Goal: Task Accomplishment & Management: Manage account settings

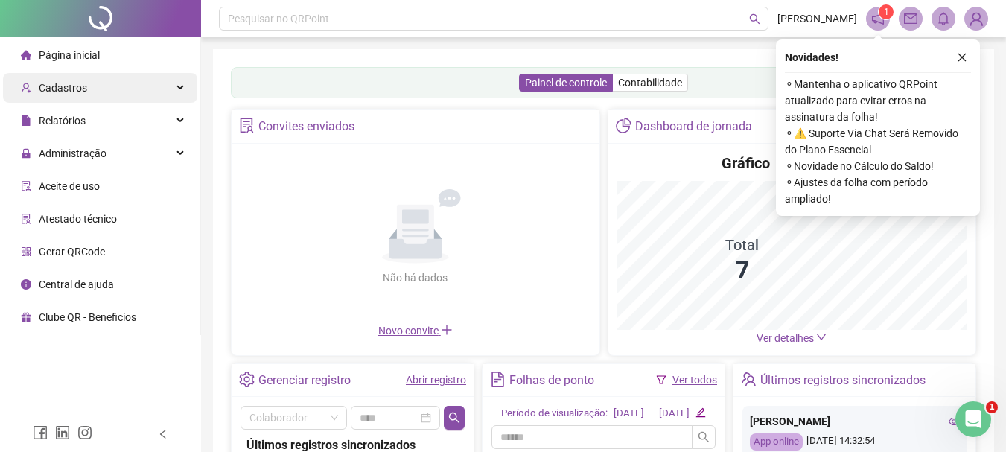
click at [118, 101] on div "Cadastros" at bounding box center [100, 88] width 194 height 30
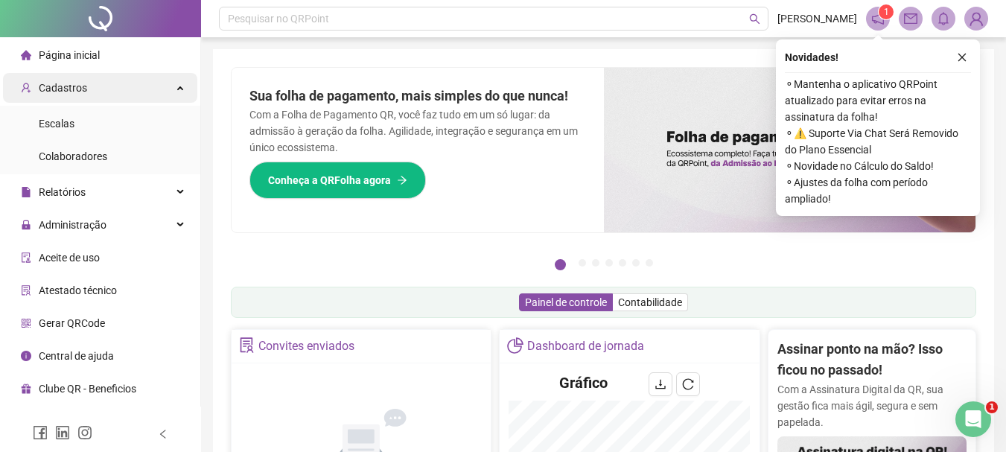
click at [171, 89] on div "Cadastros" at bounding box center [100, 88] width 194 height 30
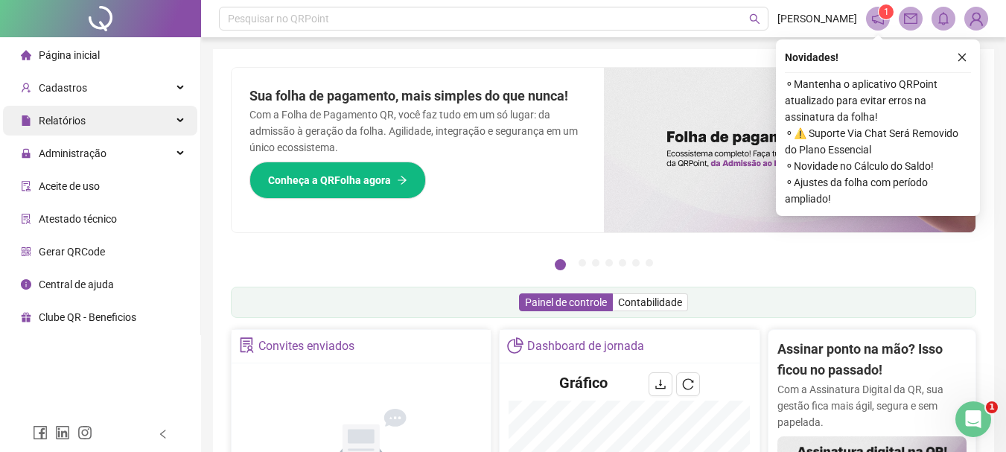
click at [134, 130] on div "Relatórios" at bounding box center [100, 121] width 194 height 30
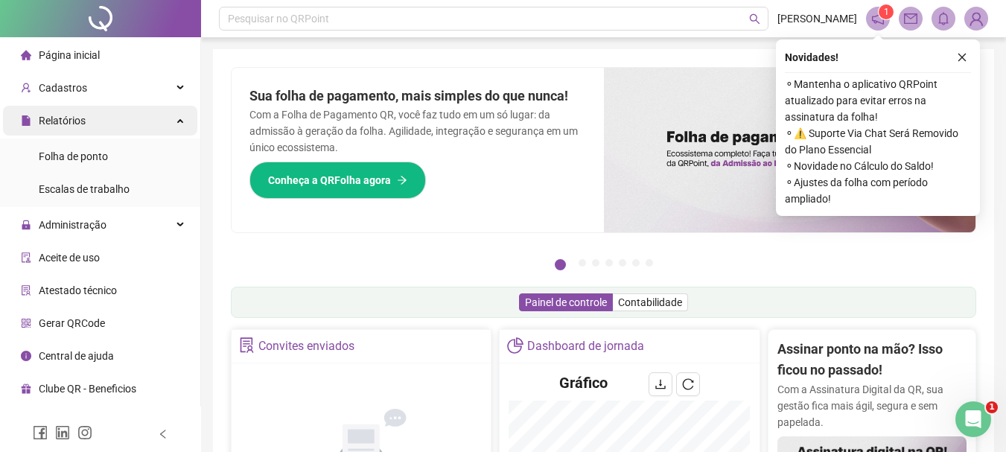
click at [174, 123] on div "Relatórios" at bounding box center [100, 121] width 194 height 30
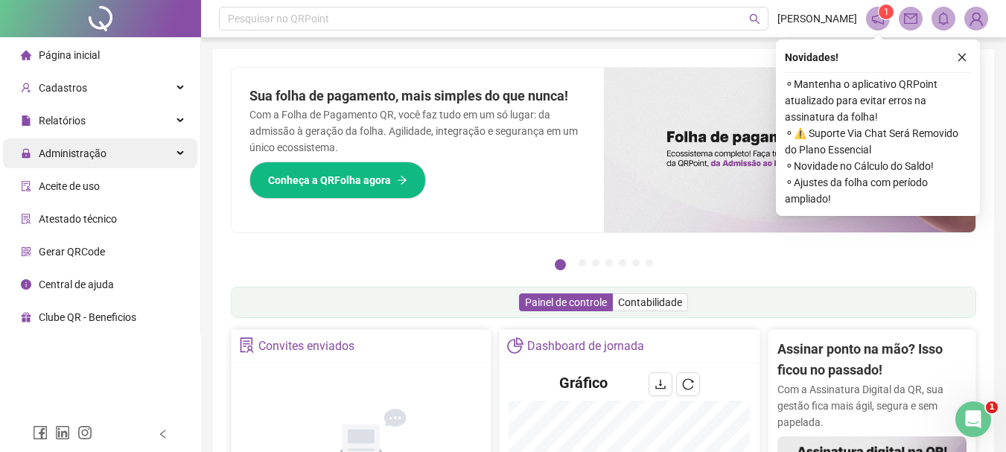
click at [166, 152] on div "Administração" at bounding box center [100, 154] width 194 height 30
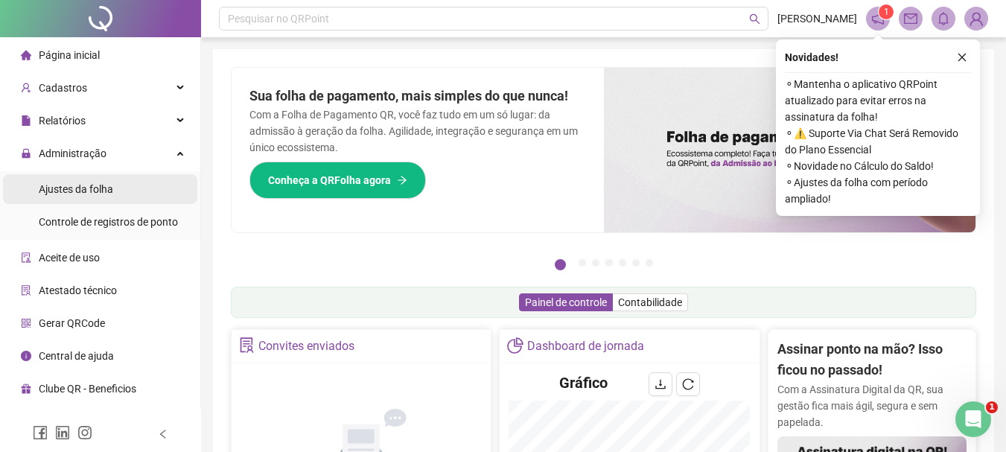
click at [115, 191] on li "Ajustes da folha" at bounding box center [100, 189] width 194 height 30
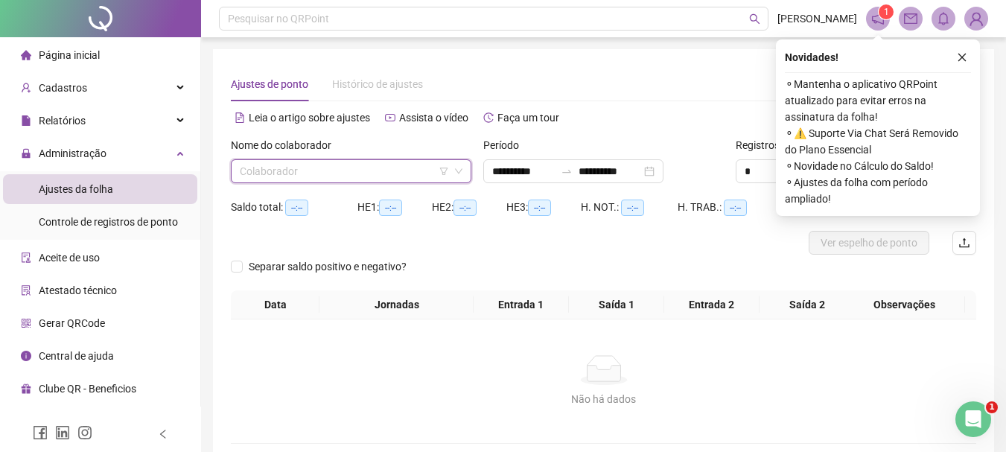
click at [332, 175] on input "search" at bounding box center [344, 171] width 209 height 22
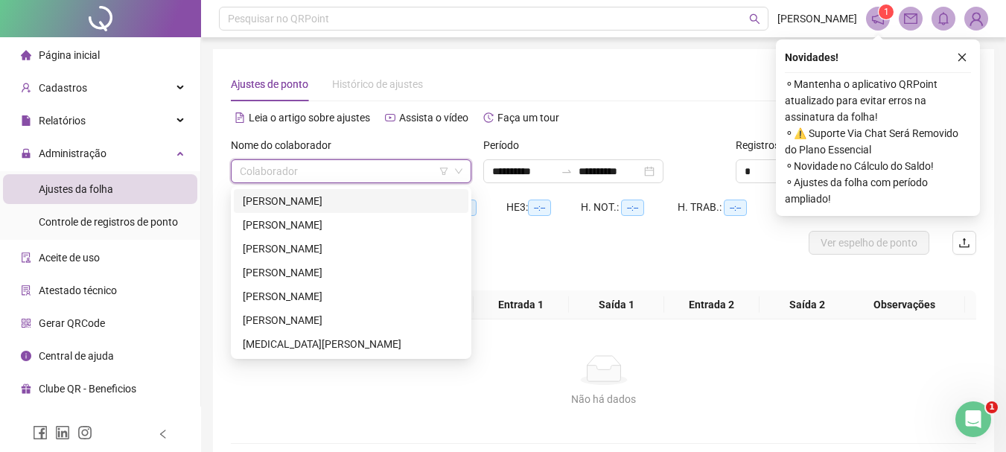
click at [339, 197] on div "[PERSON_NAME]" at bounding box center [351, 201] width 217 height 16
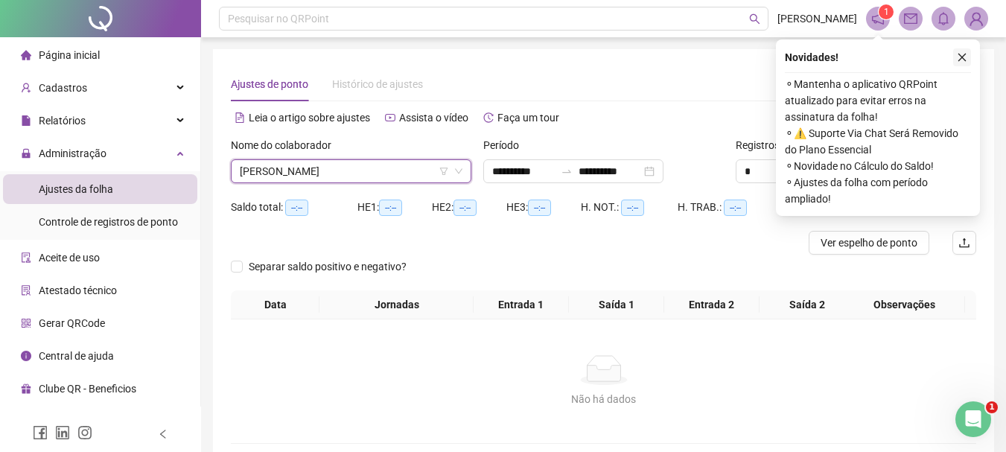
click at [967, 55] on icon "close" at bounding box center [962, 57] width 10 height 10
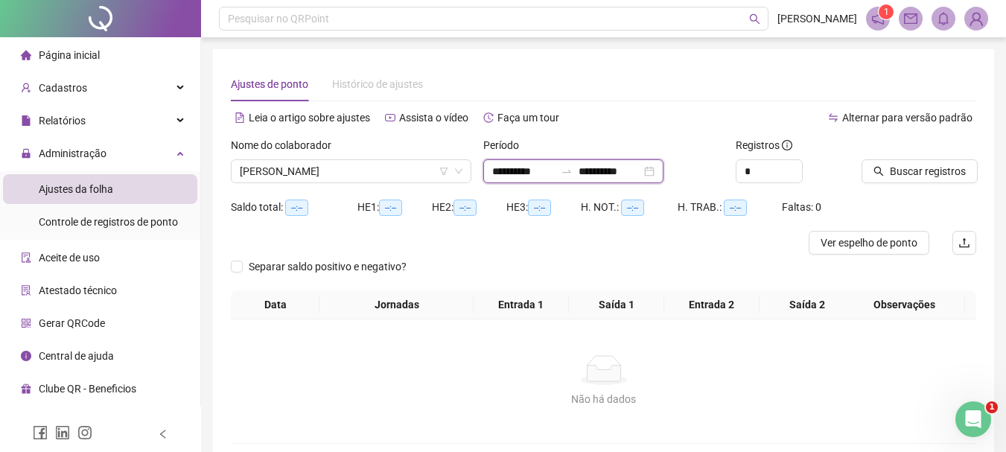
click at [509, 176] on input "**********" at bounding box center [523, 171] width 63 height 16
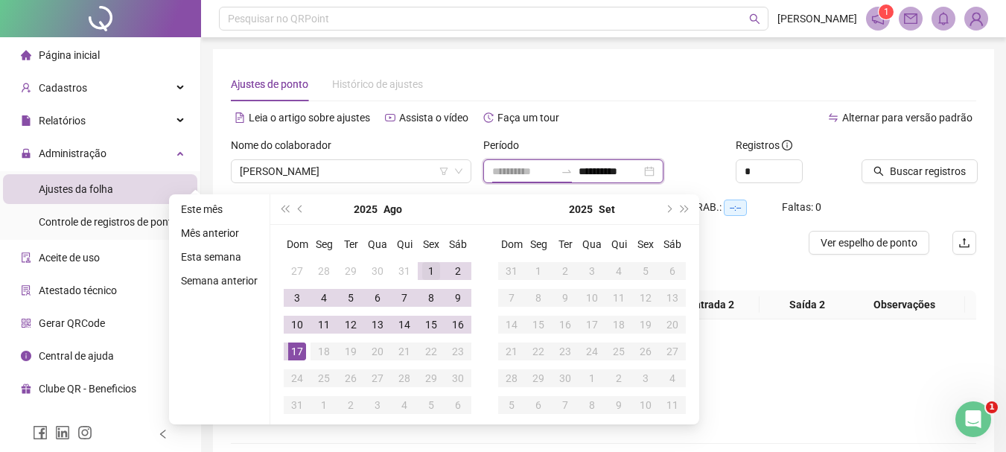
type input "**********"
click at [425, 270] on div "1" at bounding box center [431, 271] width 18 height 18
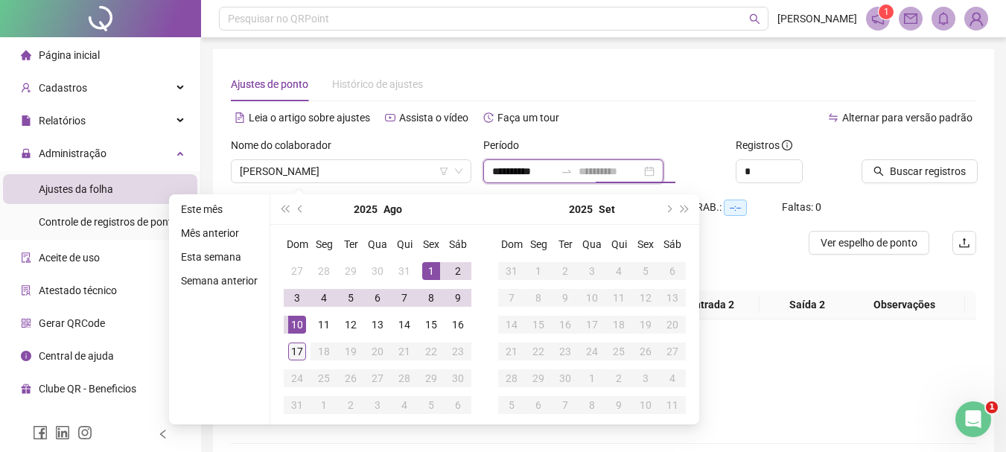
type input "**********"
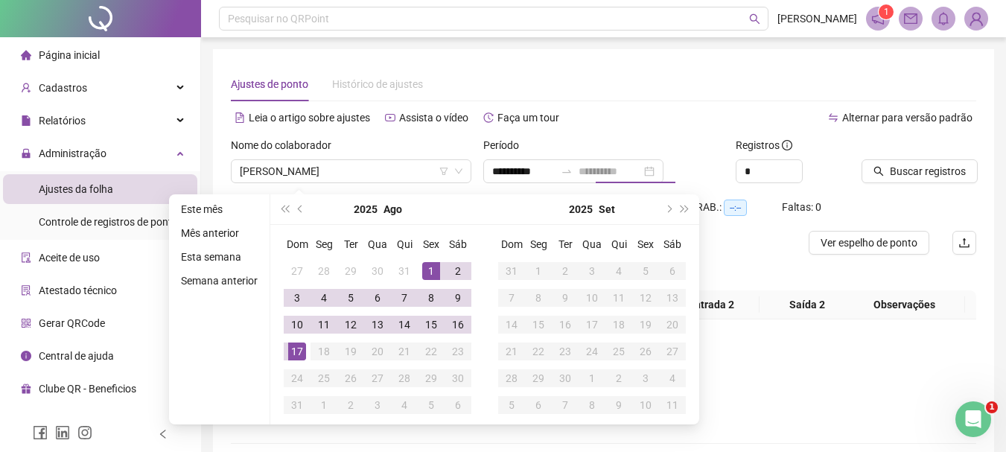
drag, startPoint x: 299, startPoint y: 351, endPoint x: 571, endPoint y: 249, distance: 289.7
click at [299, 350] on div "17" at bounding box center [297, 352] width 18 height 18
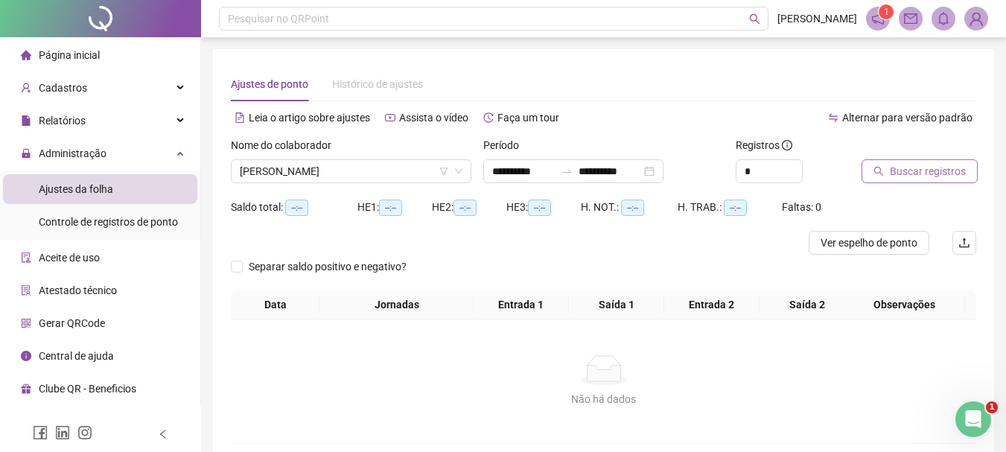
click at [890, 169] on button "Buscar registros" at bounding box center [920, 171] width 116 height 24
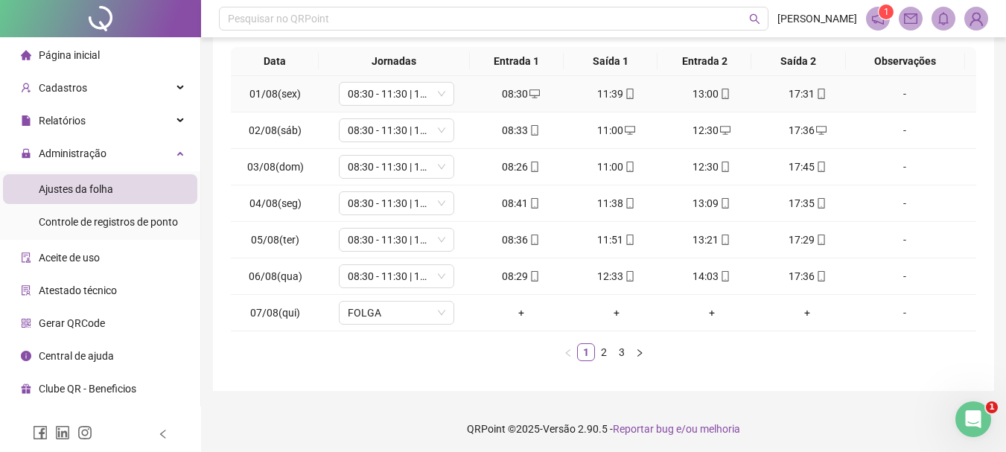
scroll to position [258, 0]
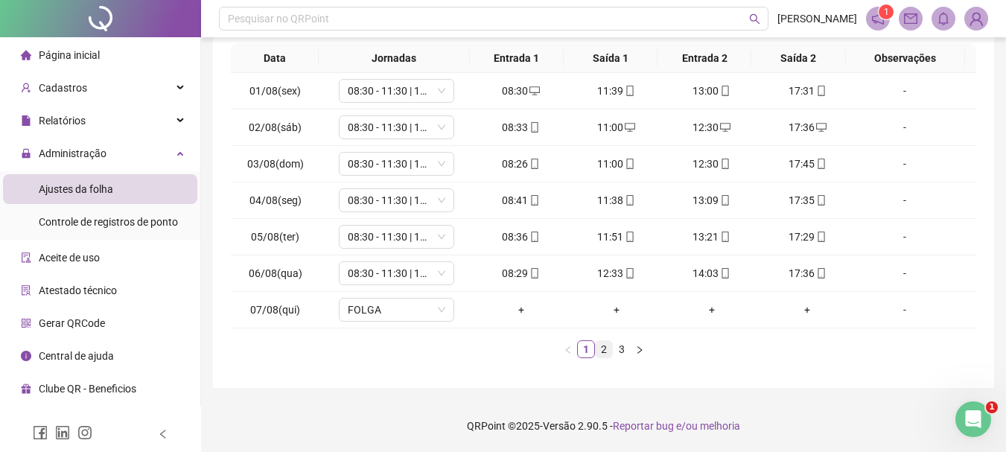
click at [604, 352] on link "2" at bounding box center [604, 349] width 16 height 16
click at [621, 350] on link "3" at bounding box center [622, 349] width 16 height 16
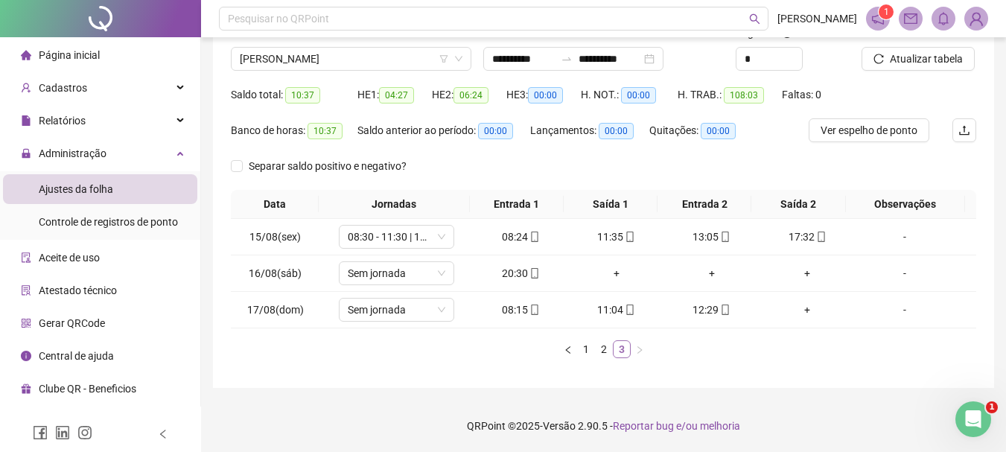
scroll to position [112, 0]
click at [515, 274] on div "20:30" at bounding box center [521, 273] width 83 height 16
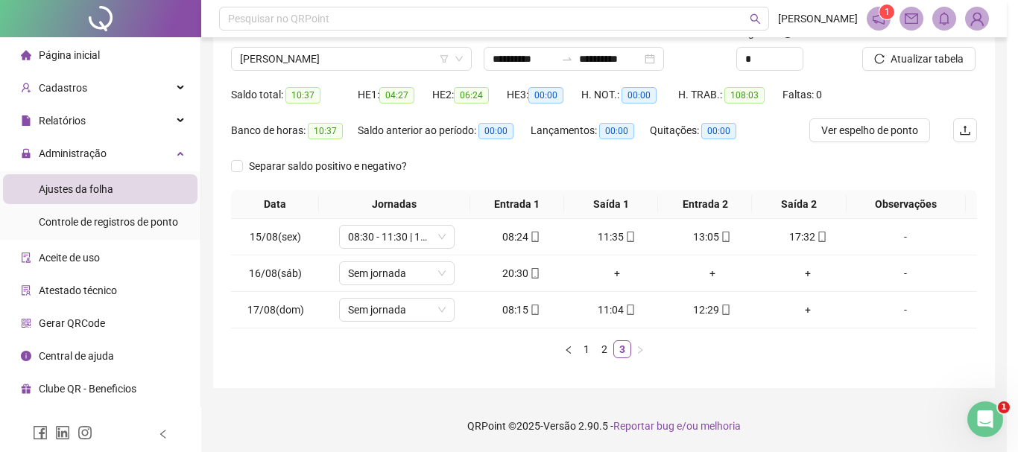
type input "**********"
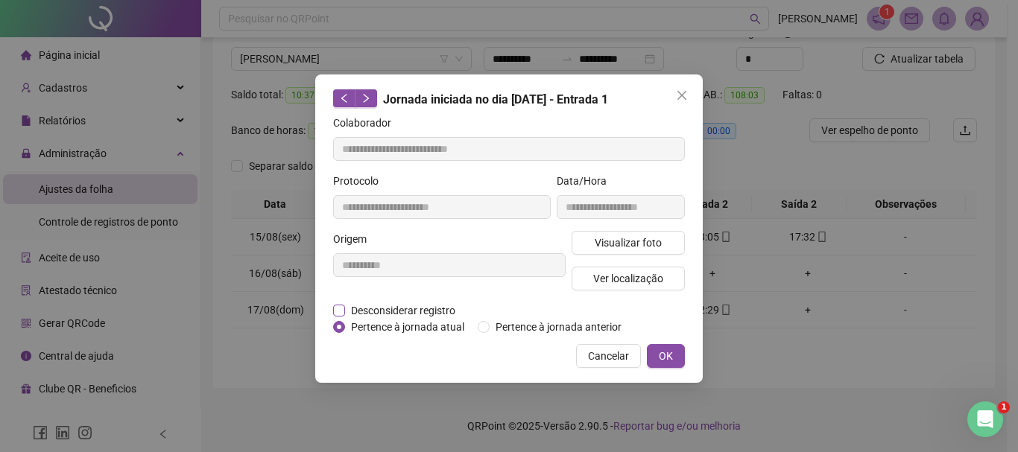
click at [393, 310] on span "Desconsiderar registro" at bounding box center [403, 310] width 116 height 16
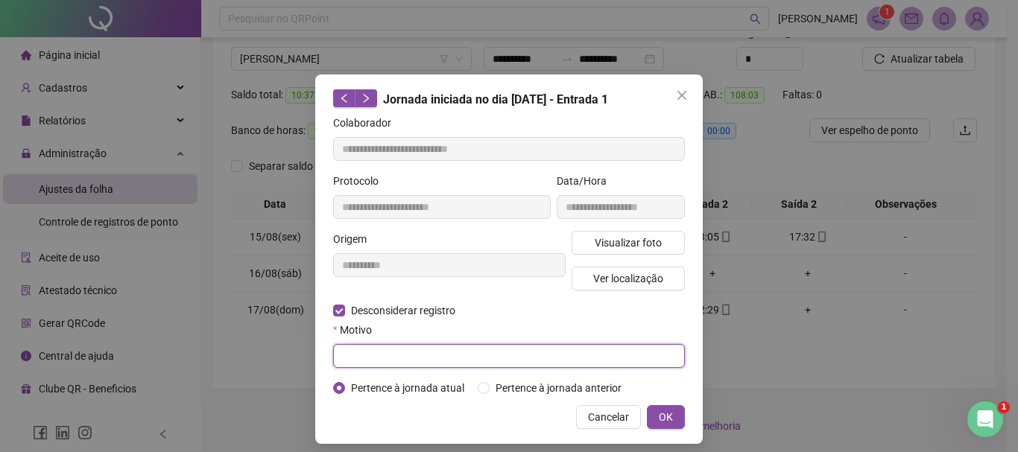
click at [377, 356] on input "text" at bounding box center [509, 356] width 352 height 24
type input "****"
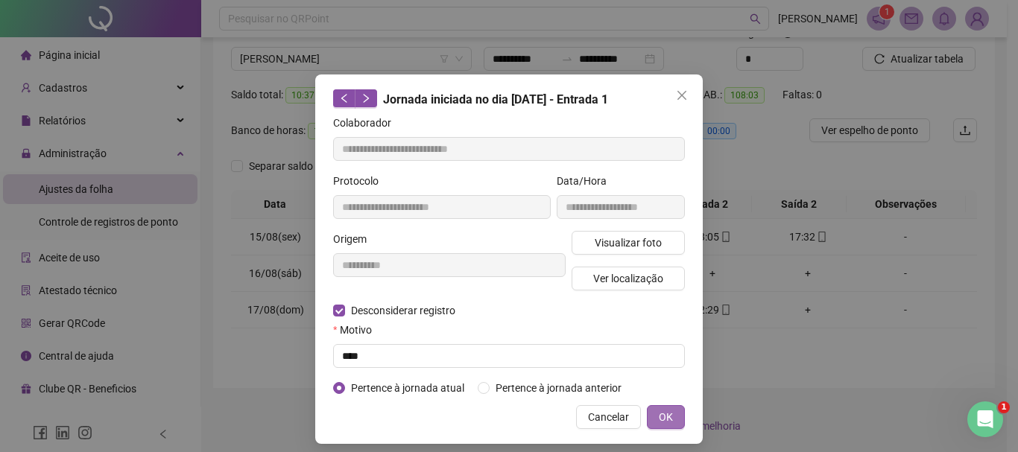
click at [659, 413] on span "OK" at bounding box center [666, 417] width 14 height 16
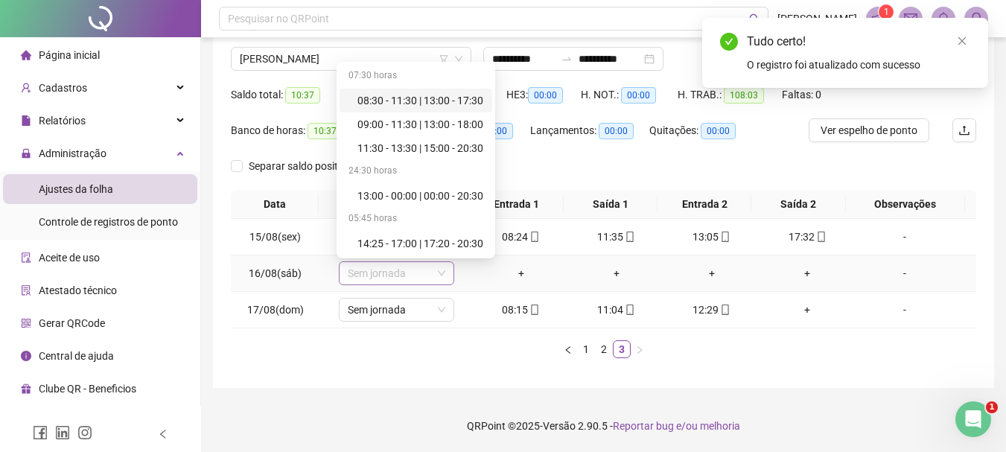
click at [413, 273] on span "Sem jornada" at bounding box center [397, 273] width 98 height 22
click at [416, 146] on div "11:30 - 13:30 | 15:00 - 20:30" at bounding box center [421, 148] width 126 height 16
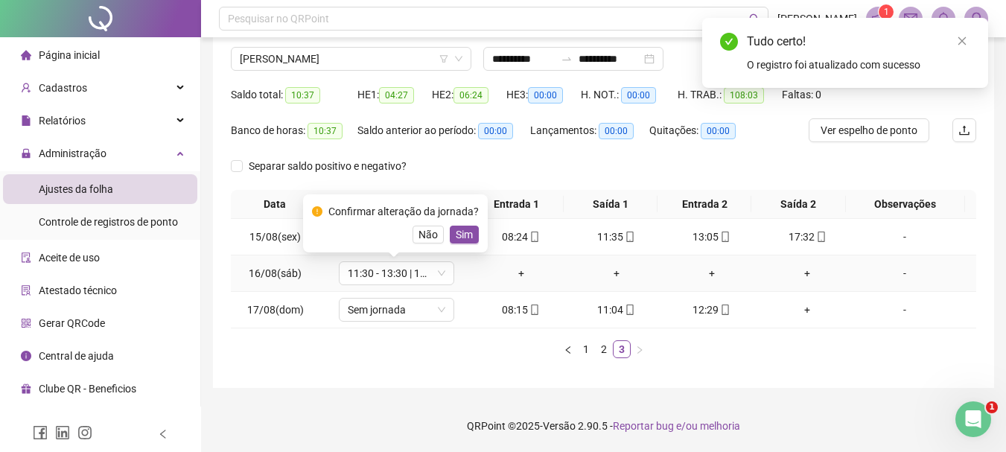
click at [474, 225] on div "Confirmar alteração da jornada? Não Sim" at bounding box center [395, 223] width 167 height 40
click at [471, 229] on button "Sim" at bounding box center [464, 235] width 29 height 18
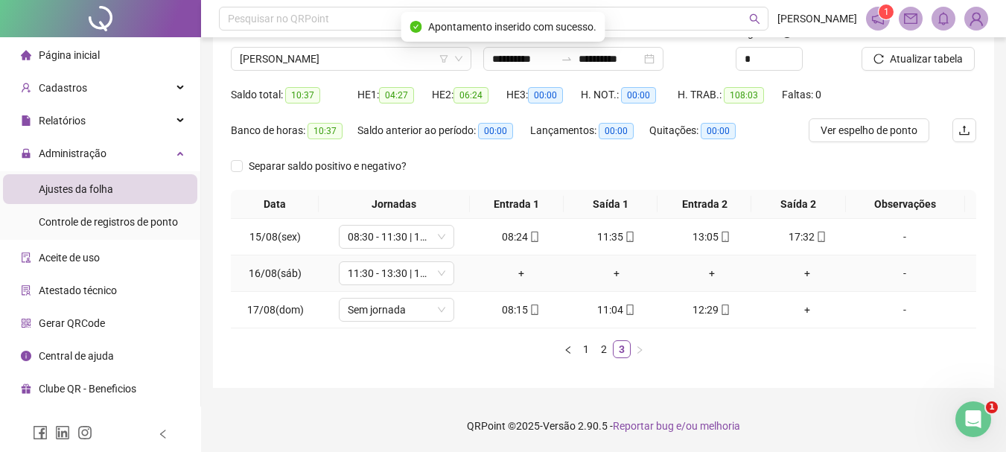
click at [515, 274] on div "+" at bounding box center [521, 273] width 83 height 16
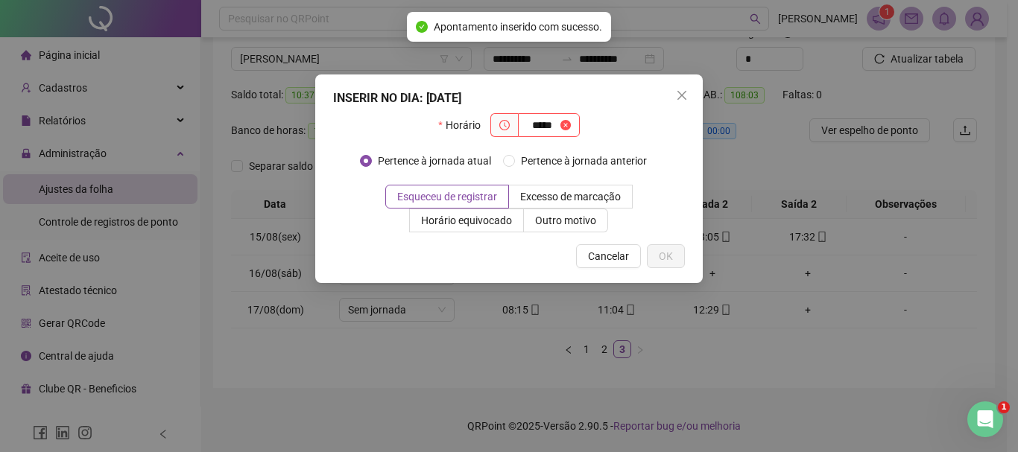
type input "*****"
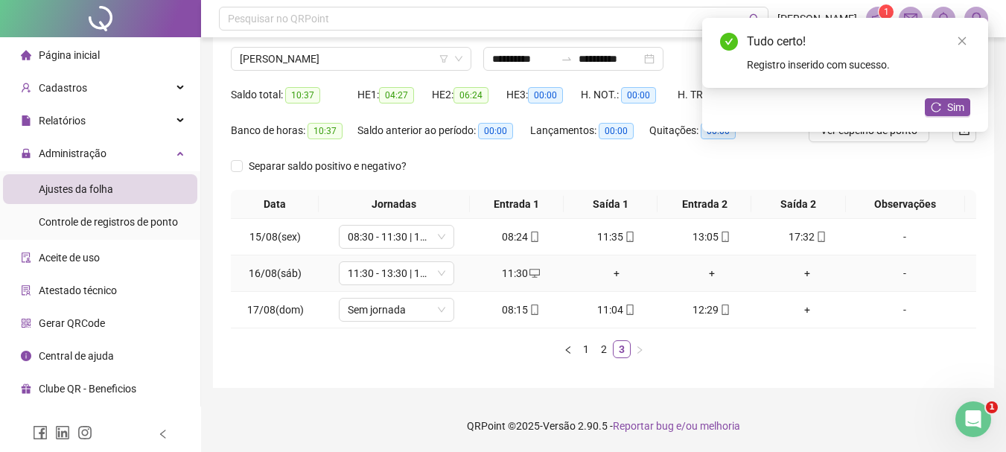
click at [618, 276] on div "+" at bounding box center [616, 273] width 83 height 16
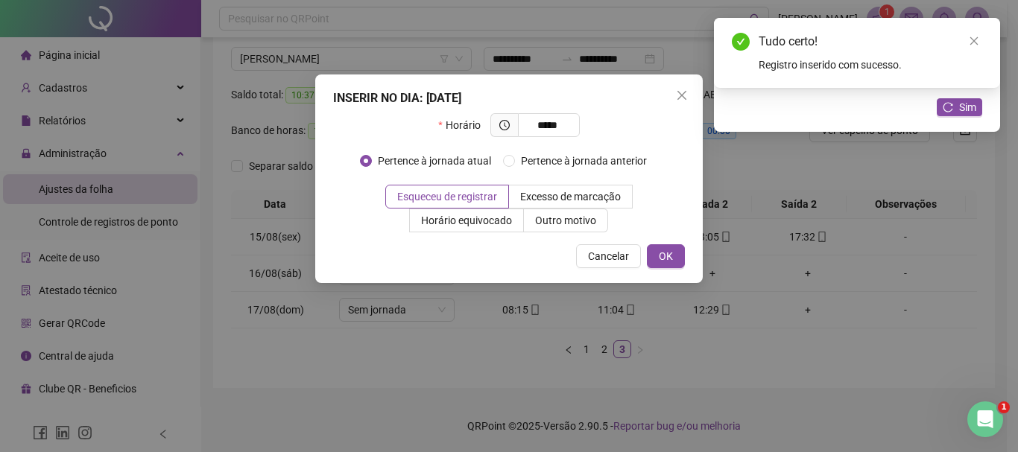
type input "*****"
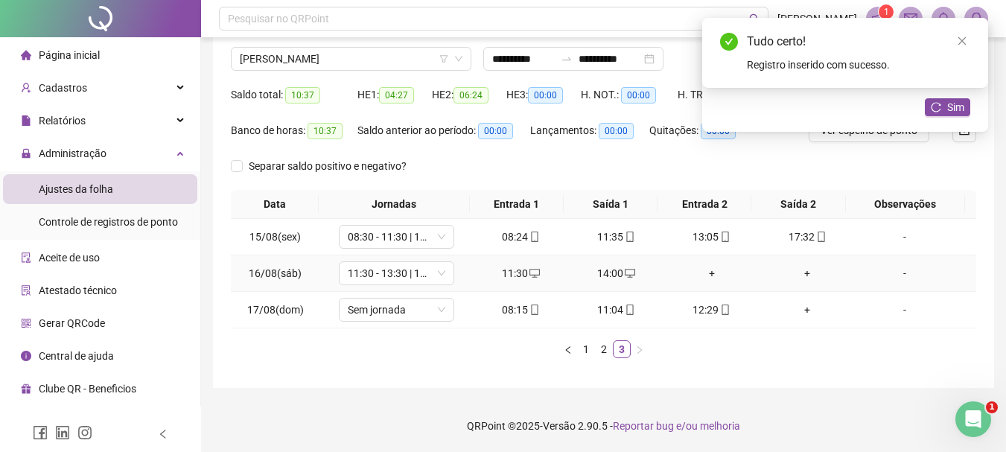
click at [699, 276] on div "+" at bounding box center [711, 273] width 83 height 16
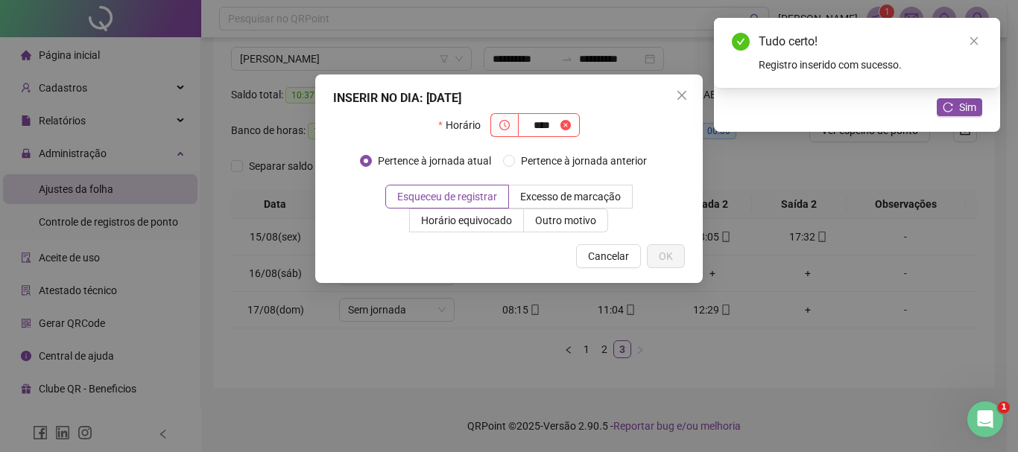
type input "****"
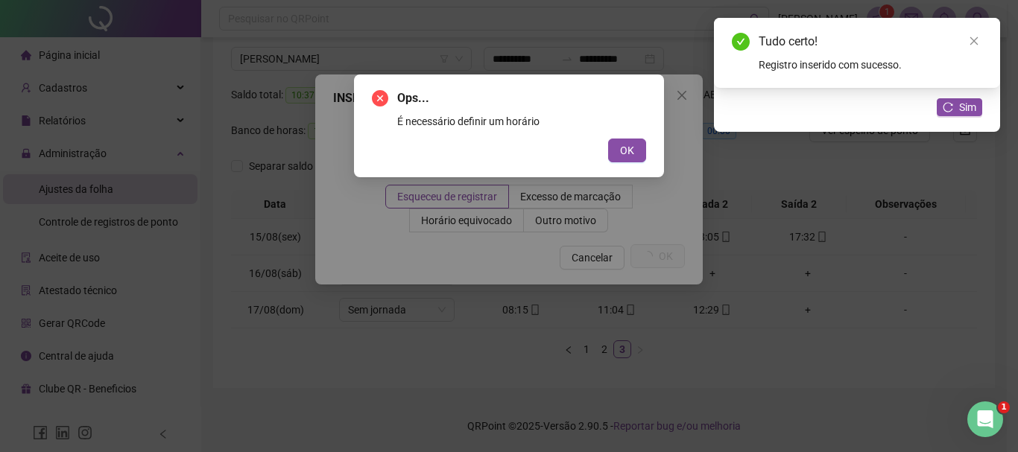
click at [608, 139] on button "OK" at bounding box center [627, 151] width 38 height 24
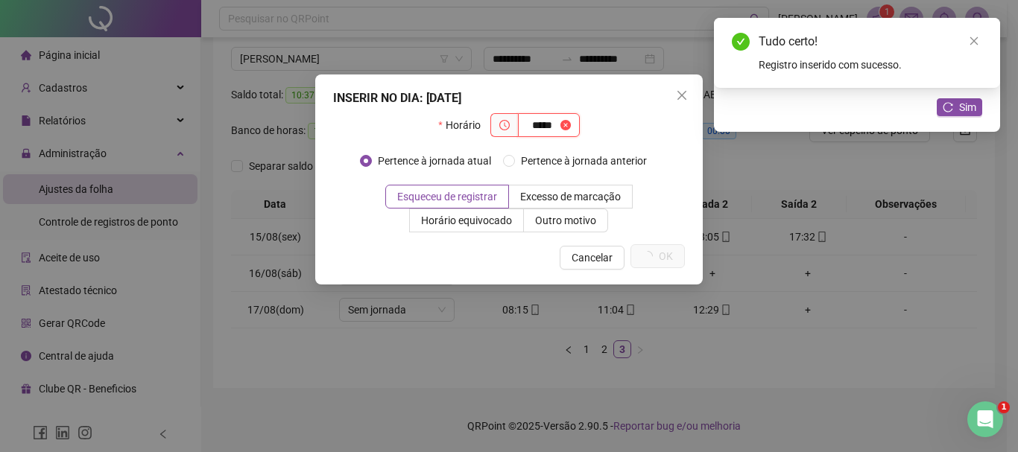
type input "*****"
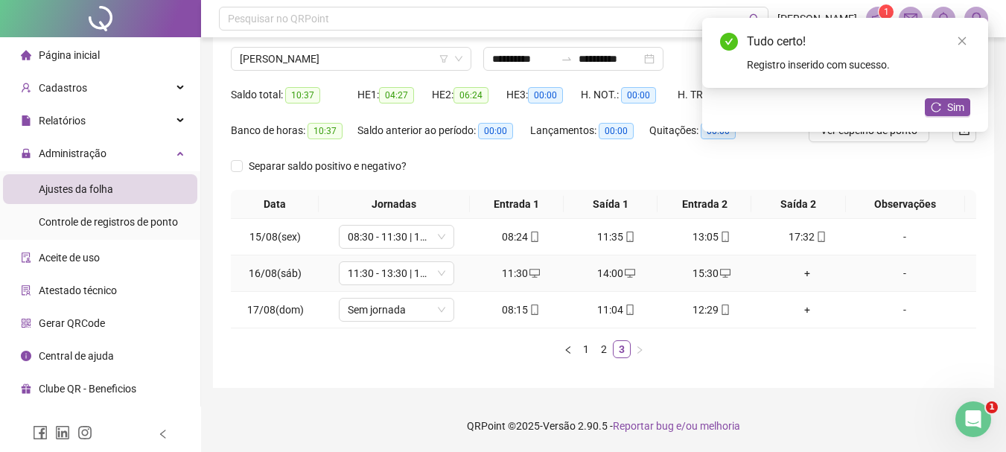
click at [790, 276] on div "+" at bounding box center [807, 273] width 83 height 16
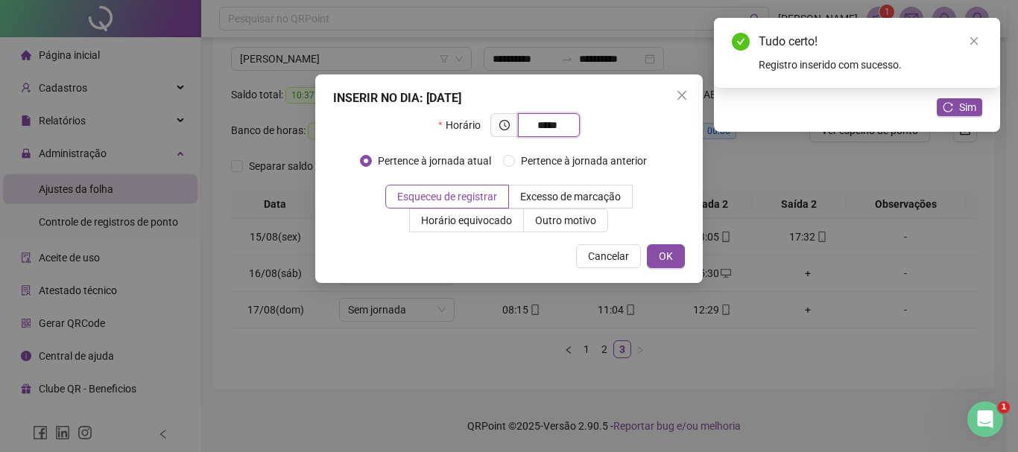
type input "*****"
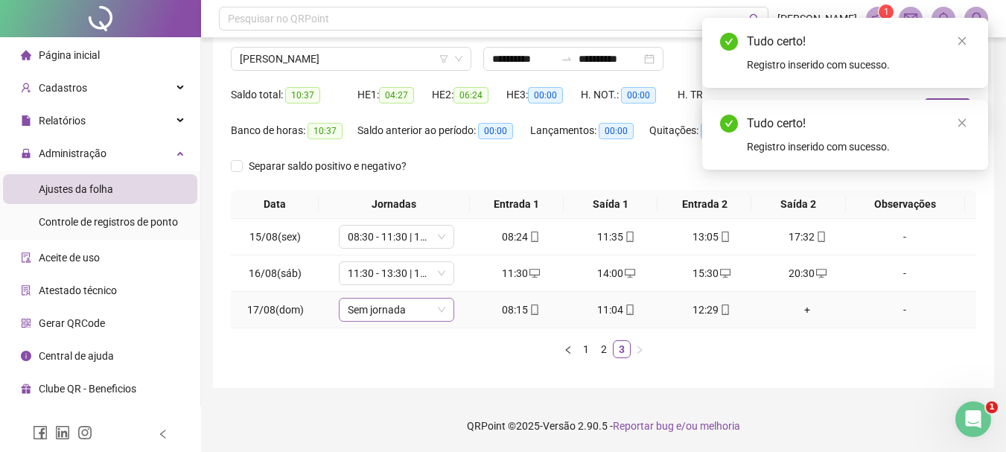
click at [398, 305] on span "Sem jornada" at bounding box center [397, 310] width 98 height 22
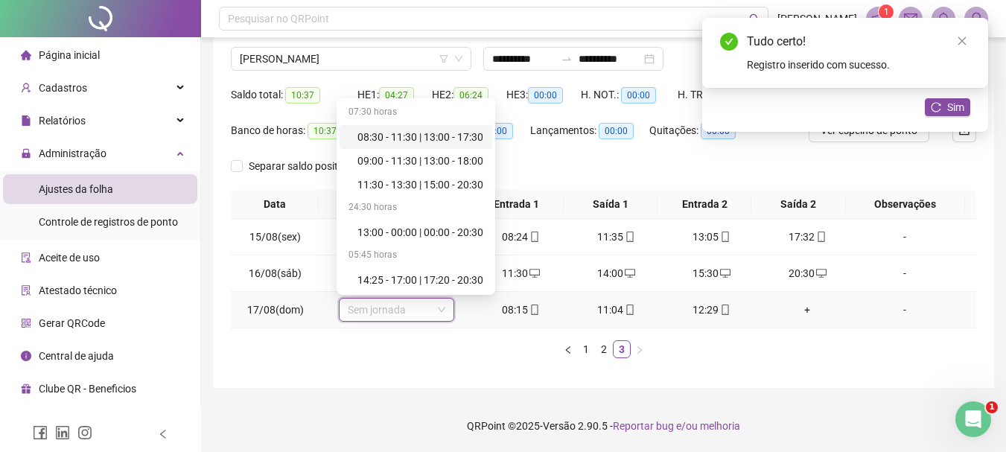
click at [387, 142] on div "08:30 - 11:30 | 13:00 - 17:30" at bounding box center [421, 137] width 126 height 16
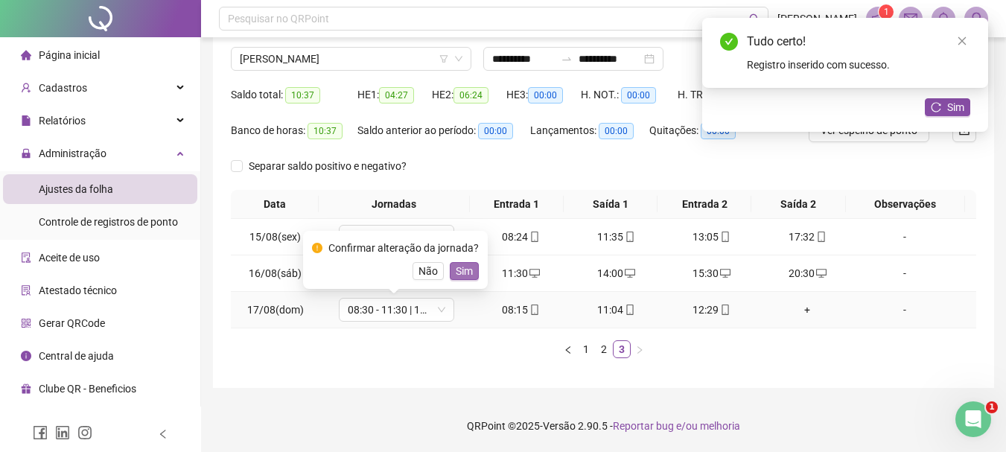
click at [456, 276] on span "Sim" at bounding box center [464, 271] width 17 height 16
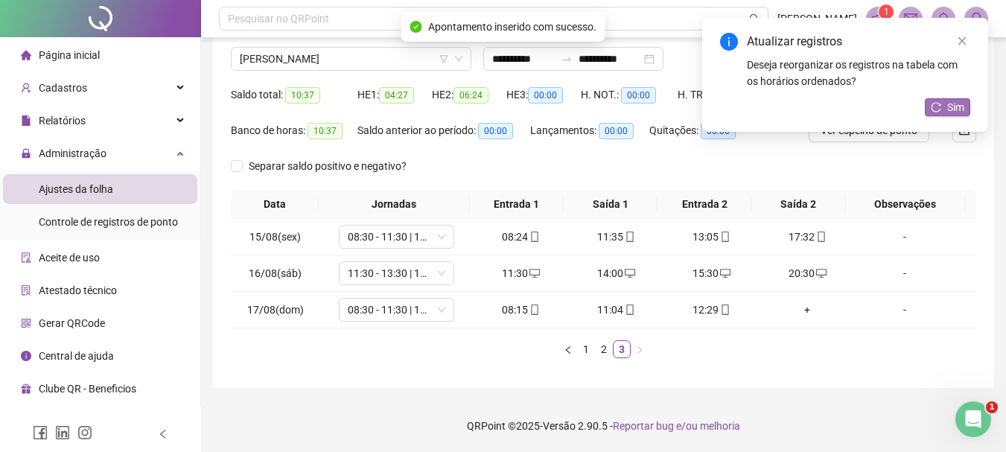
click at [946, 110] on button "Sim" at bounding box center [947, 107] width 45 height 18
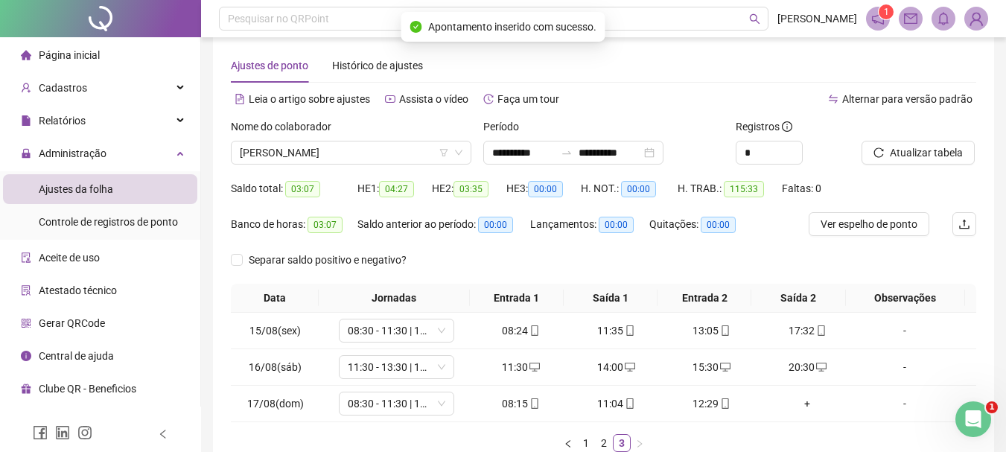
scroll to position [0, 0]
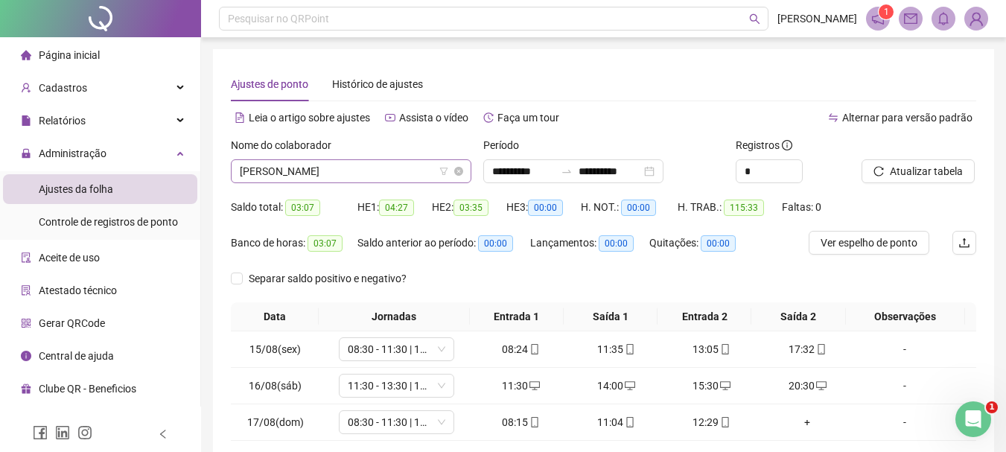
click at [422, 175] on span "[PERSON_NAME]" at bounding box center [351, 171] width 223 height 22
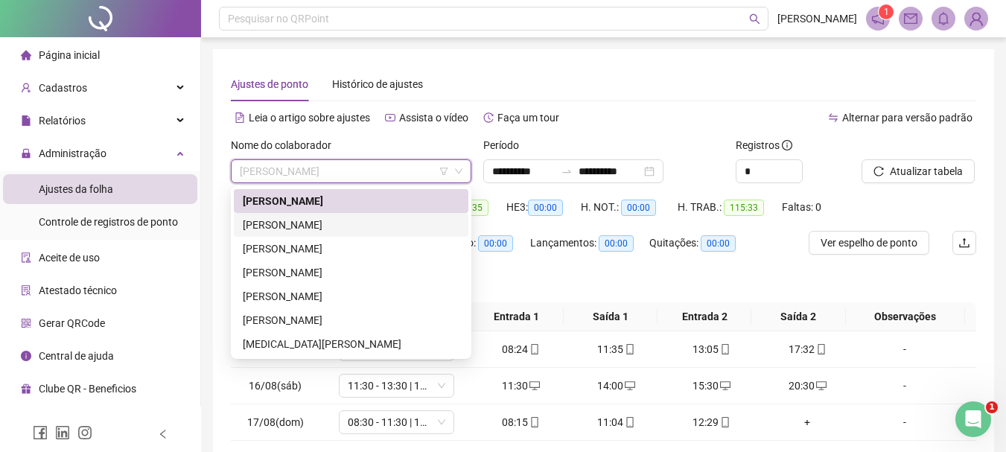
click at [383, 223] on div "[PERSON_NAME]" at bounding box center [351, 225] width 217 height 16
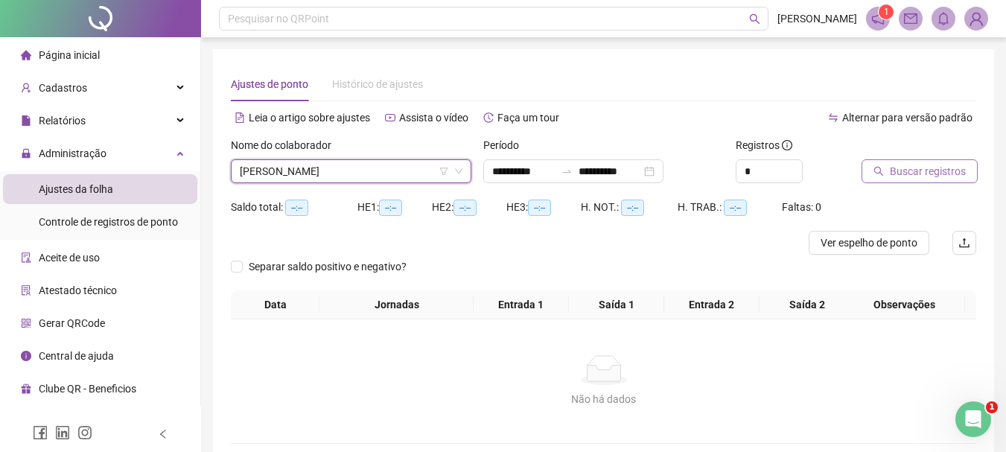
click at [903, 168] on span "Buscar registros" at bounding box center [928, 171] width 76 height 16
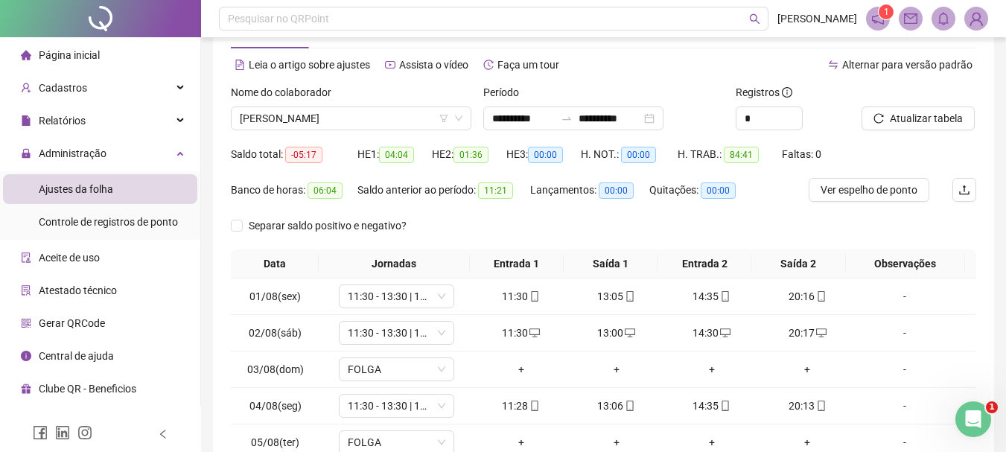
scroll to position [223, 0]
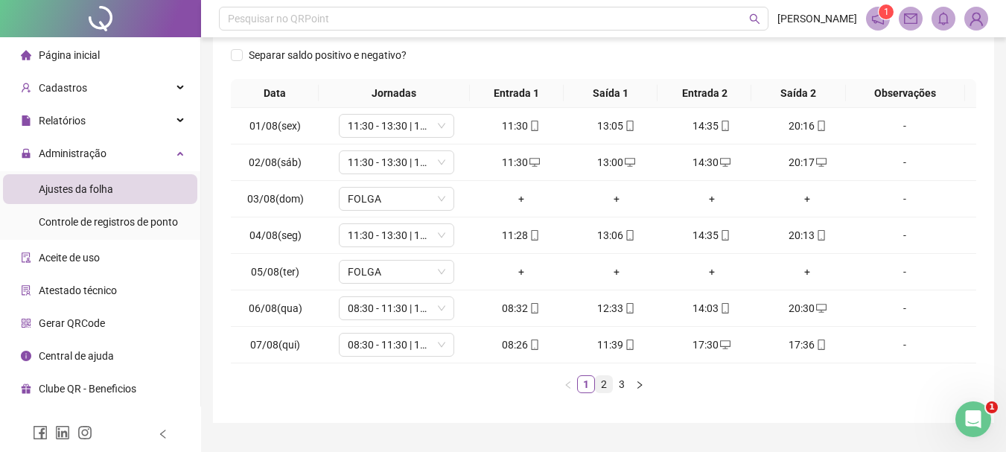
click at [610, 390] on link "2" at bounding box center [604, 384] width 16 height 16
click at [619, 386] on link "3" at bounding box center [622, 384] width 16 height 16
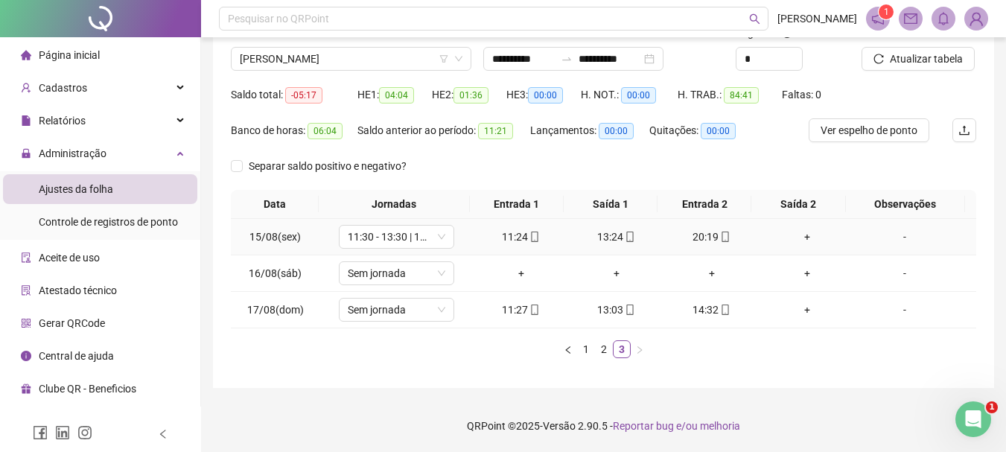
click at [705, 241] on div "20:19" at bounding box center [711, 237] width 83 height 16
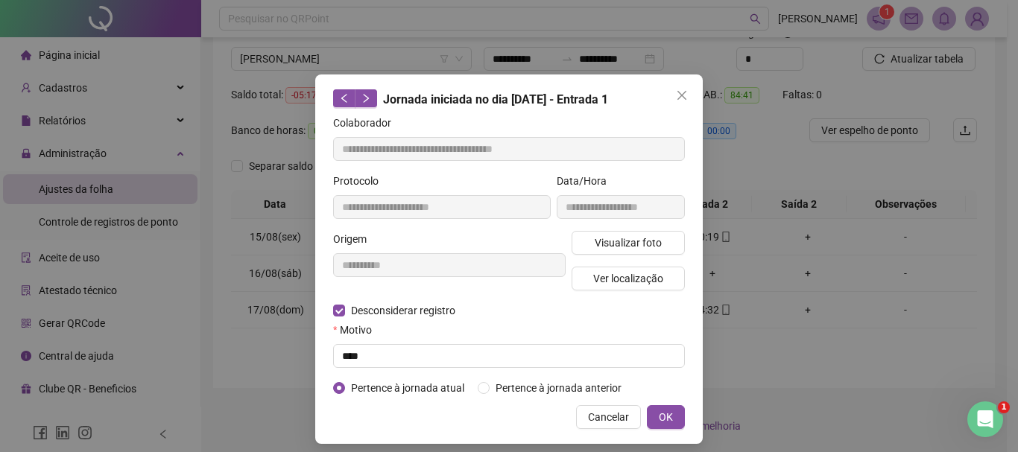
type input "**********"
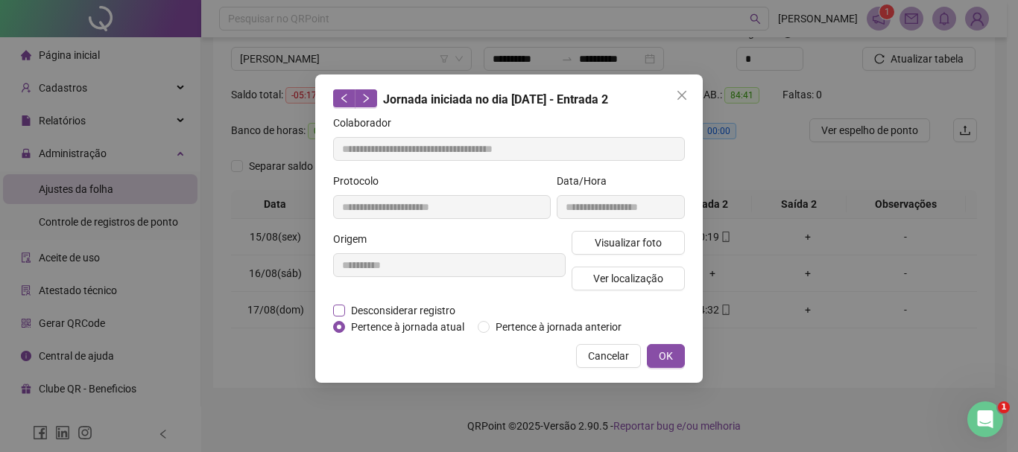
click at [381, 312] on span "Desconsiderar registro" at bounding box center [403, 310] width 116 height 16
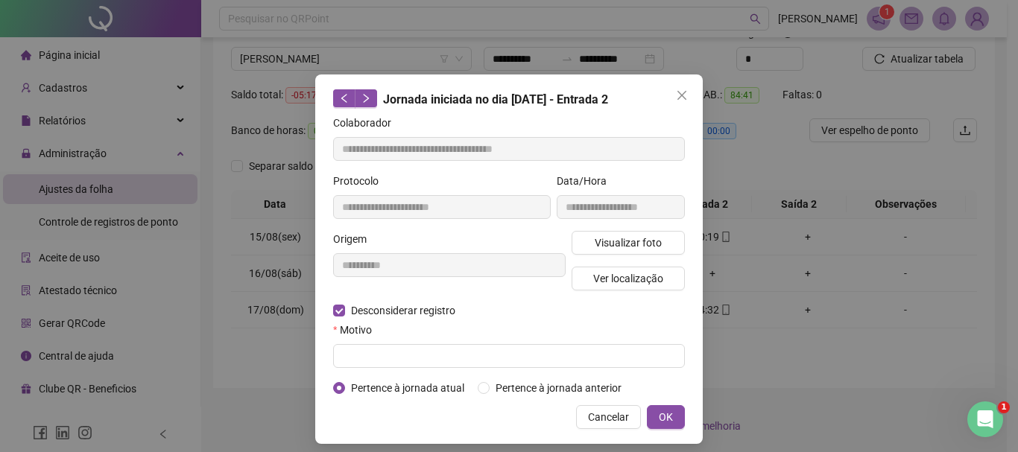
click at [373, 370] on form "**********" at bounding box center [509, 256] width 352 height 282
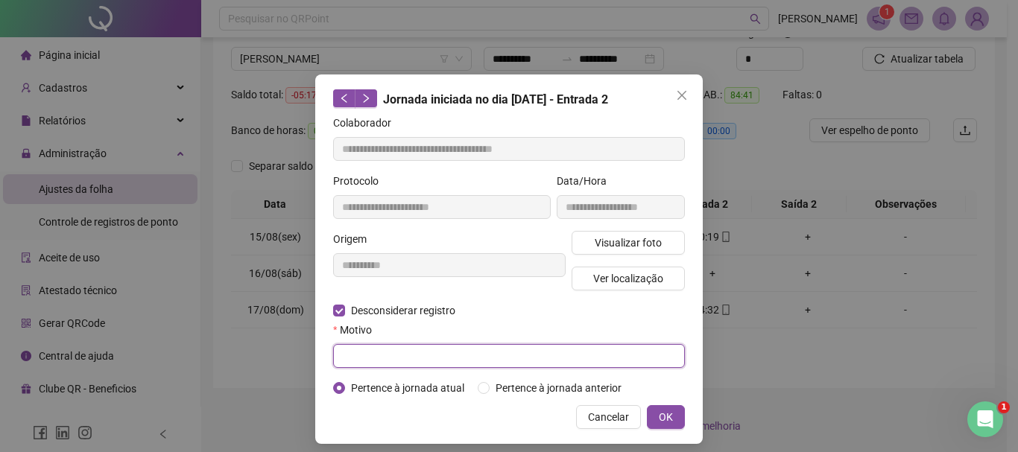
click at [371, 359] on input "text" at bounding box center [509, 356] width 352 height 24
type input "****"
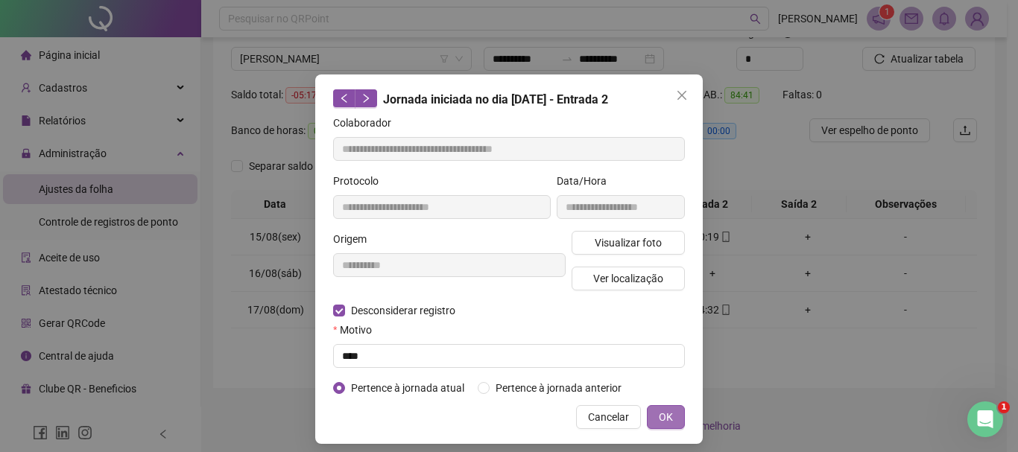
click at [672, 423] on button "OK" at bounding box center [666, 417] width 38 height 24
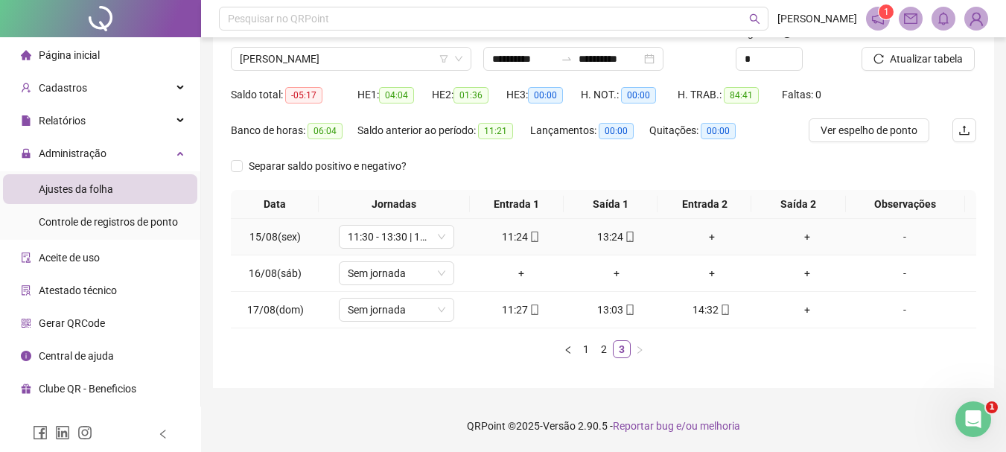
click at [705, 238] on div "+" at bounding box center [711, 237] width 83 height 16
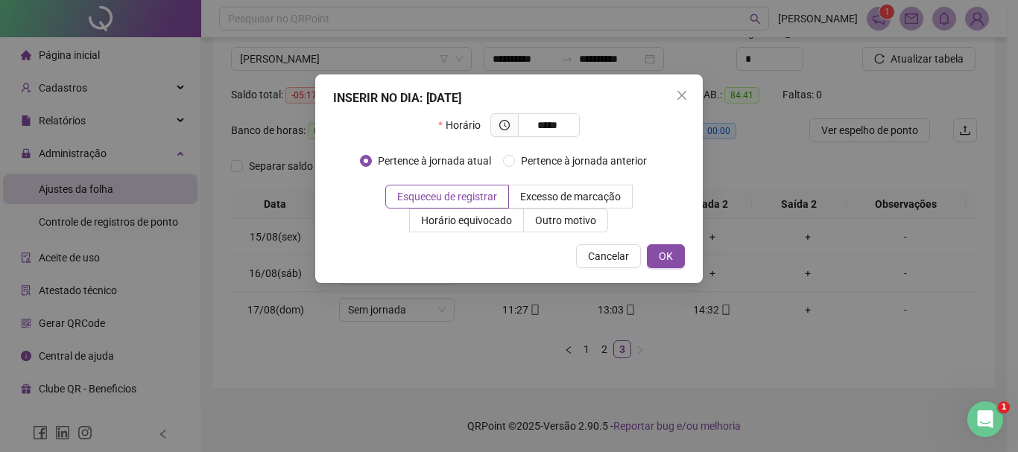
type input "*****"
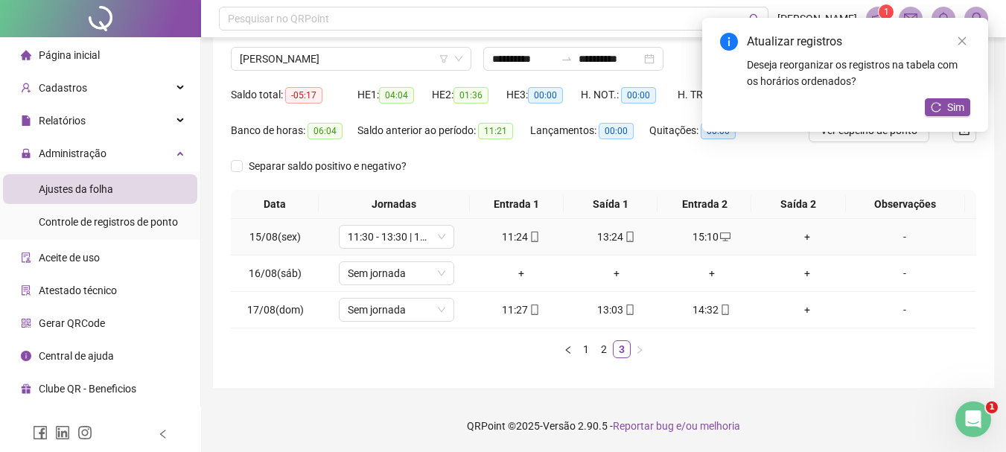
click at [791, 241] on div "+" at bounding box center [807, 237] width 83 height 16
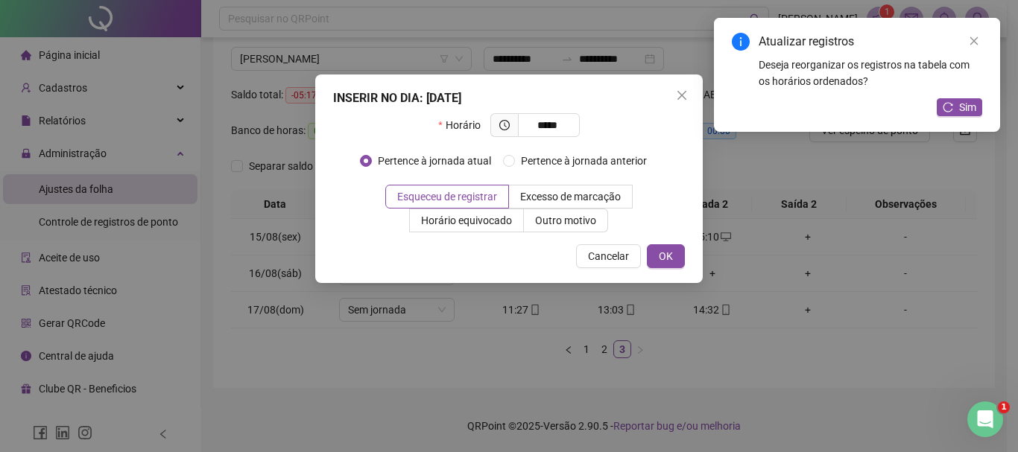
type input "*****"
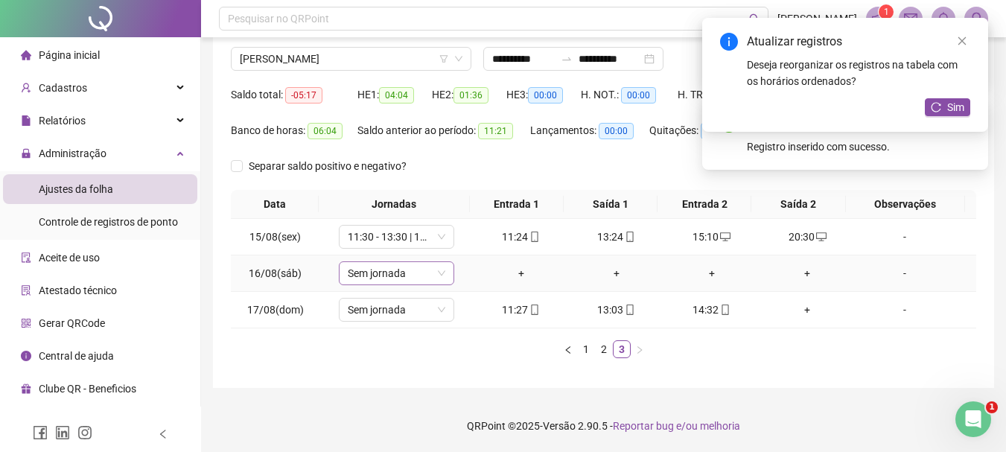
click at [397, 279] on span "Sem jornada" at bounding box center [397, 273] width 98 height 22
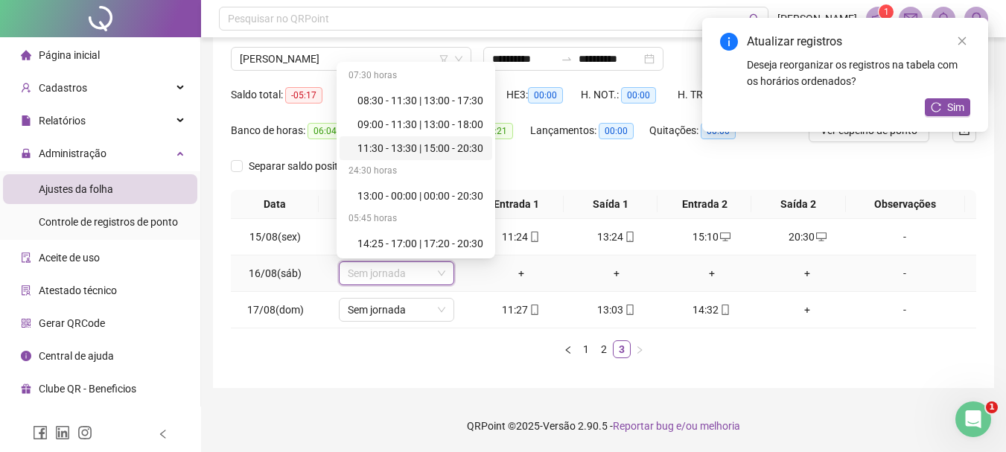
click at [402, 145] on div "11:30 - 13:30 | 15:00 - 20:30" at bounding box center [421, 148] width 126 height 16
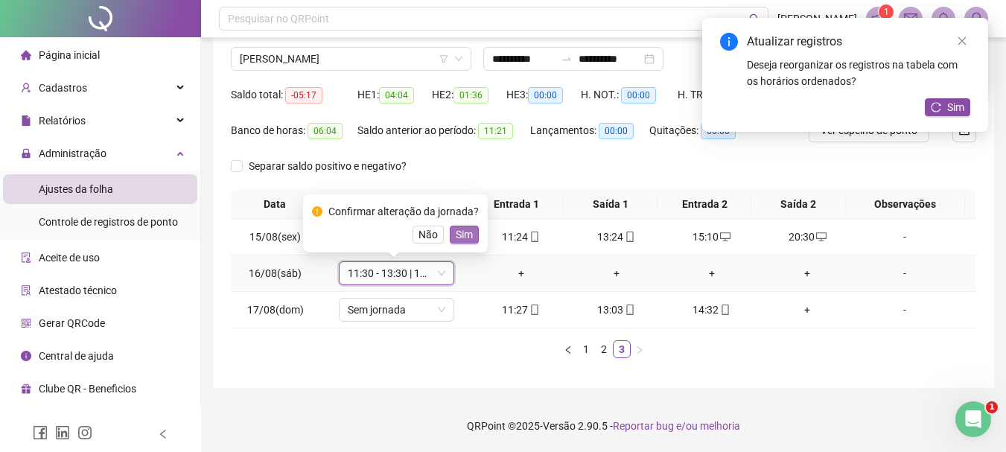
click at [459, 236] on span "Sim" at bounding box center [464, 234] width 17 height 16
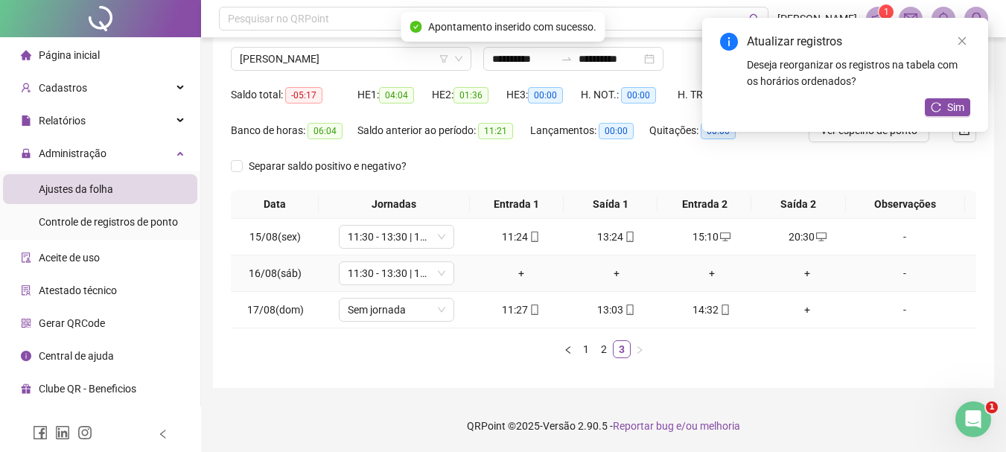
click at [517, 270] on div "+" at bounding box center [521, 273] width 83 height 16
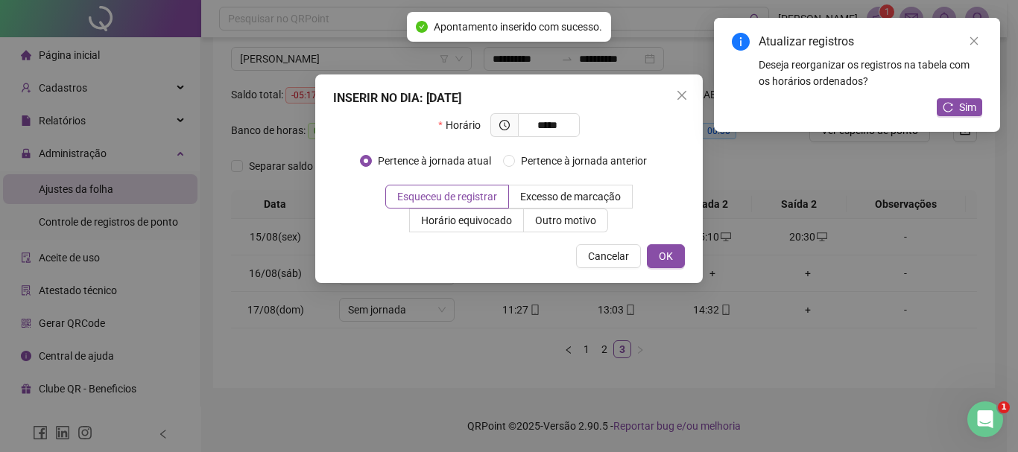
type input "*****"
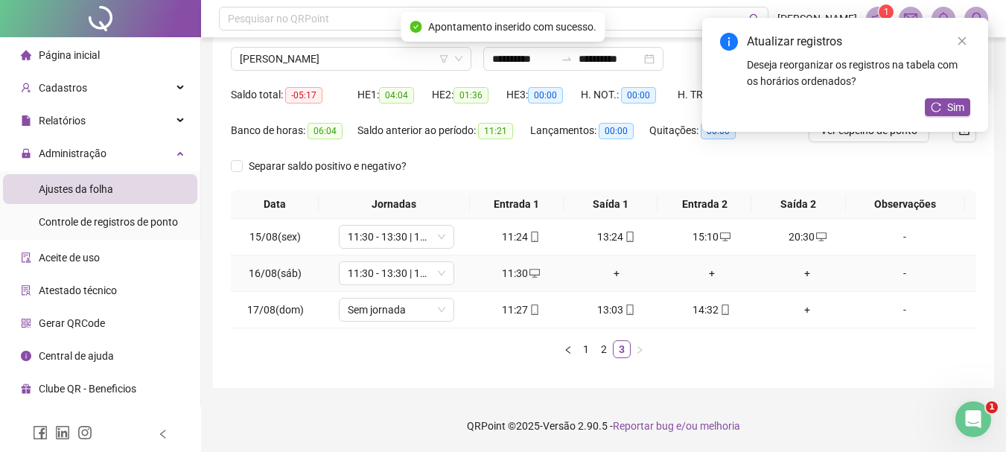
click at [620, 285] on td "+" at bounding box center [616, 274] width 95 height 37
click at [615, 273] on div "+" at bounding box center [616, 273] width 83 height 16
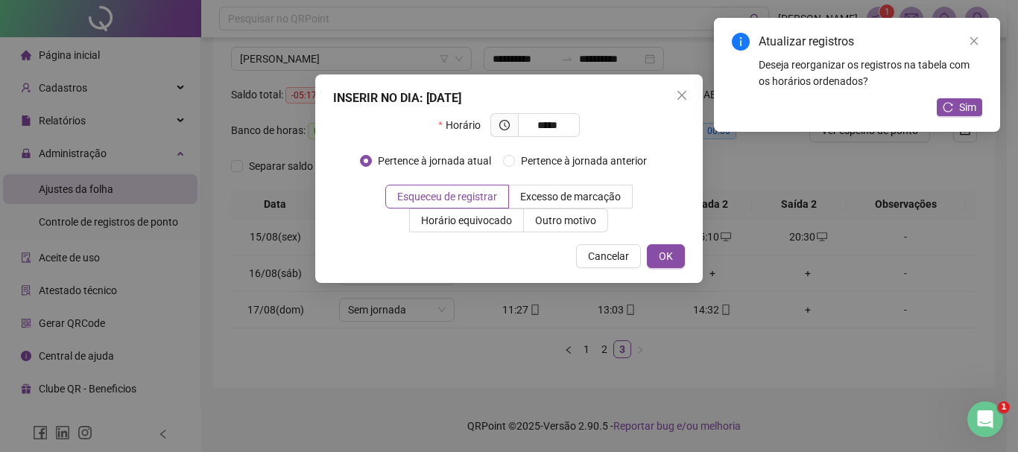
type input "*****"
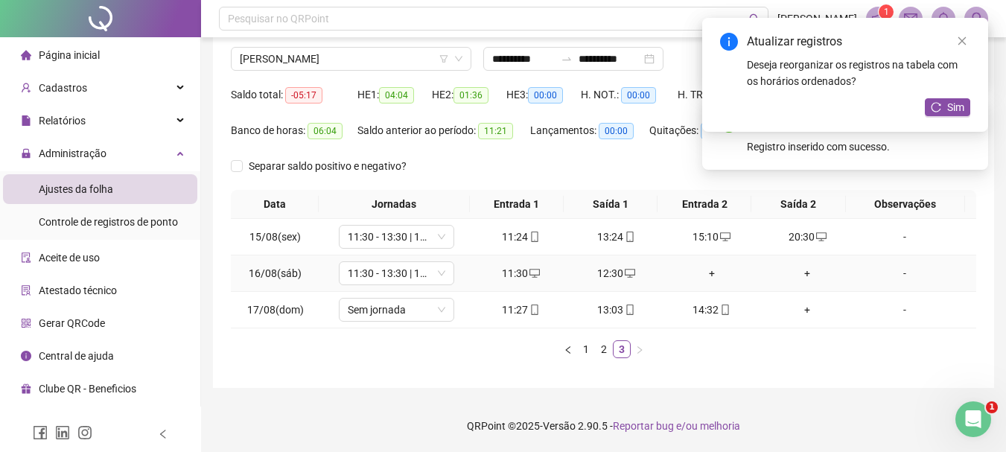
click at [709, 273] on div "+" at bounding box center [711, 273] width 83 height 16
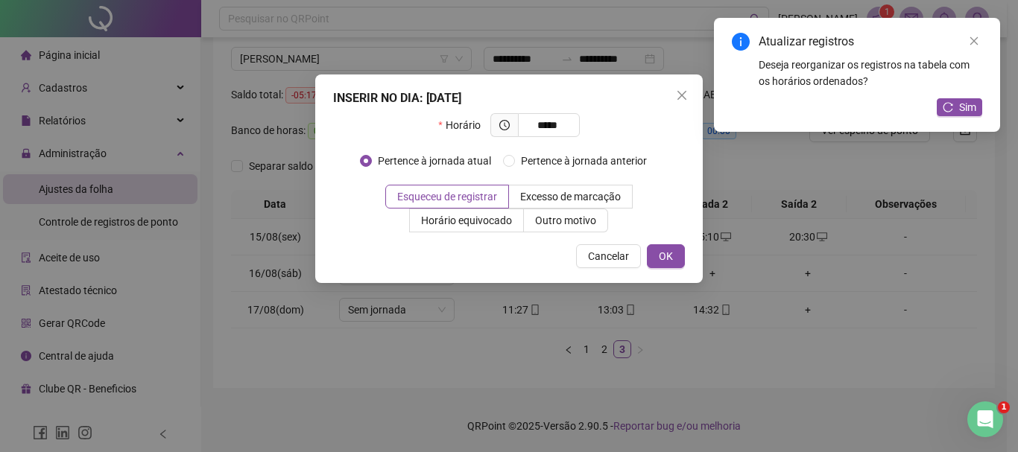
type input "*****"
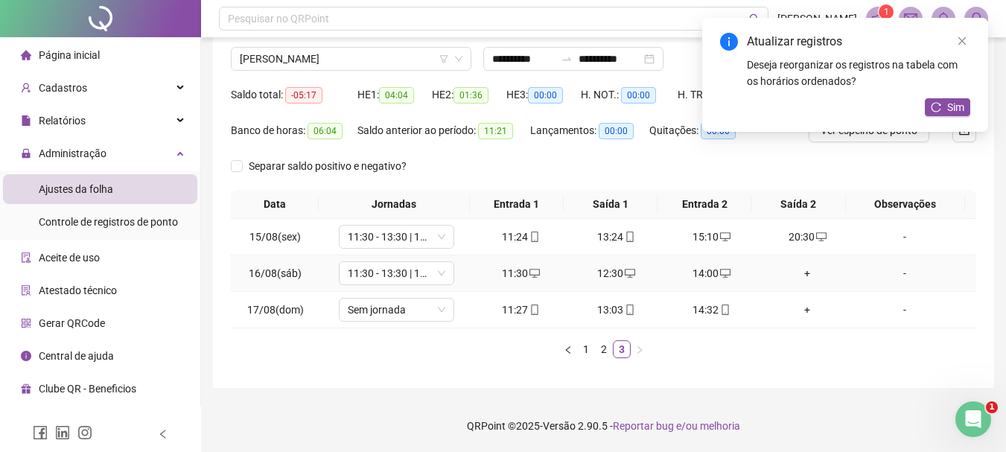
click at [796, 271] on div "+" at bounding box center [807, 273] width 83 height 16
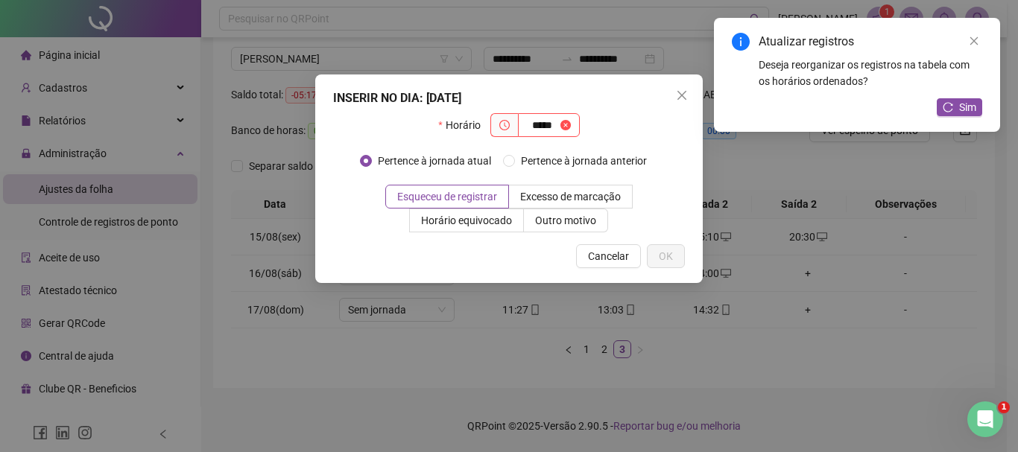
type input "*****"
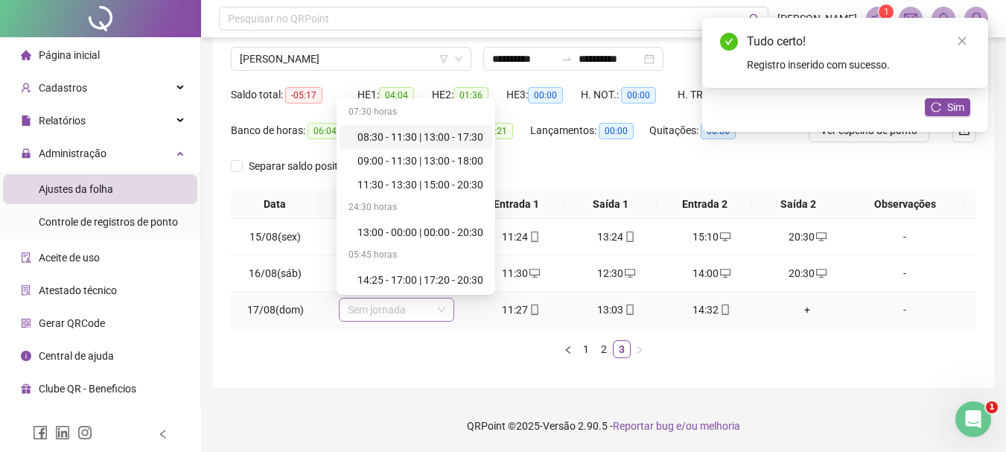
click at [357, 305] on span "Sem jornada" at bounding box center [397, 310] width 98 height 22
click at [387, 188] on div "11:30 - 13:30 | 15:00 - 20:30" at bounding box center [421, 185] width 126 height 16
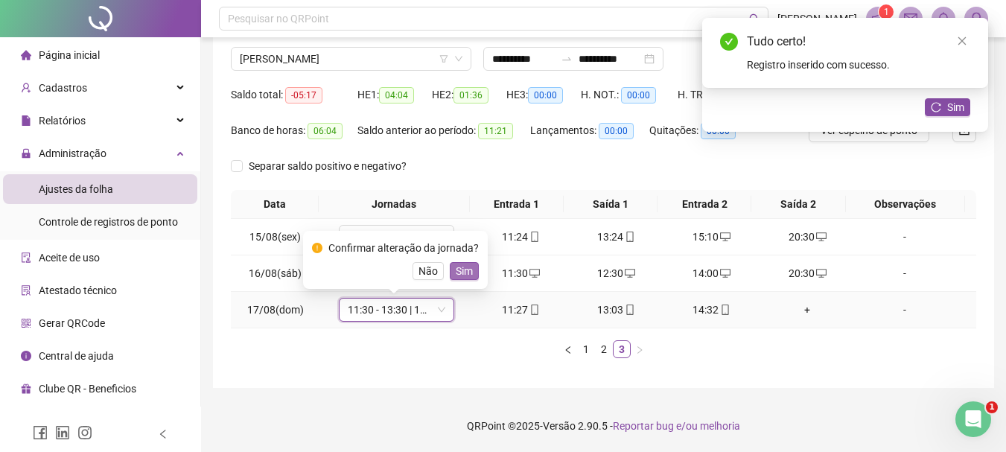
click at [464, 274] on span "Sim" at bounding box center [464, 271] width 17 height 16
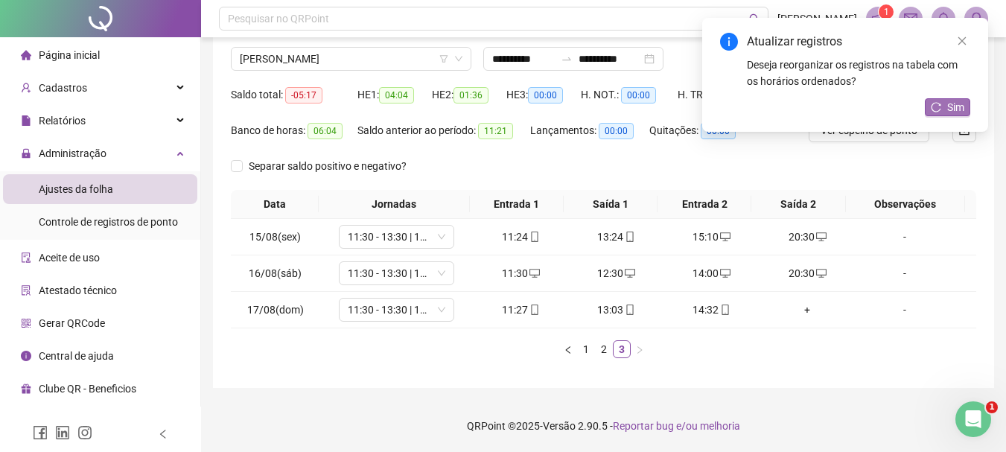
click at [953, 104] on span "Sim" at bounding box center [956, 107] width 17 height 16
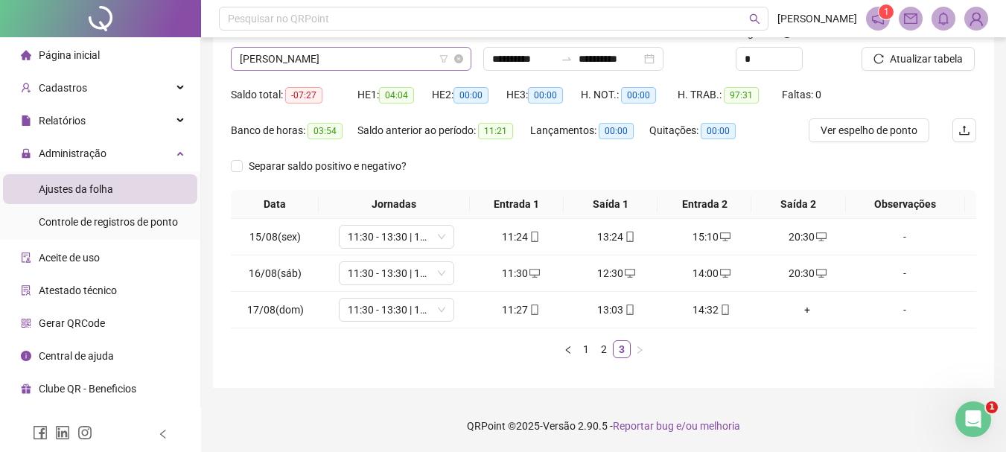
click at [402, 63] on span "[PERSON_NAME]" at bounding box center [351, 59] width 223 height 22
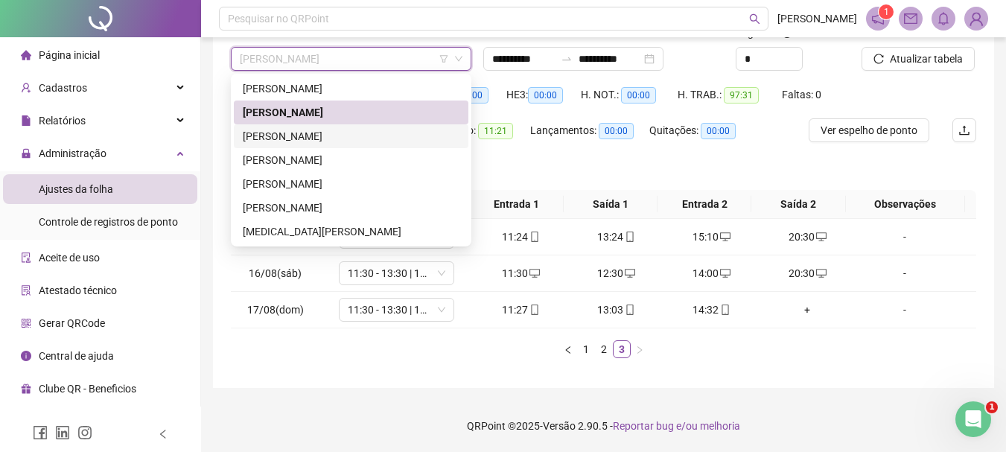
click at [350, 135] on div "[PERSON_NAME]" at bounding box center [351, 136] width 217 height 16
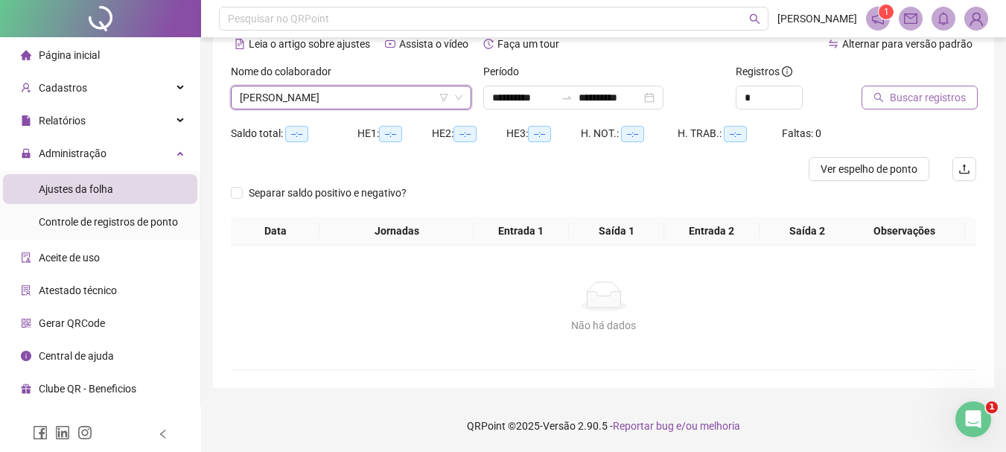
click at [894, 108] on button "Buscar registros" at bounding box center [920, 98] width 116 height 24
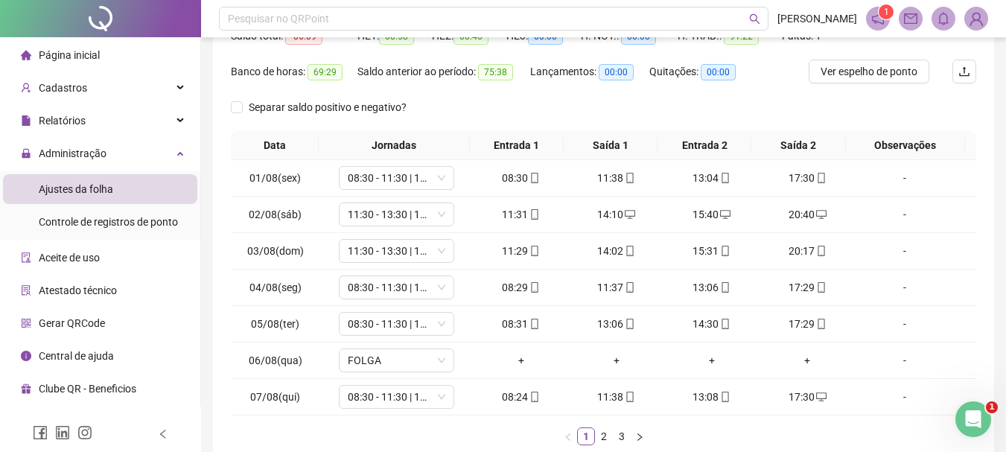
scroll to position [258, 0]
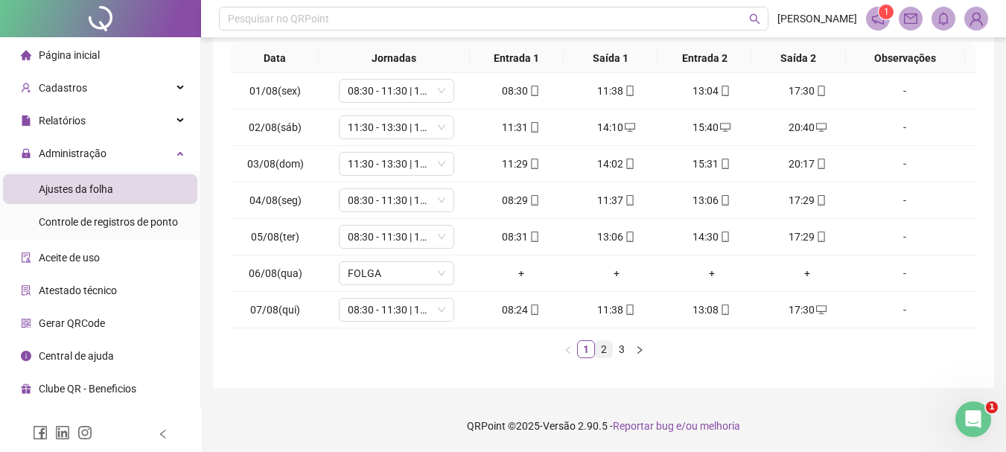
click at [600, 353] on link "2" at bounding box center [604, 349] width 16 height 16
click at [621, 352] on link "3" at bounding box center [622, 349] width 16 height 16
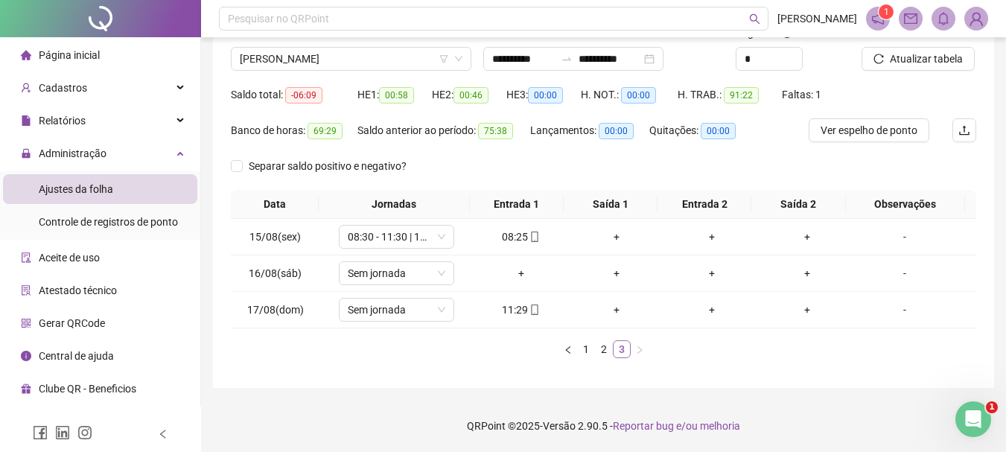
scroll to position [112, 0]
click at [432, 242] on span "08:30 - 11:30 | 13:00 - 17:30" at bounding box center [397, 237] width 98 height 22
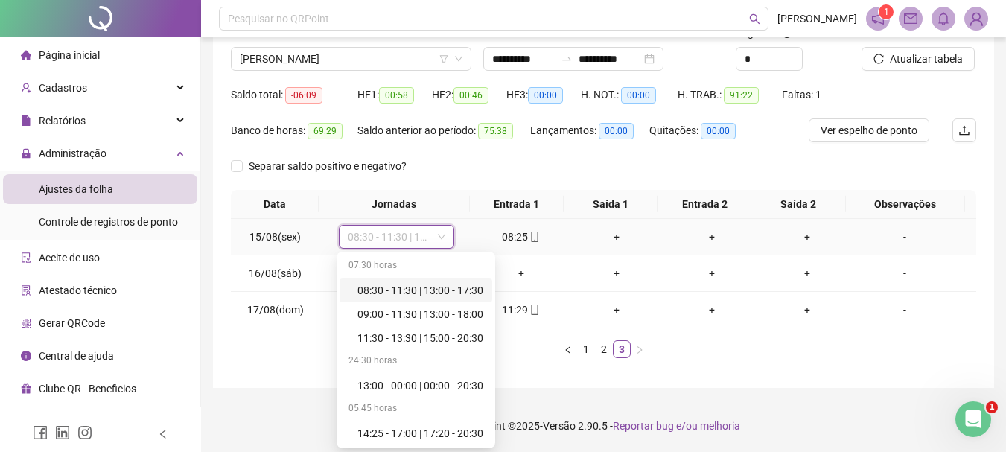
click at [404, 287] on div "08:30 - 11:30 | 13:00 - 17:30" at bounding box center [421, 290] width 126 height 16
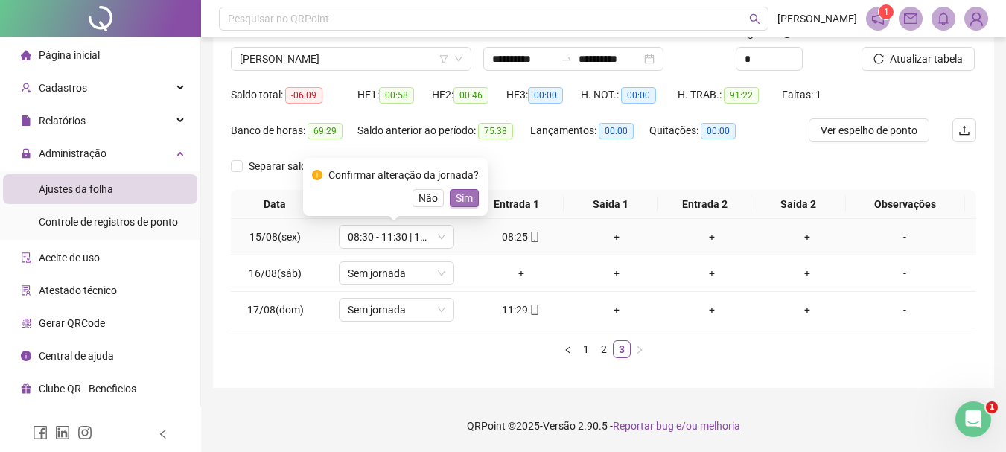
click at [466, 203] on span "Sim" at bounding box center [464, 198] width 17 height 16
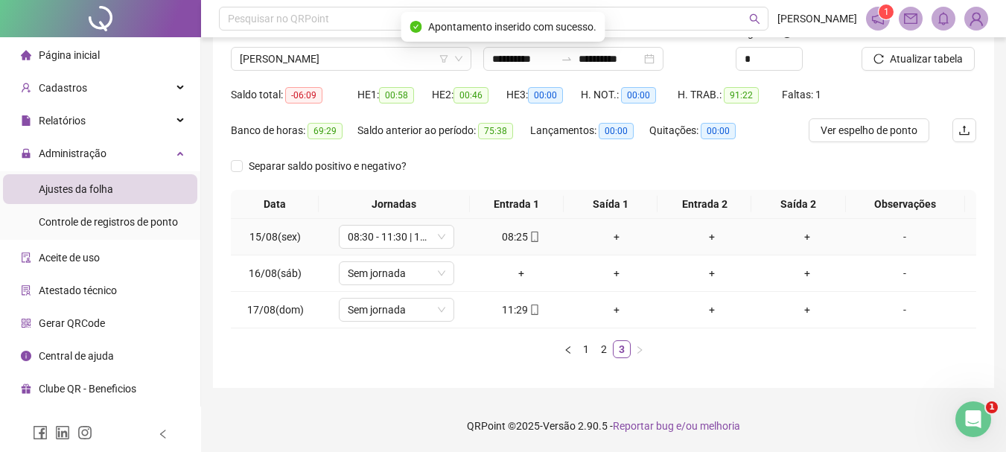
click at [619, 238] on div "+" at bounding box center [616, 237] width 83 height 16
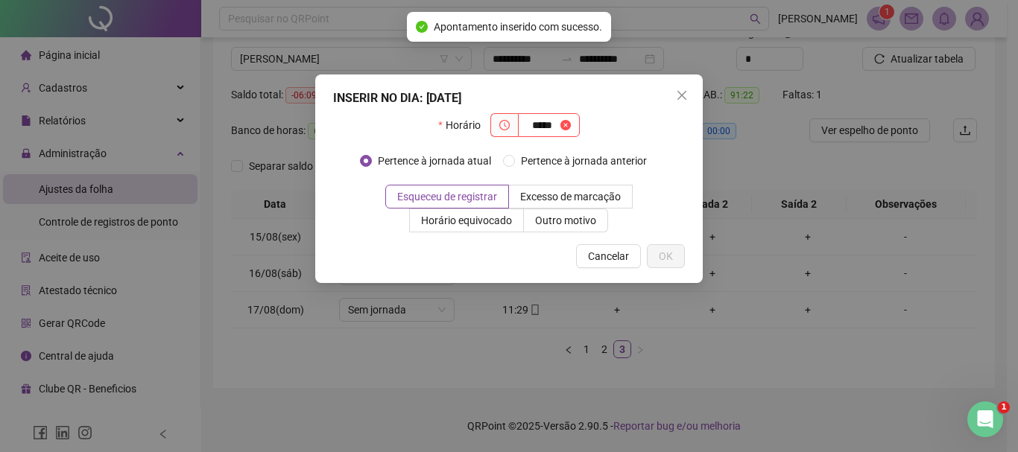
type input "*****"
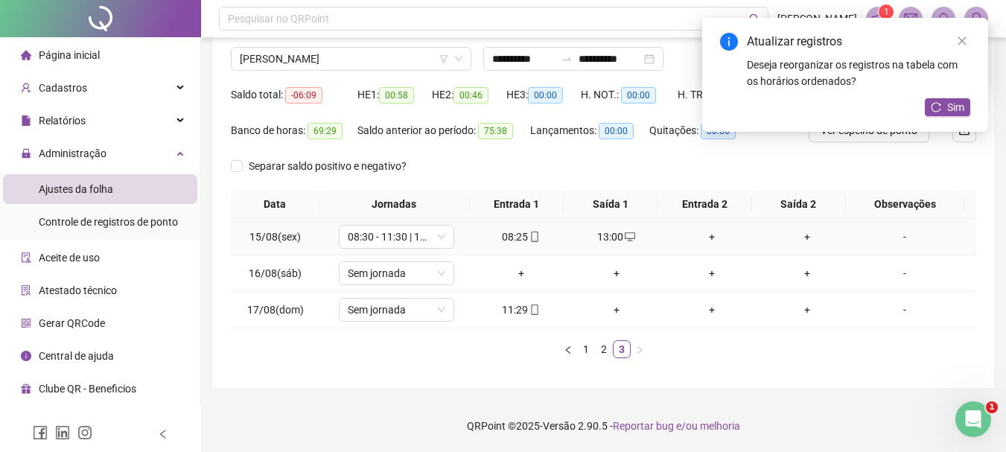
click at [702, 243] on div "+" at bounding box center [711, 237] width 83 height 16
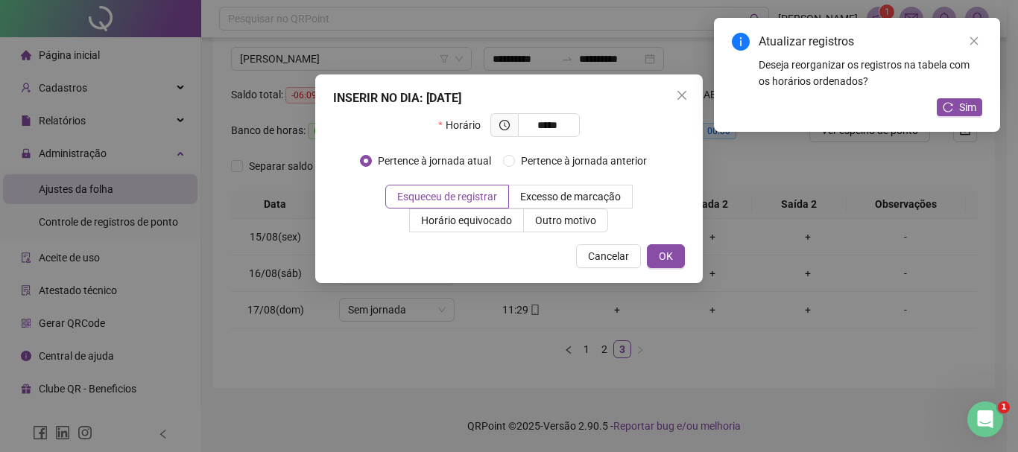
type input "*****"
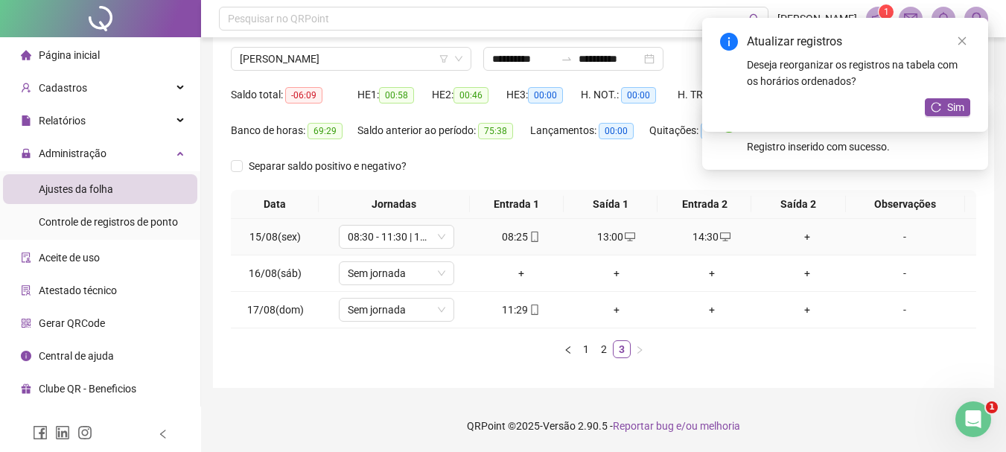
click at [793, 236] on div "+" at bounding box center [807, 237] width 83 height 16
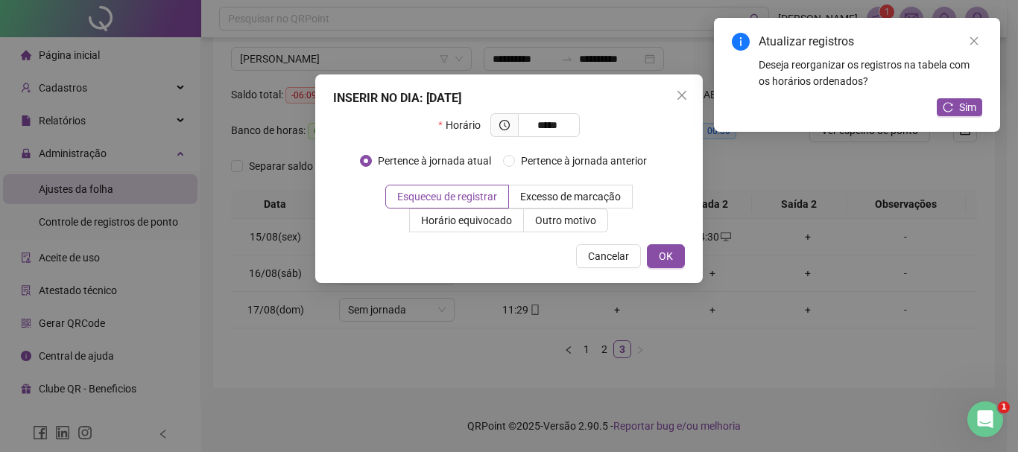
type input "*****"
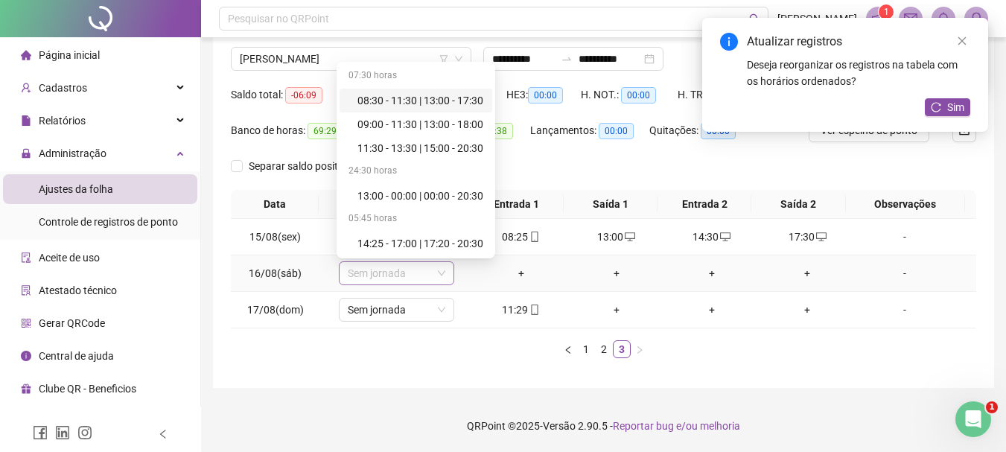
click at [395, 284] on span "Sem jornada" at bounding box center [397, 273] width 98 height 22
click at [410, 143] on div "11:30 - 13:30 | 15:00 - 20:30" at bounding box center [421, 148] width 126 height 16
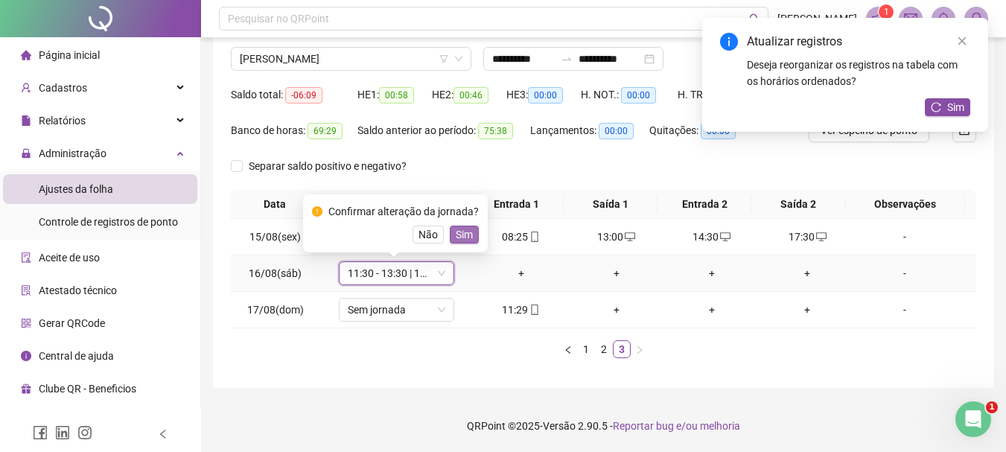
click at [451, 235] on button "Sim" at bounding box center [464, 235] width 29 height 18
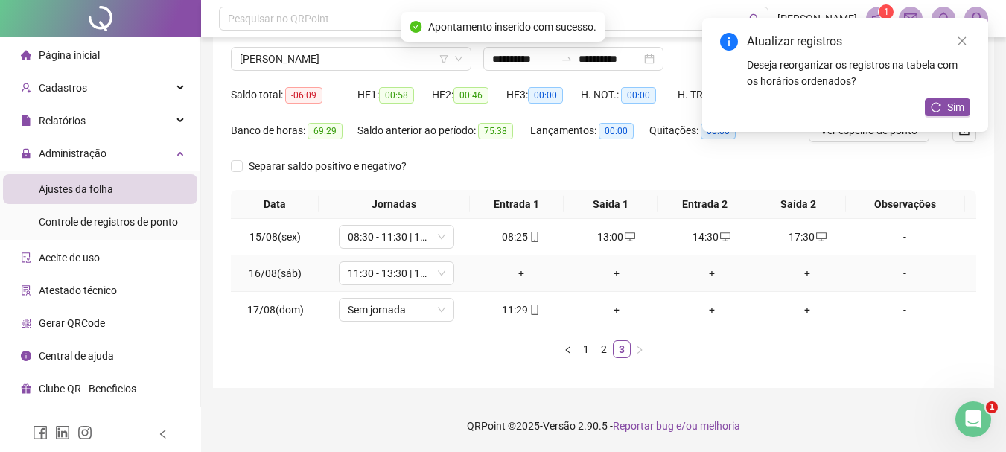
click at [522, 274] on div "+" at bounding box center [521, 273] width 83 height 16
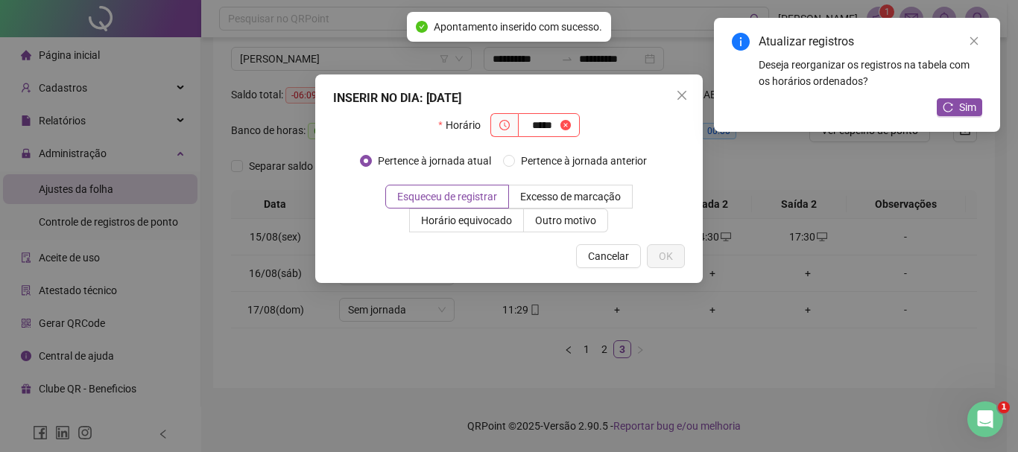
type input "*****"
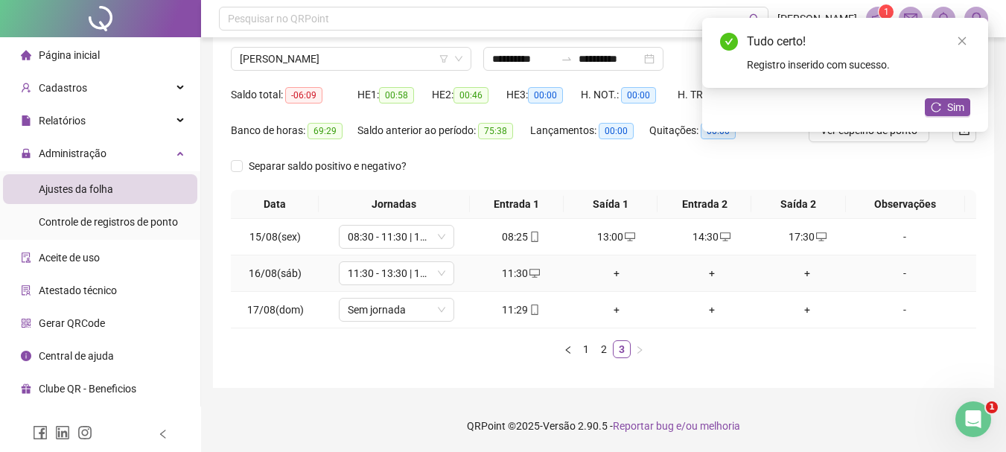
click at [612, 269] on div "+" at bounding box center [616, 273] width 83 height 16
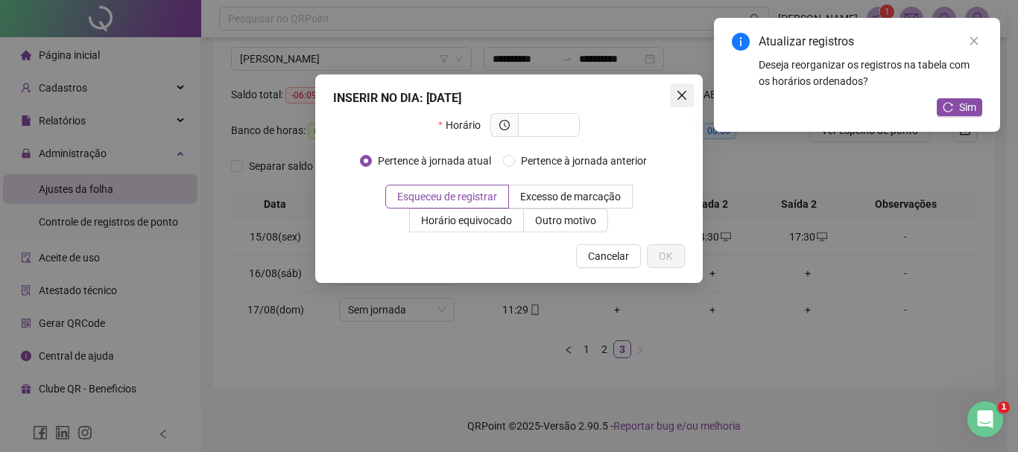
click at [685, 95] on icon "close" at bounding box center [682, 95] width 12 height 12
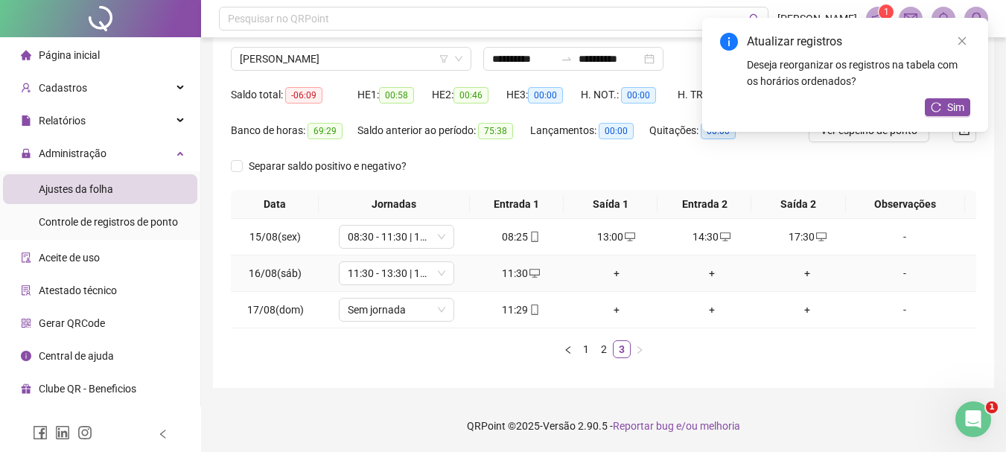
click at [609, 276] on div "+" at bounding box center [616, 273] width 83 height 16
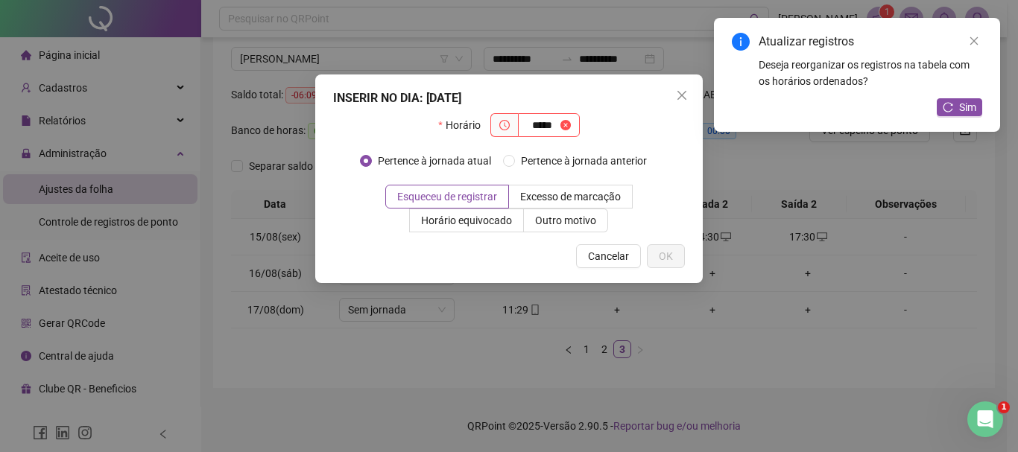
type input "*****"
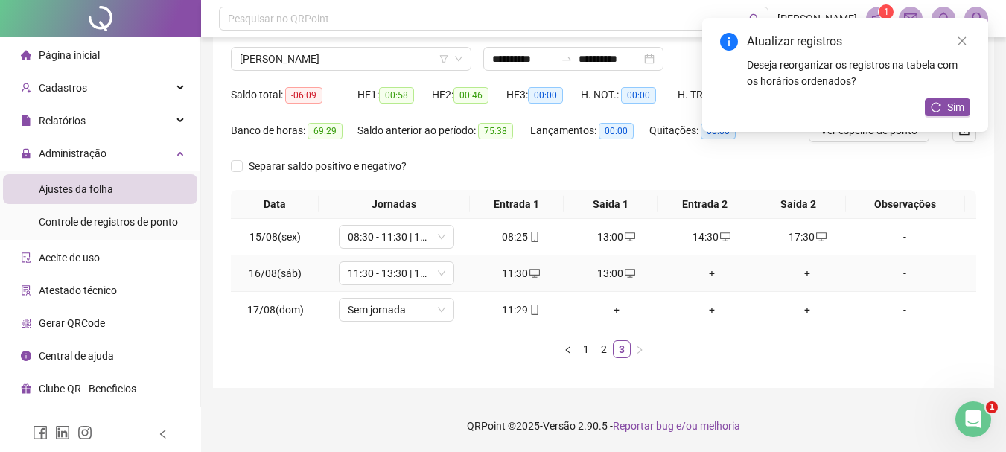
click at [702, 276] on div "+" at bounding box center [711, 273] width 83 height 16
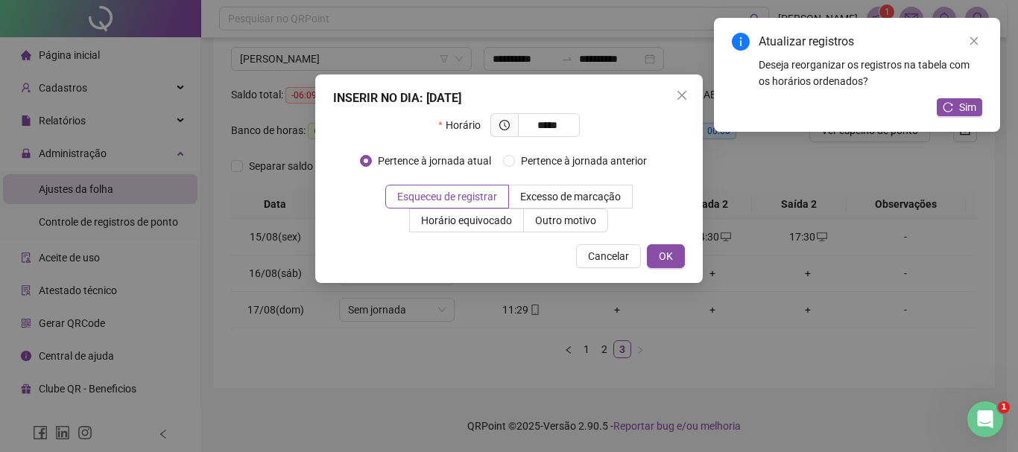
type input "*****"
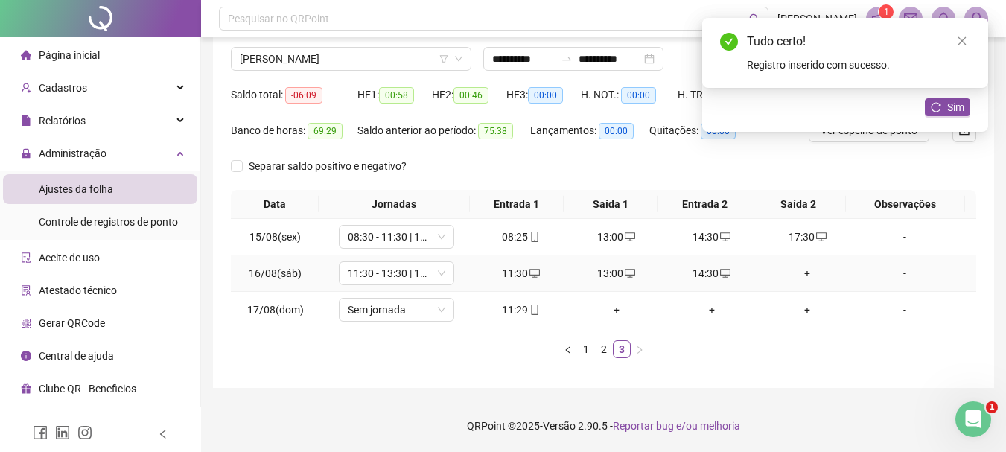
click at [799, 275] on div "+" at bounding box center [807, 273] width 83 height 16
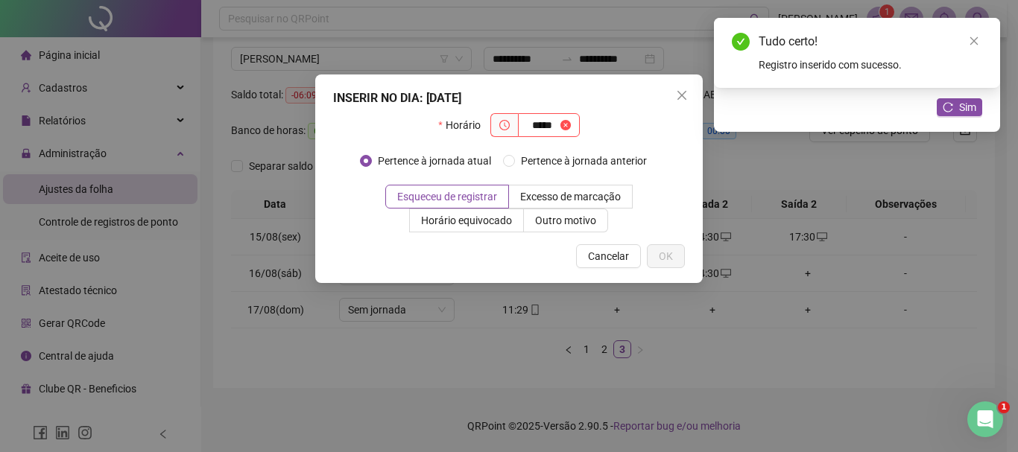
type input "*****"
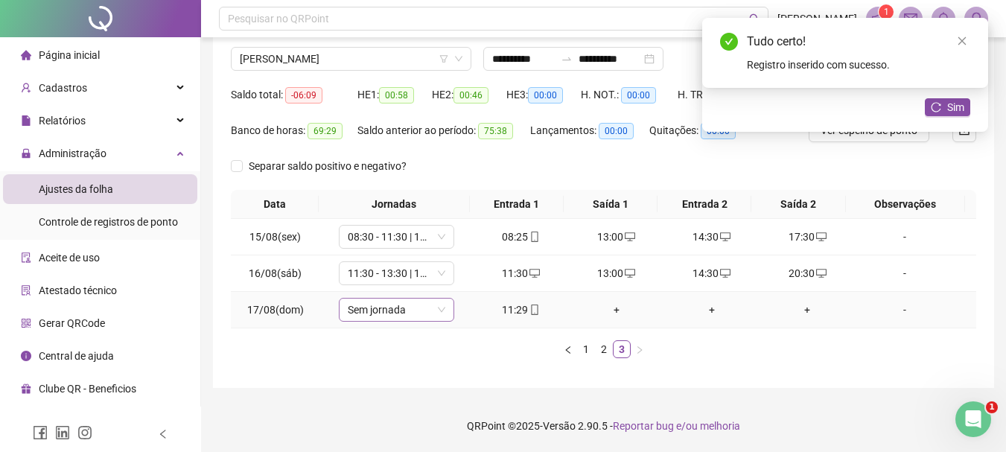
click at [402, 314] on span "Sem jornada" at bounding box center [397, 310] width 98 height 22
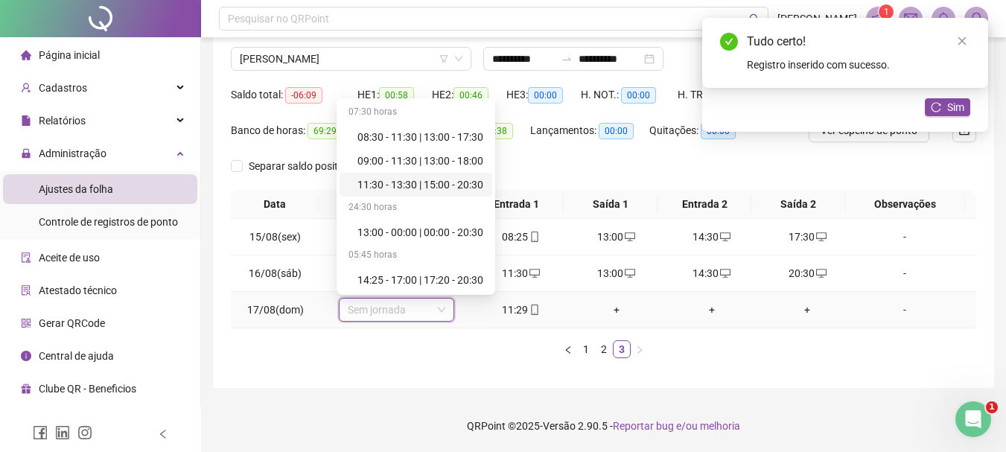
click at [404, 180] on div "11:30 - 13:30 | 15:00 - 20:30" at bounding box center [421, 185] width 126 height 16
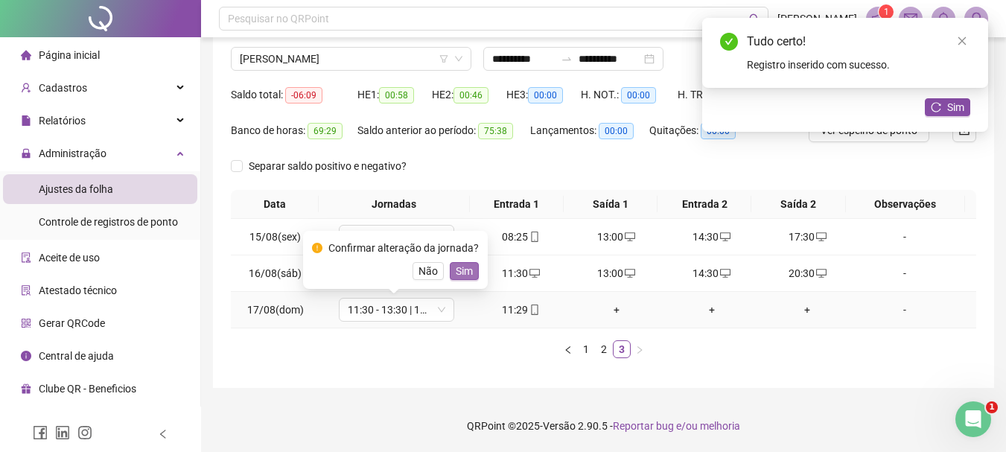
click at [469, 267] on span "Sim" at bounding box center [464, 271] width 17 height 16
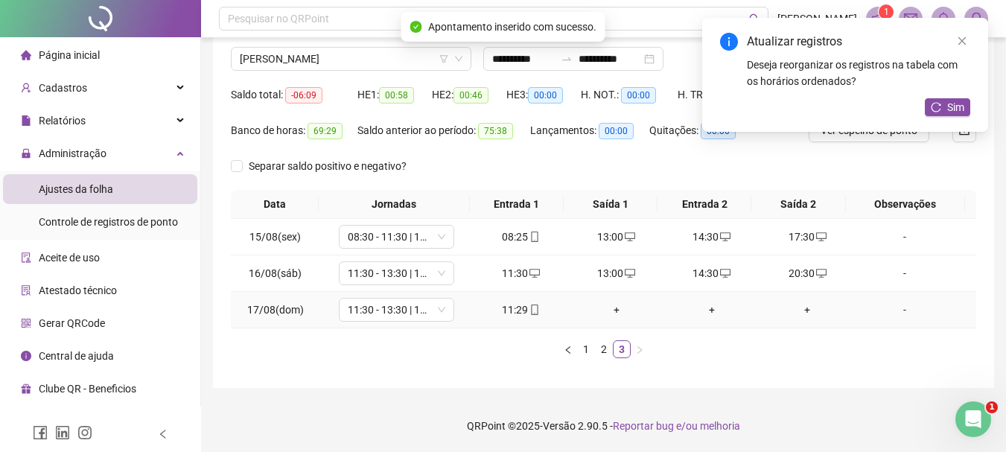
click at [609, 304] on div "+" at bounding box center [616, 310] width 83 height 16
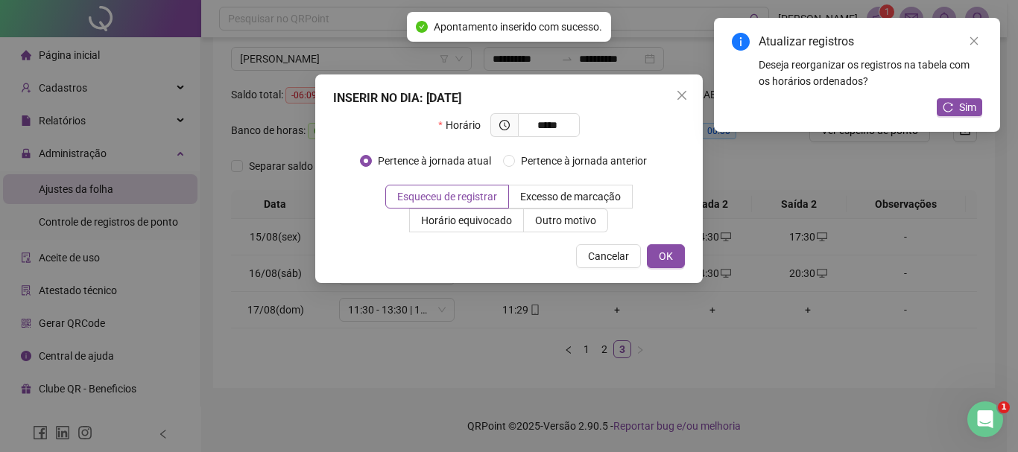
type input "*****"
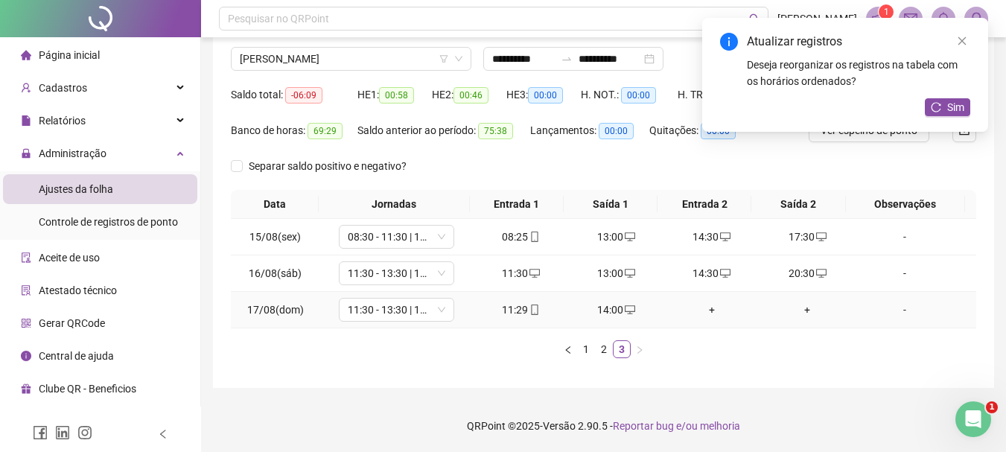
click at [699, 312] on div "+" at bounding box center [711, 310] width 83 height 16
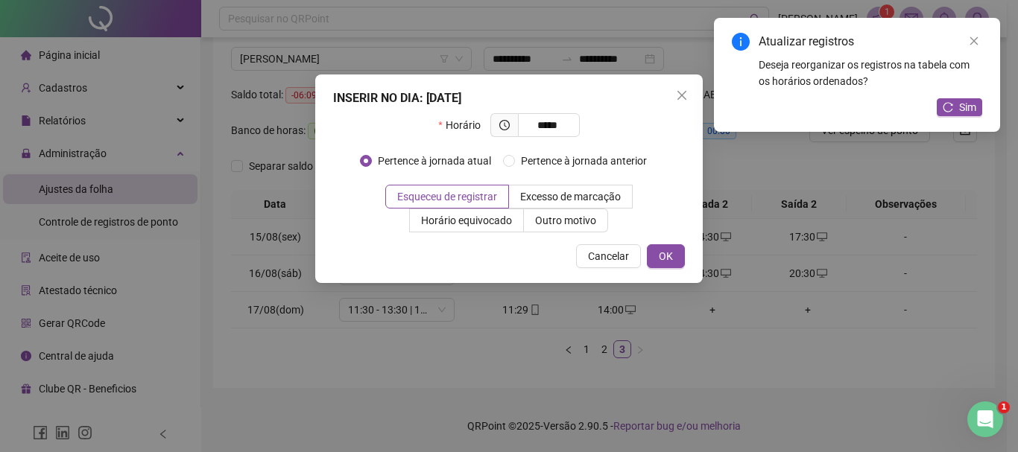
type input "*****"
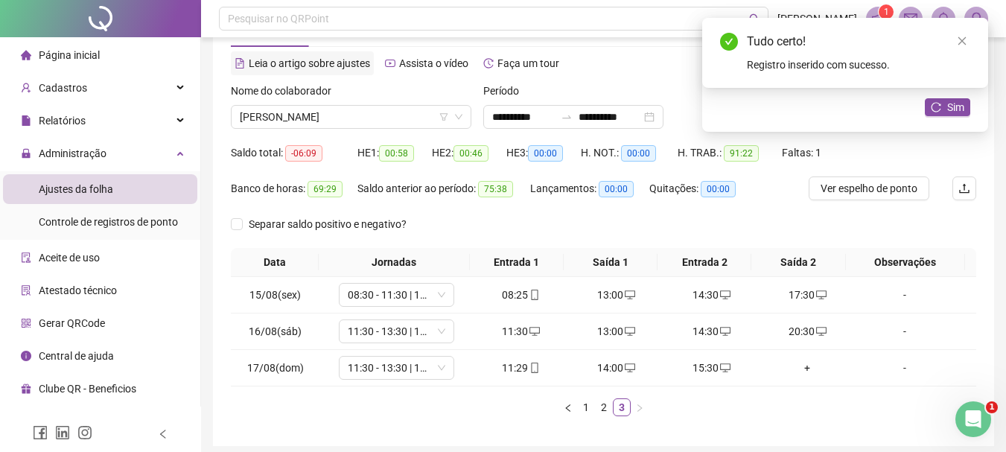
scroll to position [38, 0]
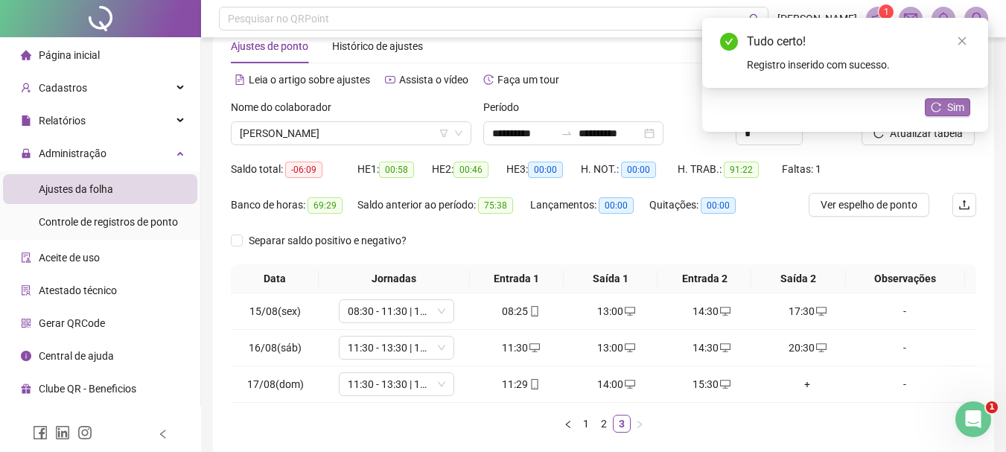
click at [947, 110] on button "Sim" at bounding box center [947, 107] width 45 height 18
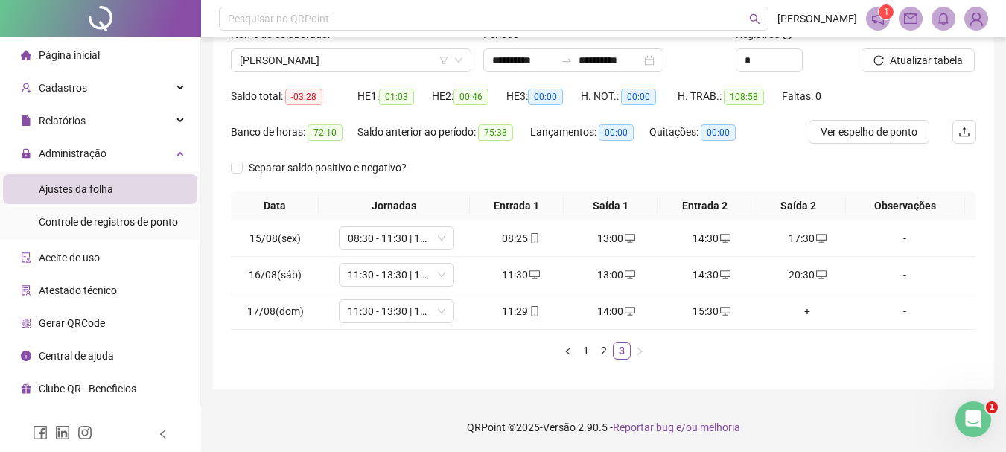
scroll to position [112, 0]
click at [599, 355] on link "2" at bounding box center [604, 349] width 16 height 16
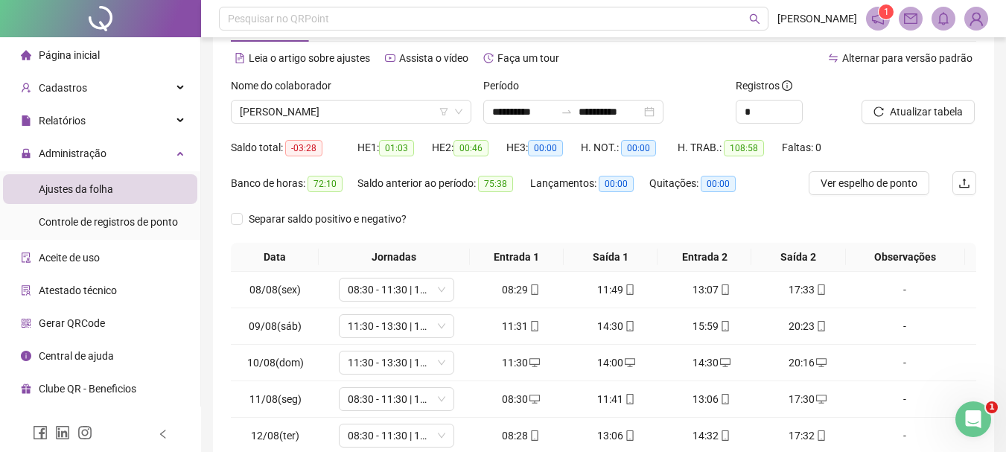
scroll to position [0, 0]
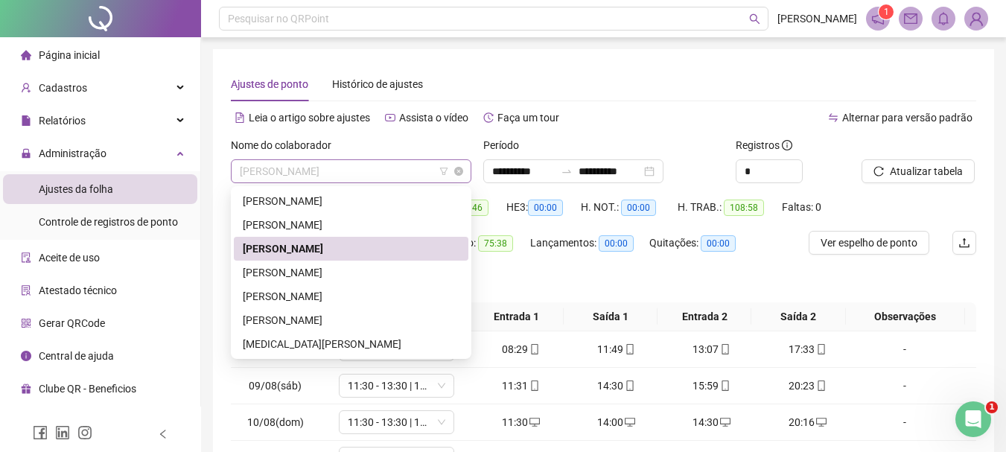
click at [401, 178] on span "[PERSON_NAME]" at bounding box center [351, 171] width 223 height 22
click at [357, 274] on div "[PERSON_NAME]" at bounding box center [351, 272] width 217 height 16
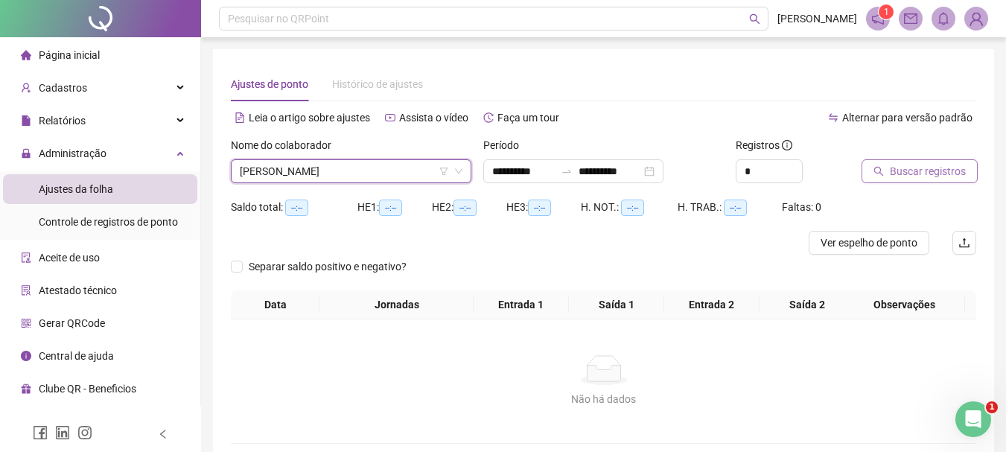
click at [889, 180] on button "Buscar registros" at bounding box center [920, 171] width 116 height 24
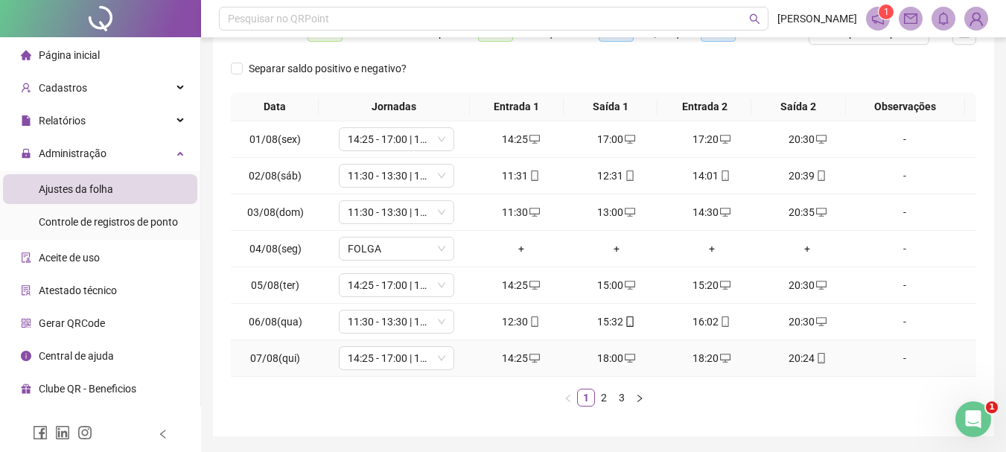
scroll to position [184, 0]
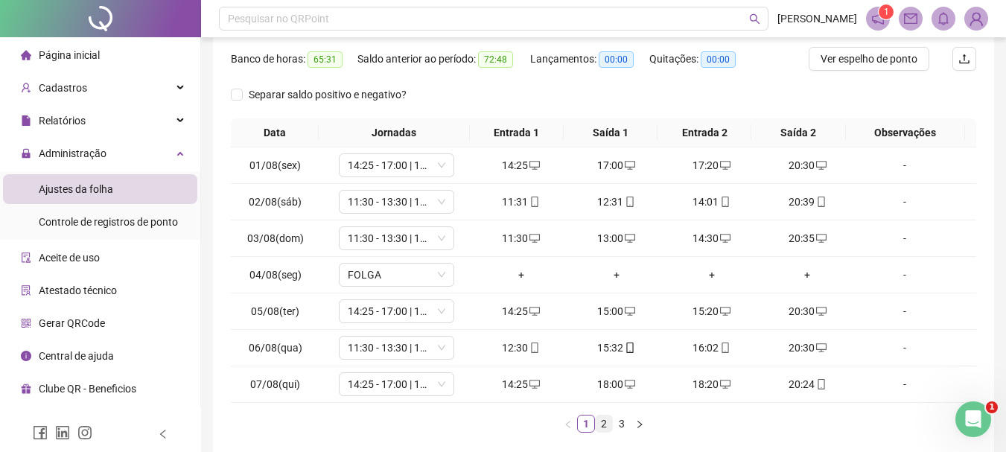
click at [612, 426] on link "2" at bounding box center [604, 424] width 16 height 16
click at [622, 424] on link "3" at bounding box center [622, 424] width 16 height 16
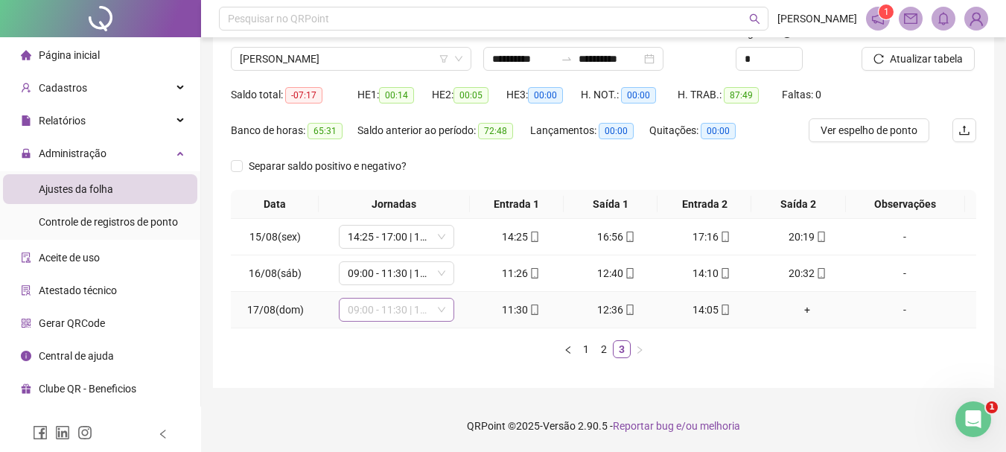
click at [384, 311] on span "09:00 - 11:30 | 13:00 - 18:00" at bounding box center [397, 310] width 98 height 22
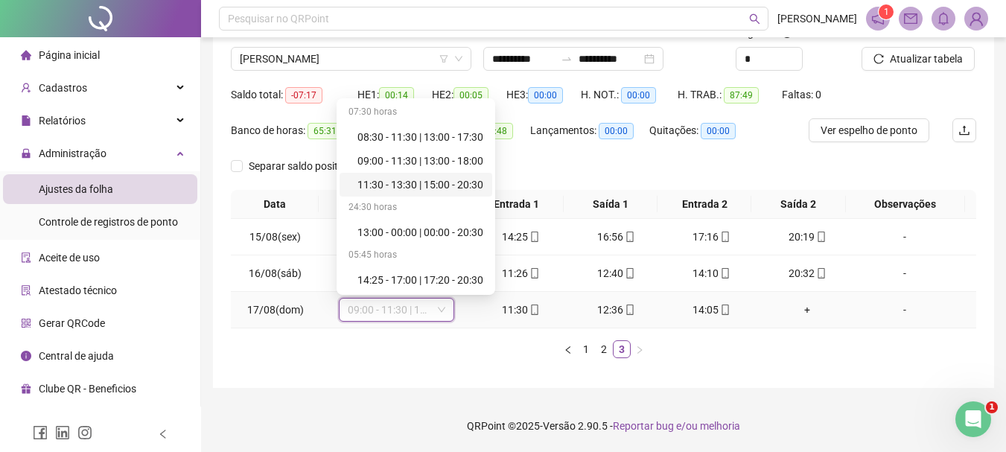
click at [392, 192] on div "11:30 - 13:30 | 15:00 - 20:30" at bounding box center [421, 185] width 126 height 16
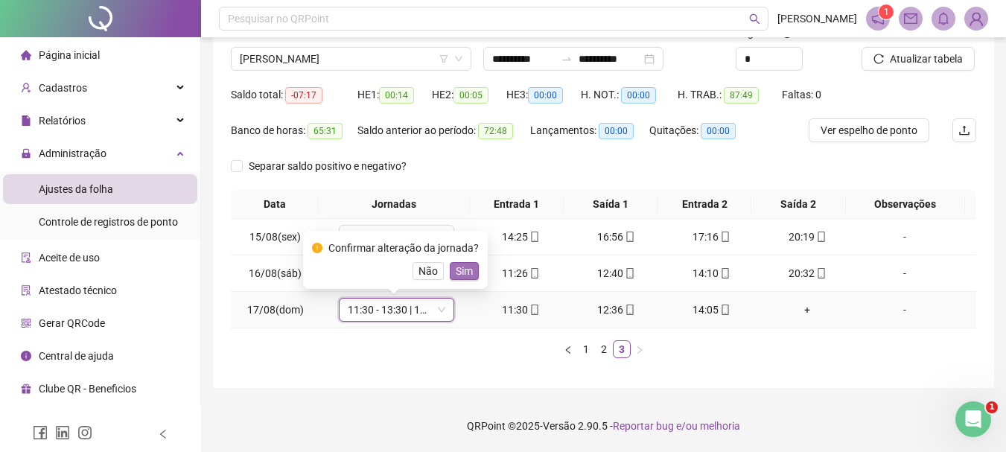
click at [456, 267] on span "Sim" at bounding box center [464, 271] width 17 height 16
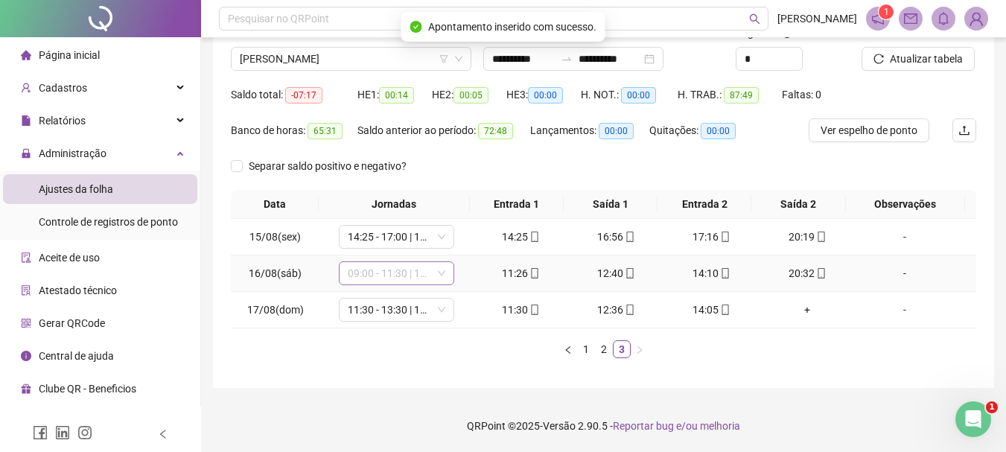
click at [401, 274] on span "09:00 - 11:30 | 13:00 - 18:00" at bounding box center [397, 273] width 98 height 22
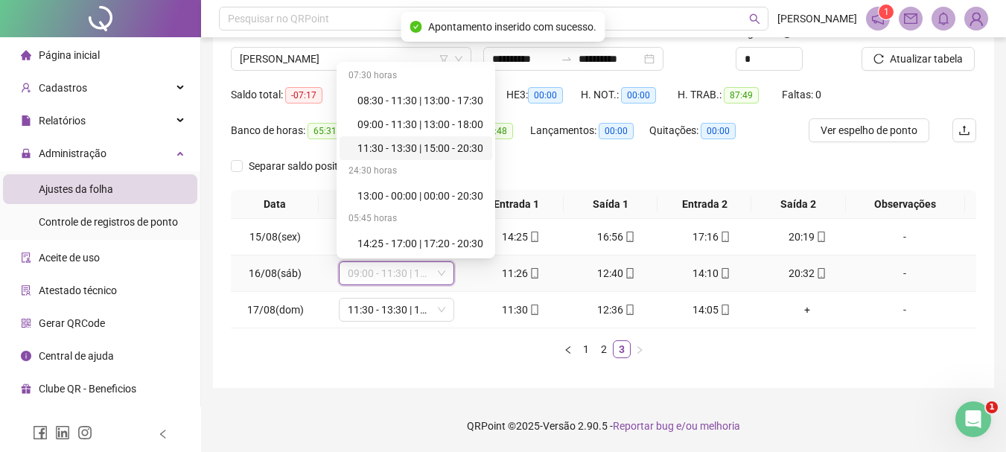
click at [404, 152] on div "11:30 - 13:30 | 15:00 - 20:30" at bounding box center [421, 148] width 126 height 16
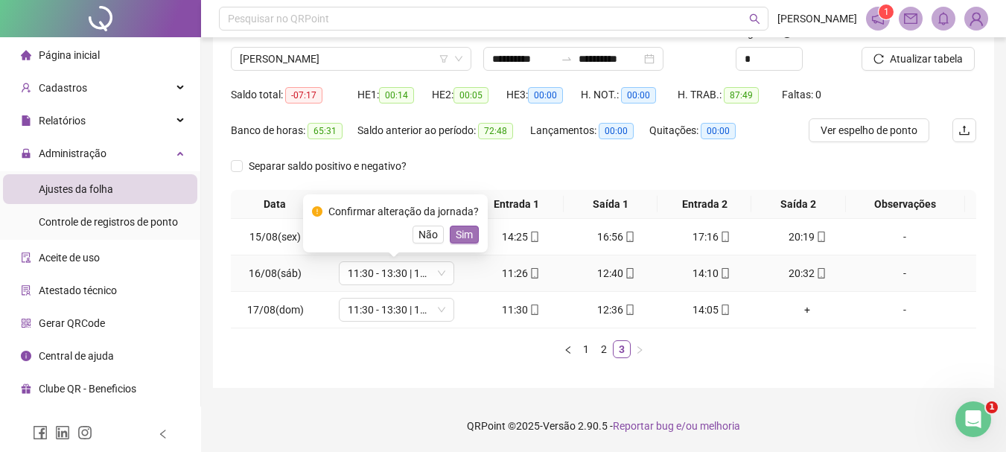
click at [459, 238] on span "Sim" at bounding box center [464, 234] width 17 height 16
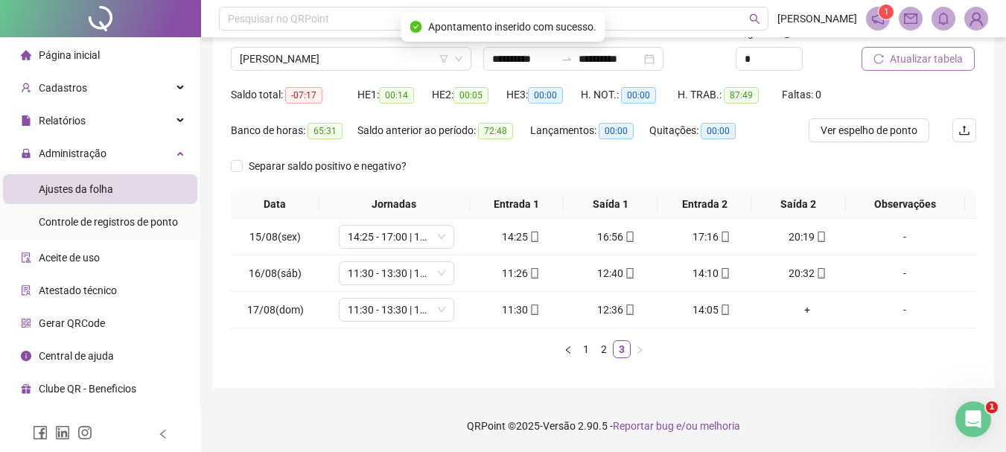
click at [924, 60] on span "Atualizar tabela" at bounding box center [926, 59] width 73 height 16
click at [601, 352] on link "2" at bounding box center [604, 349] width 16 height 16
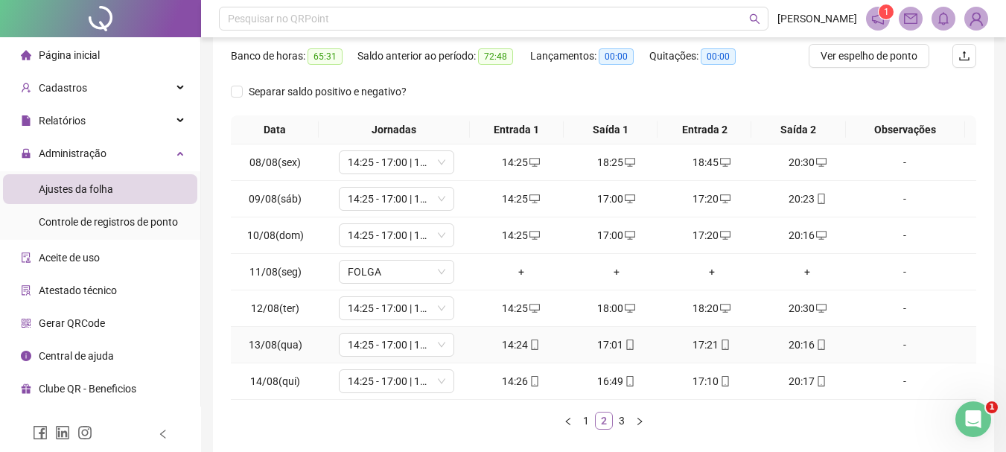
scroll to position [38, 0]
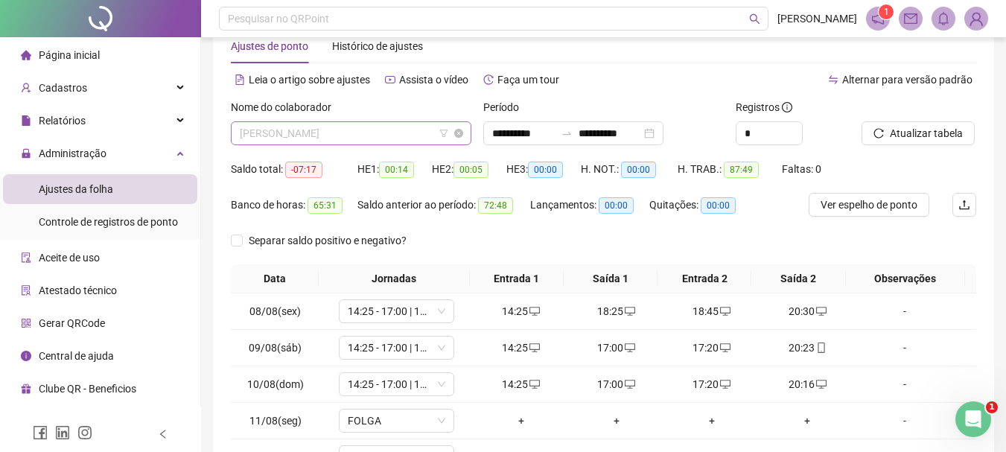
click at [416, 141] on span "[PERSON_NAME]" at bounding box center [351, 133] width 223 height 22
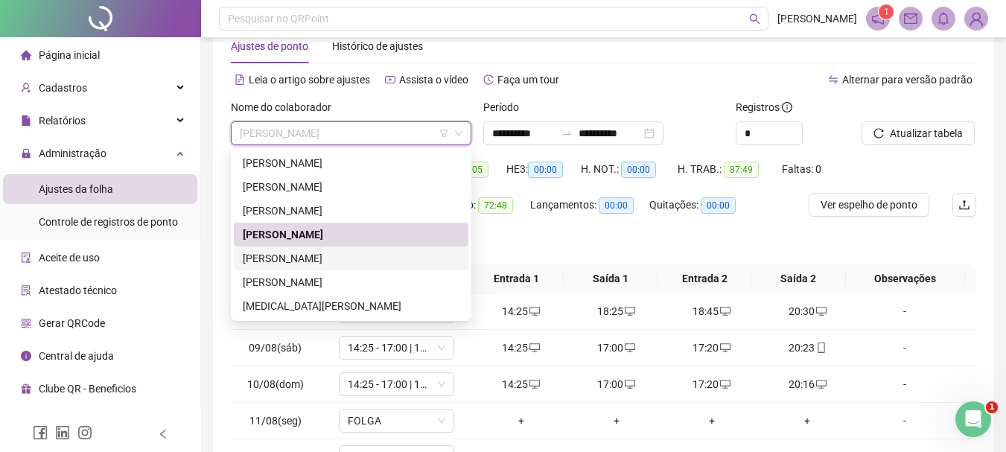
click at [359, 260] on div "[PERSON_NAME]" at bounding box center [351, 258] width 217 height 16
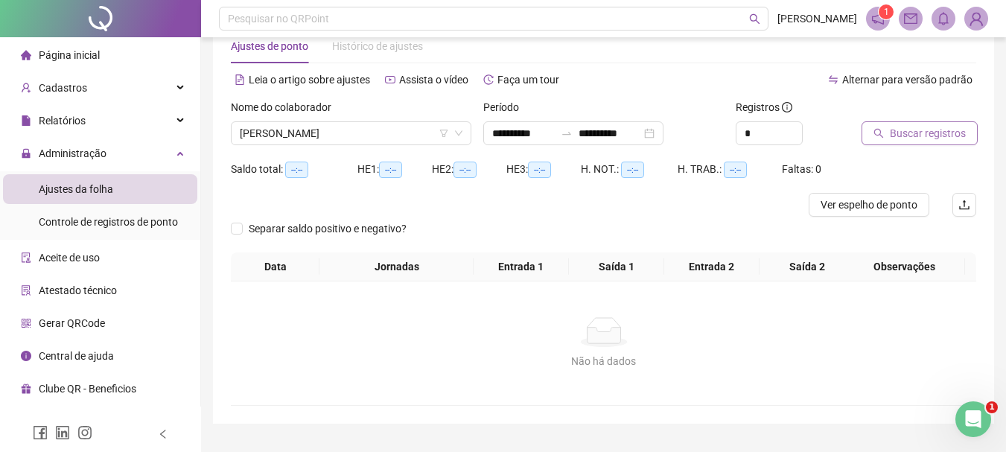
click at [880, 132] on icon "search" at bounding box center [879, 133] width 10 height 10
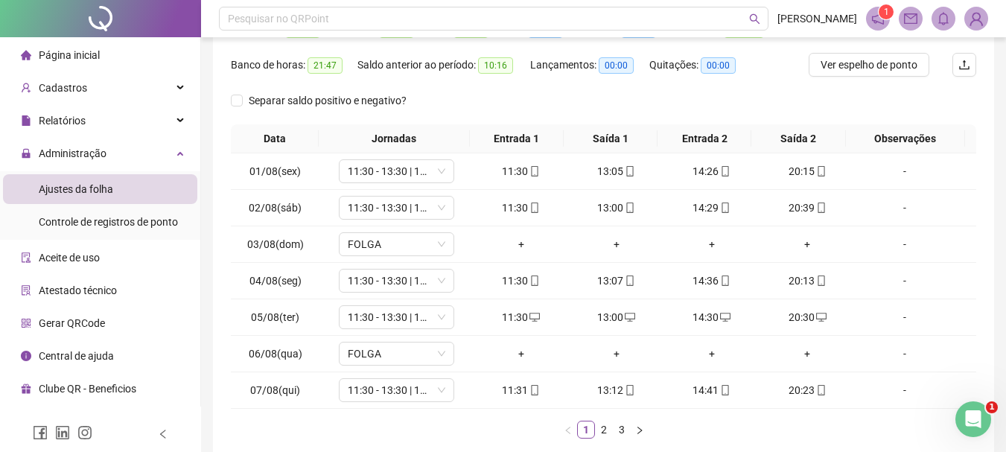
scroll to position [187, 0]
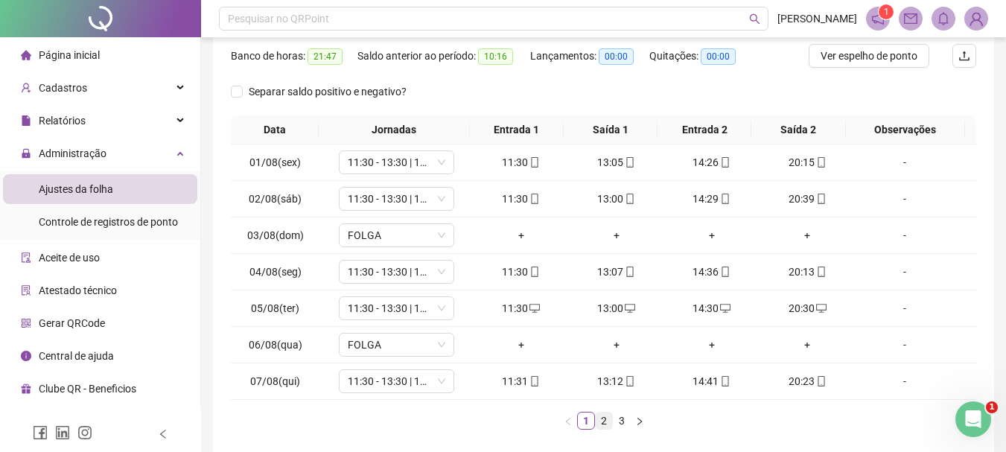
click at [607, 421] on link "2" at bounding box center [604, 421] width 16 height 16
click at [626, 425] on link "3" at bounding box center [622, 421] width 16 height 16
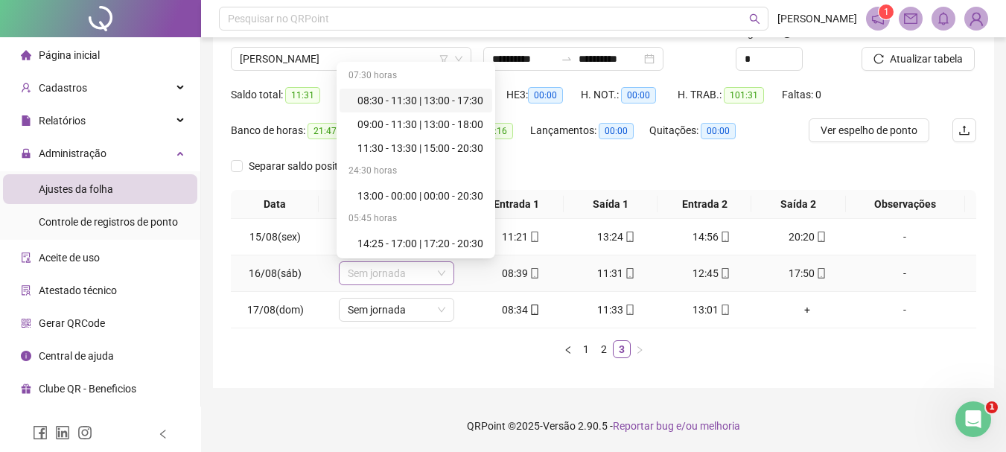
click at [409, 267] on span "Sem jornada" at bounding box center [397, 273] width 98 height 22
click at [416, 104] on div "08:30 - 11:30 | 13:00 - 17:30" at bounding box center [421, 100] width 126 height 16
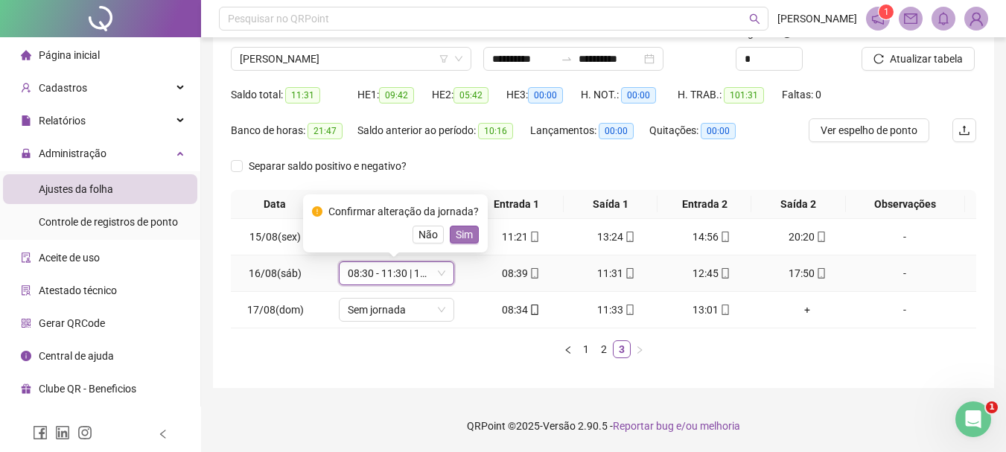
click at [469, 229] on span "Sim" at bounding box center [464, 234] width 17 height 16
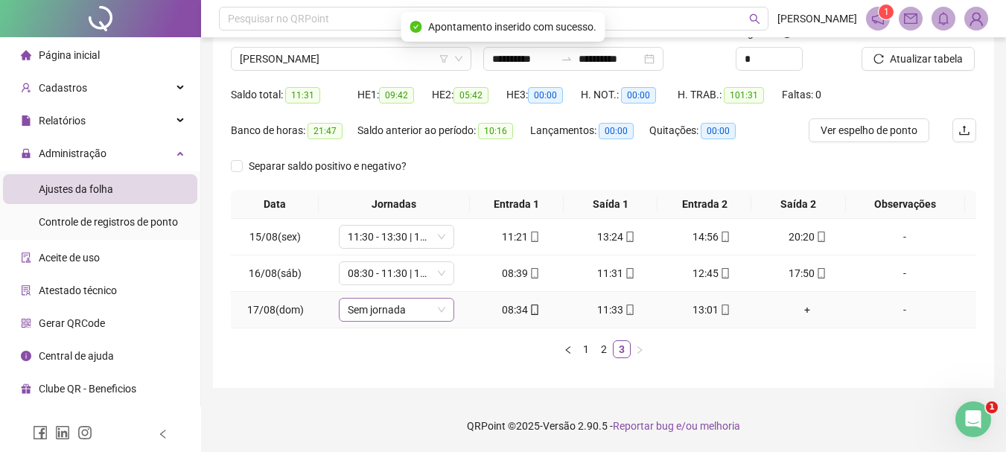
click at [409, 320] on span "Sem jornada" at bounding box center [397, 310] width 98 height 22
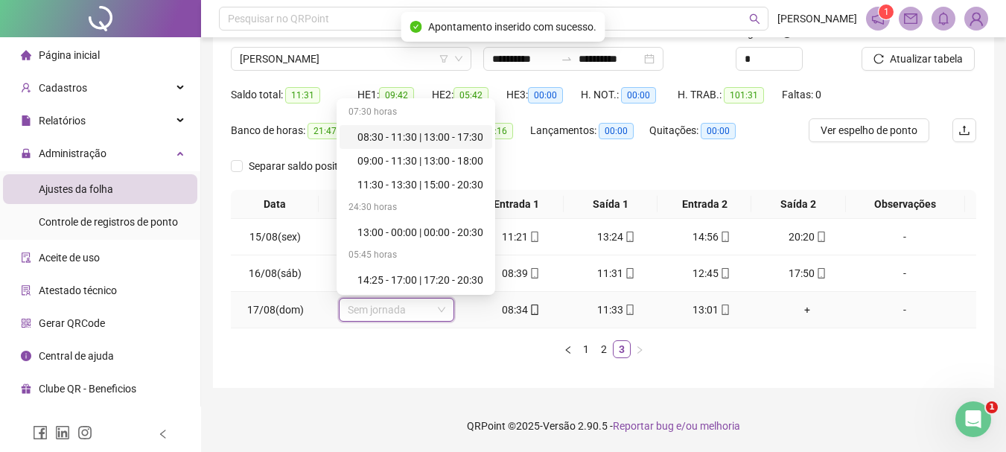
click at [422, 135] on div "08:30 - 11:30 | 13:00 - 17:30" at bounding box center [421, 137] width 126 height 16
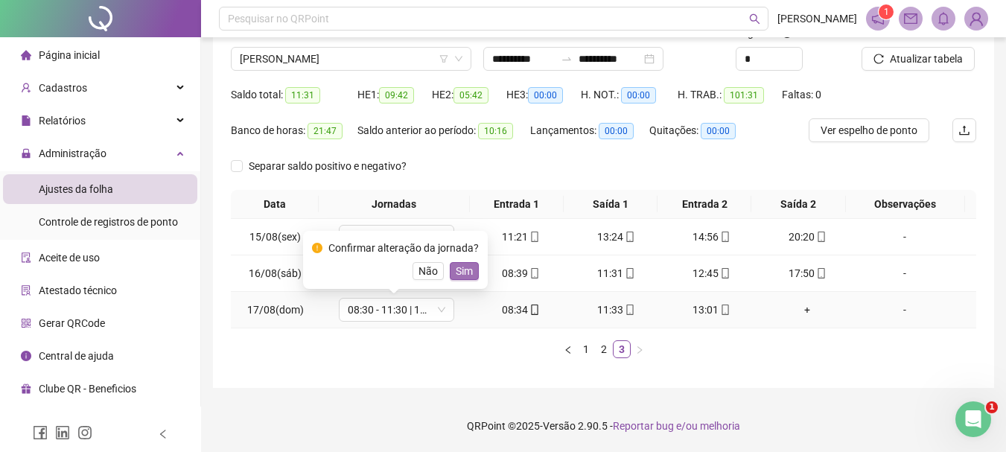
click at [459, 266] on span "Sim" at bounding box center [464, 271] width 17 height 16
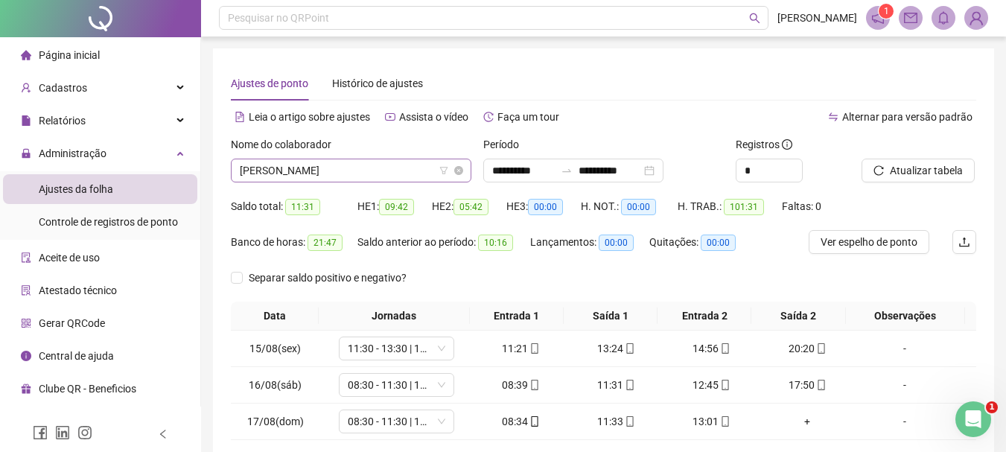
scroll to position [0, 0]
click at [413, 155] on div "Nome do colaborador" at bounding box center [351, 148] width 241 height 22
click at [407, 165] on span "[PERSON_NAME]" at bounding box center [351, 171] width 223 height 22
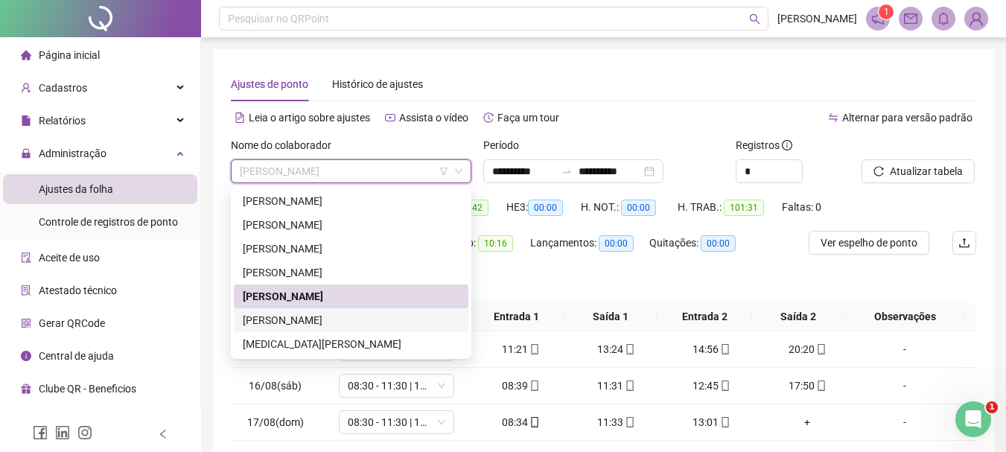
click at [300, 314] on div "[PERSON_NAME]" at bounding box center [351, 320] width 217 height 16
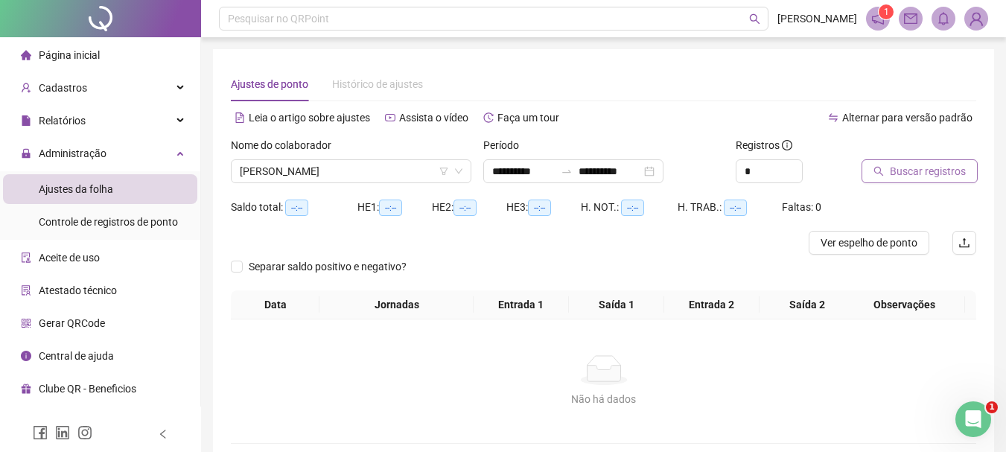
click at [869, 177] on button "Buscar registros" at bounding box center [920, 171] width 116 height 24
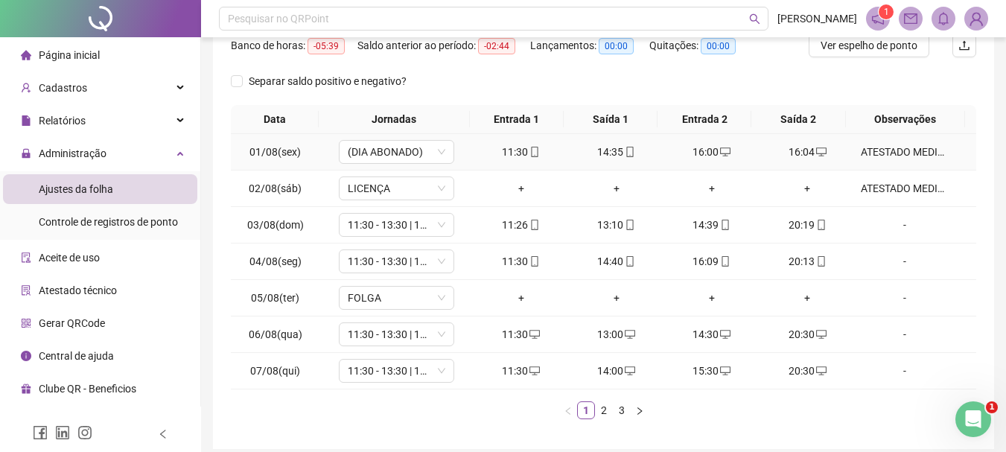
scroll to position [223, 0]
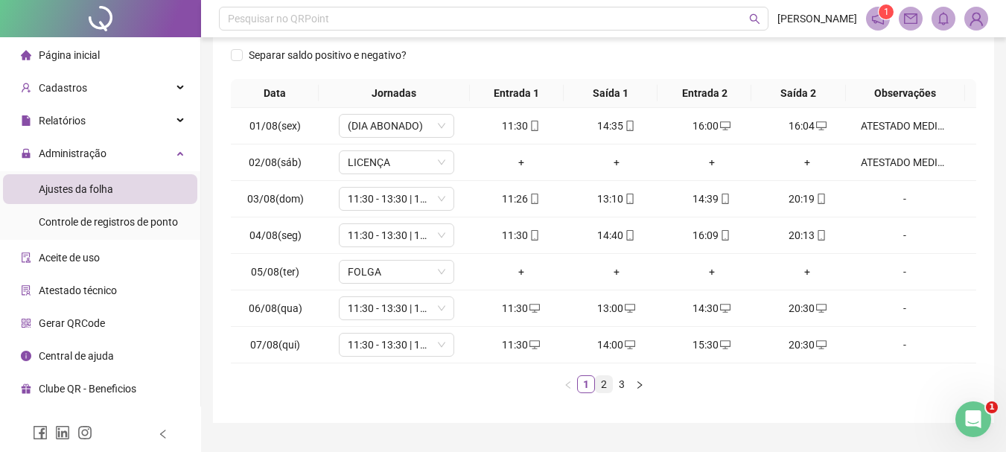
click at [606, 388] on link "2" at bounding box center [604, 384] width 16 height 16
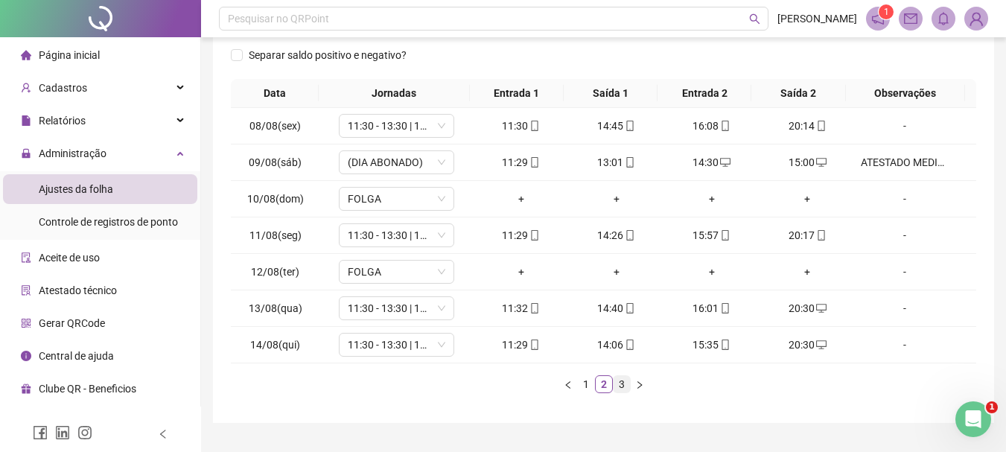
click at [623, 382] on link "3" at bounding box center [622, 384] width 16 height 16
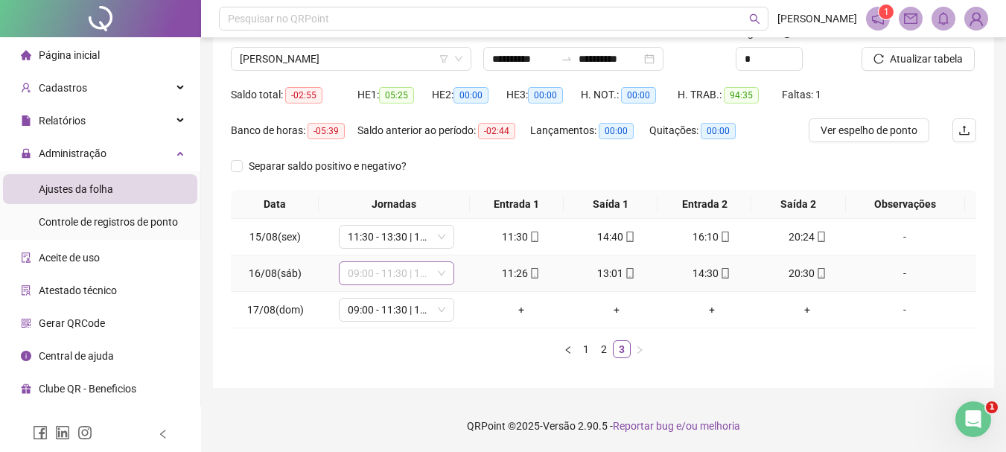
click at [360, 278] on span "09:00 - 11:30 | 13:00 - 18:00" at bounding box center [397, 273] width 98 height 22
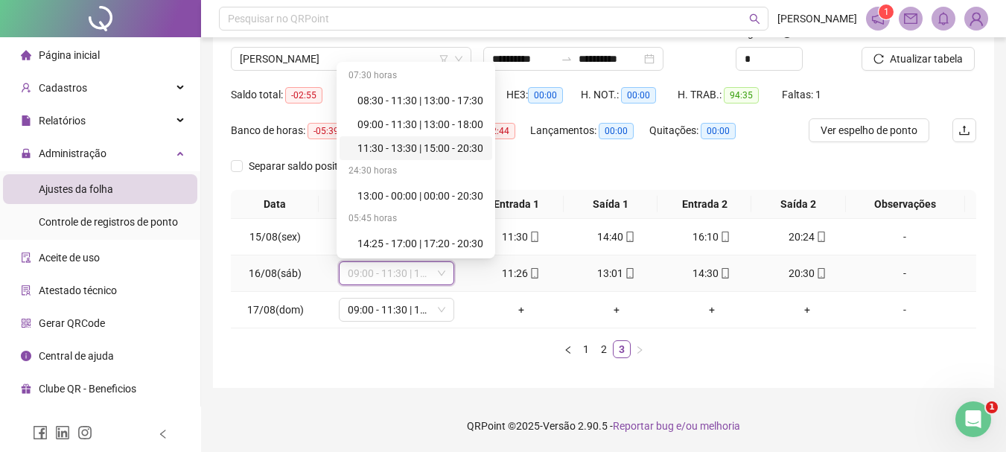
click at [410, 145] on div "11:30 - 13:30 | 15:00 - 20:30" at bounding box center [421, 148] width 126 height 16
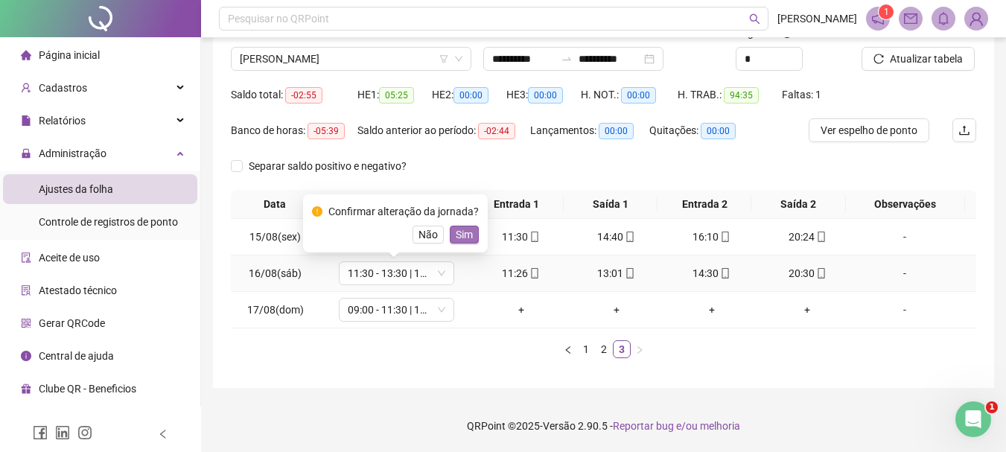
click at [461, 239] on span "Sim" at bounding box center [464, 234] width 17 height 16
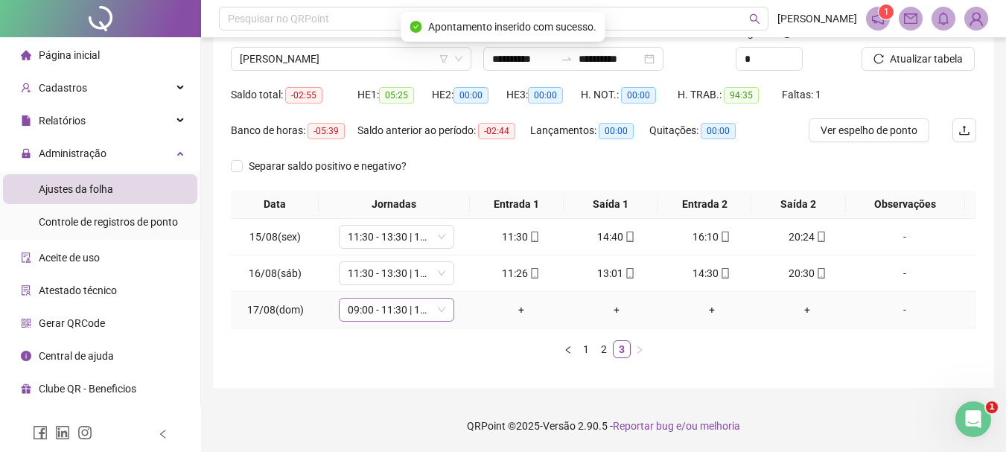
click at [404, 309] on span "09:00 - 11:30 | 13:00 - 18:00" at bounding box center [397, 310] width 98 height 22
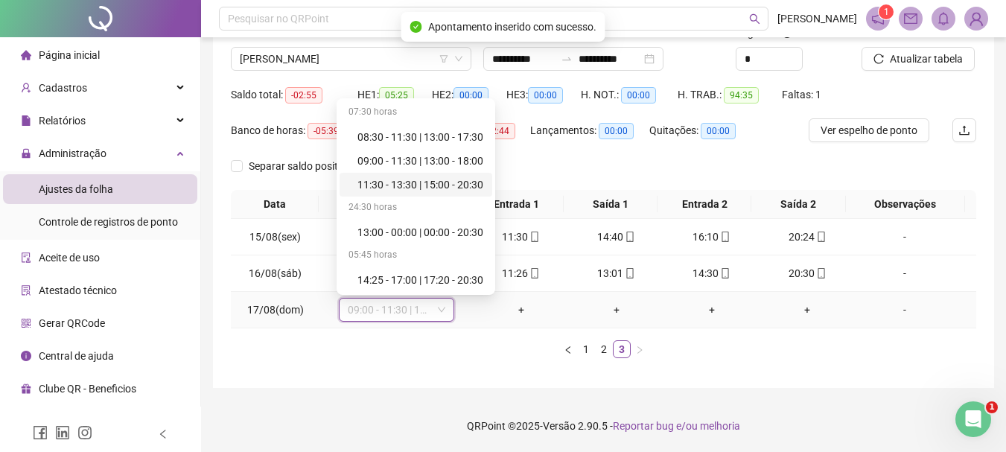
click at [401, 189] on div "11:30 - 13:30 | 15:00 - 20:30" at bounding box center [421, 185] width 126 height 16
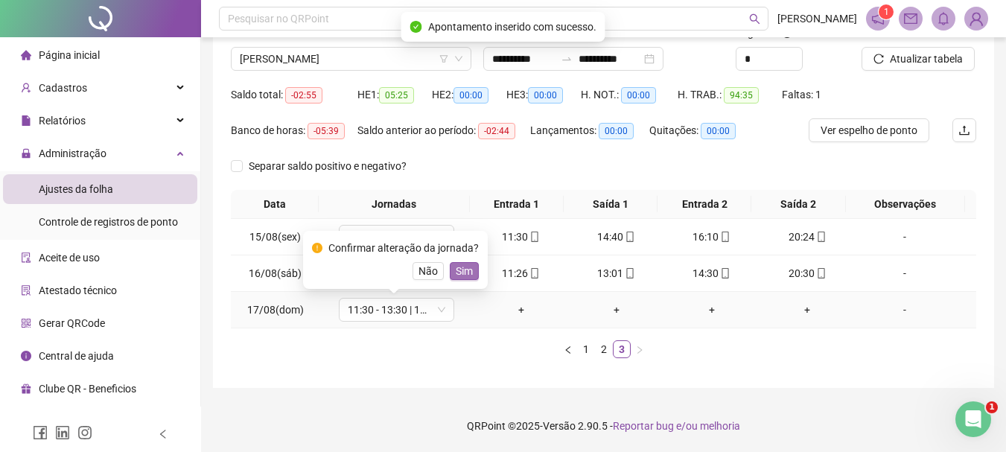
click at [465, 275] on span "Sim" at bounding box center [464, 271] width 17 height 16
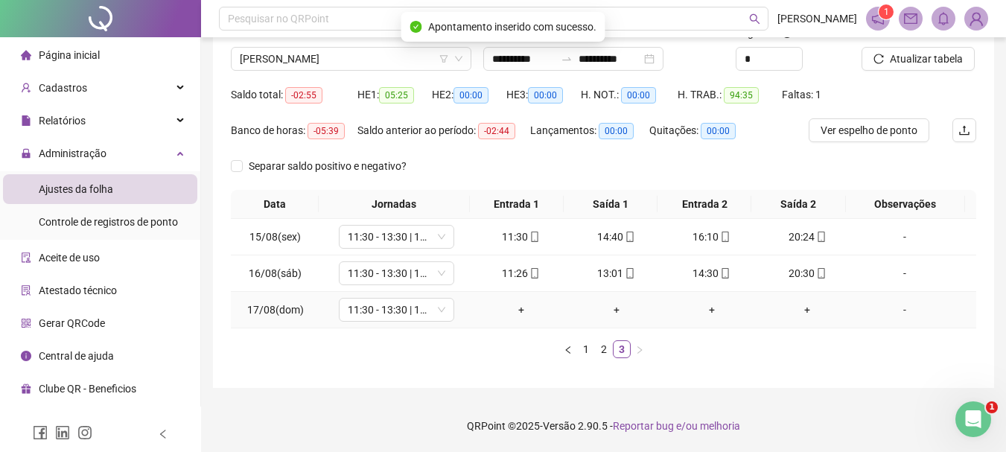
click at [525, 312] on div "+" at bounding box center [521, 310] width 83 height 16
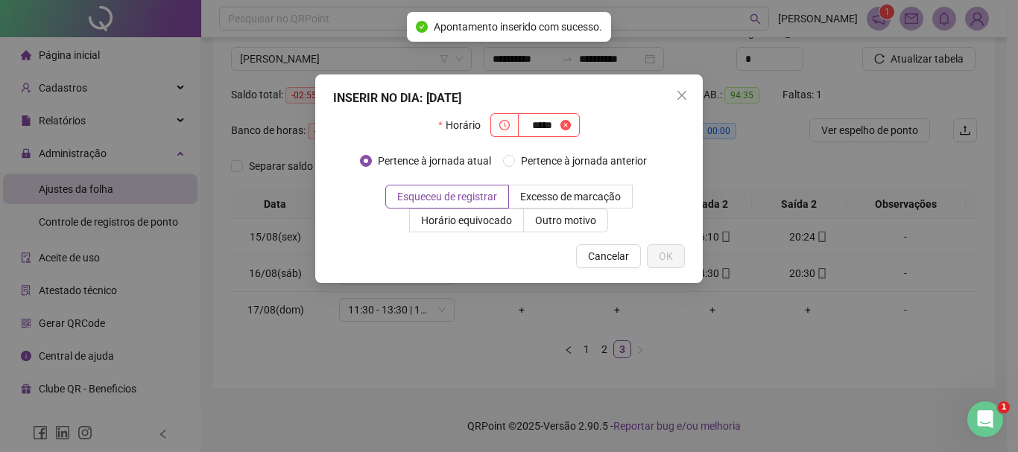
type input "*****"
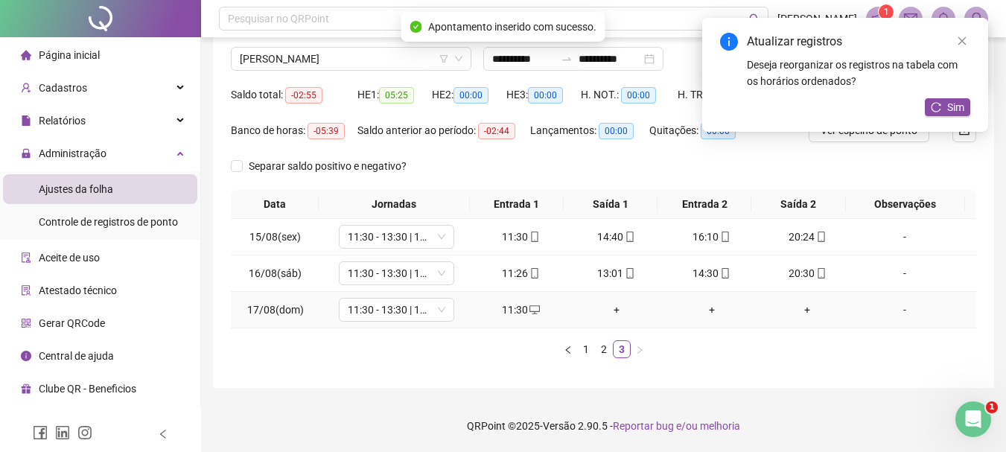
click at [615, 308] on div "+" at bounding box center [616, 310] width 83 height 16
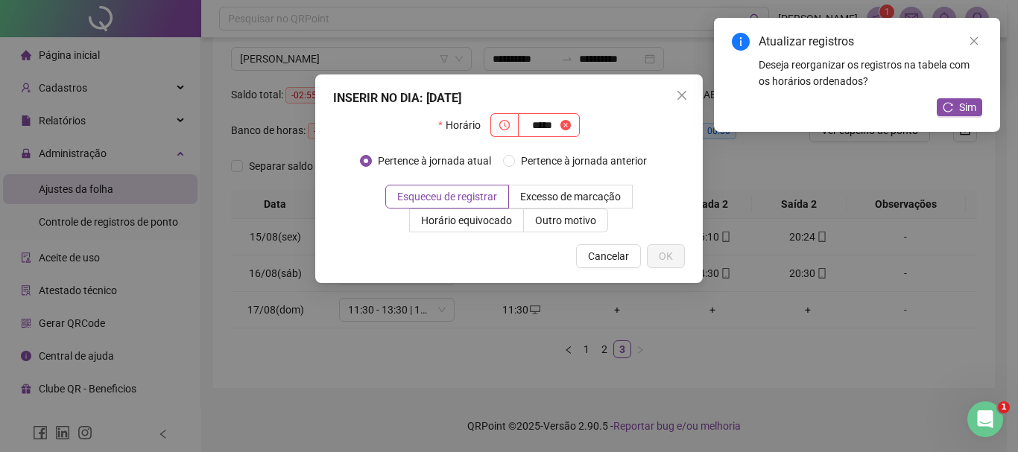
type input "*****"
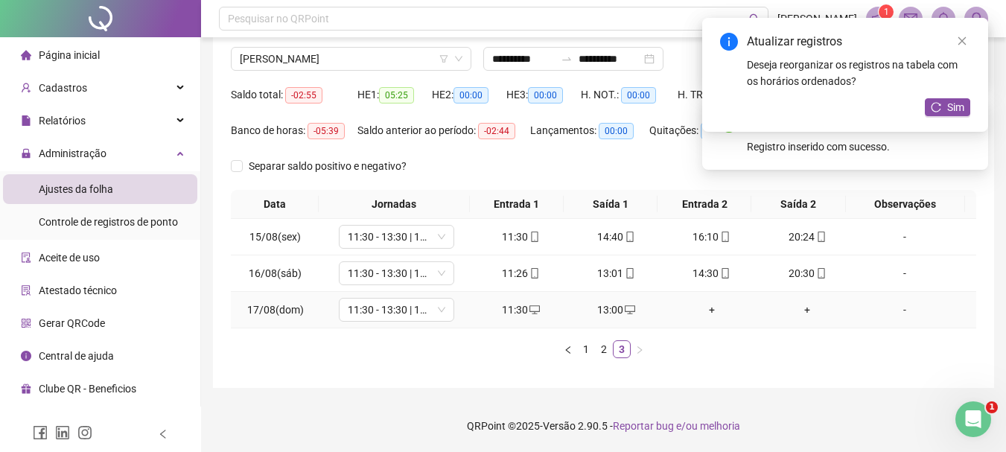
click at [699, 312] on div "+" at bounding box center [711, 310] width 83 height 16
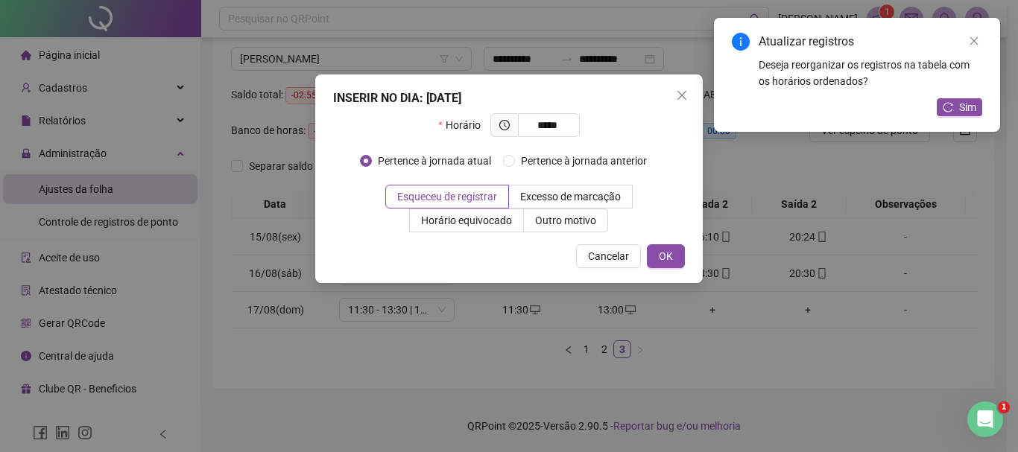
type input "*****"
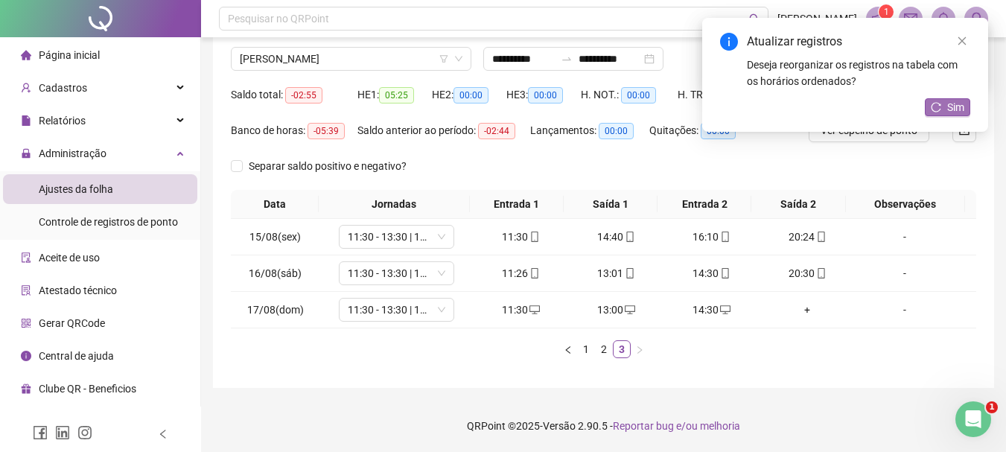
click at [936, 106] on icon "reload" at bounding box center [936, 107] width 10 height 10
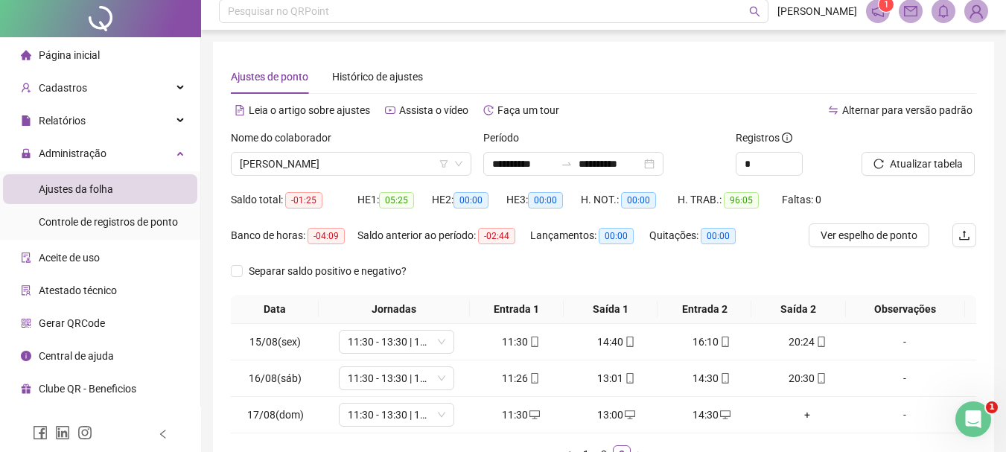
scroll to position [0, 0]
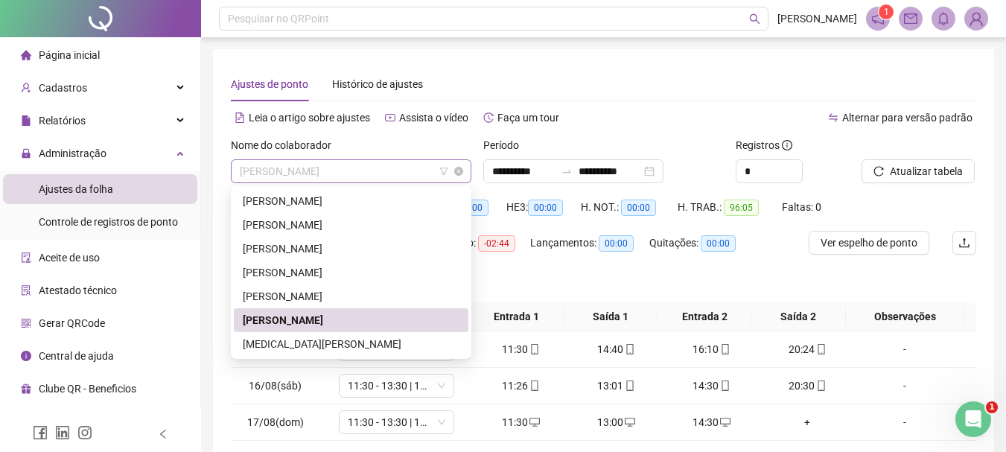
click at [418, 172] on span "[PERSON_NAME]" at bounding box center [351, 171] width 223 height 22
click at [368, 335] on div "[MEDICAL_DATA][PERSON_NAME]" at bounding box center [351, 344] width 235 height 24
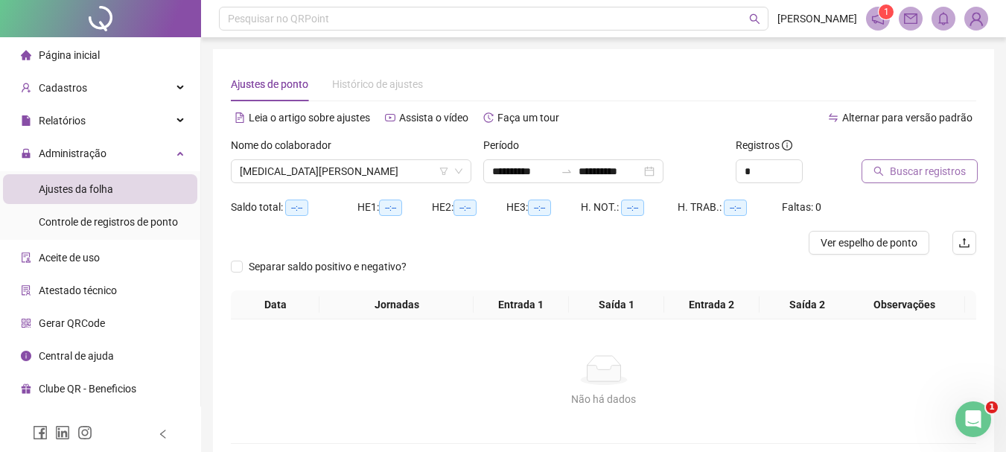
click at [892, 177] on span "Buscar registros" at bounding box center [928, 171] width 76 height 16
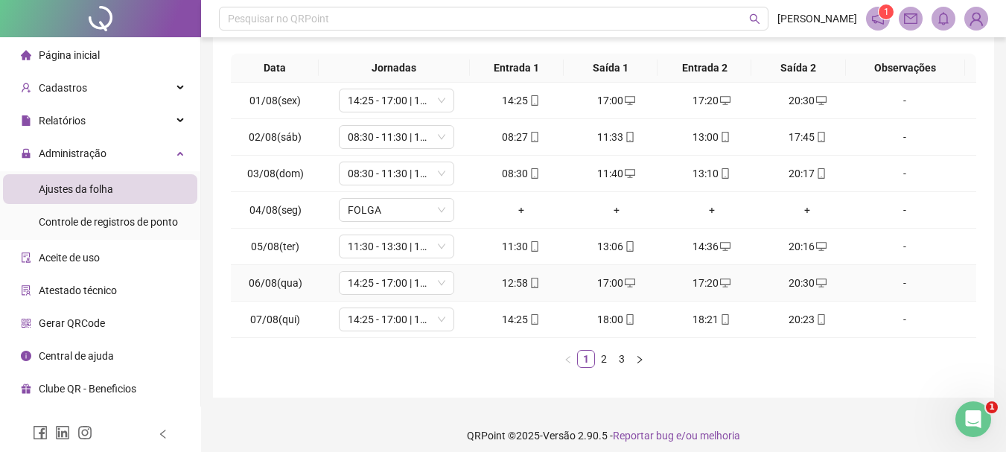
scroll to position [172, 0]
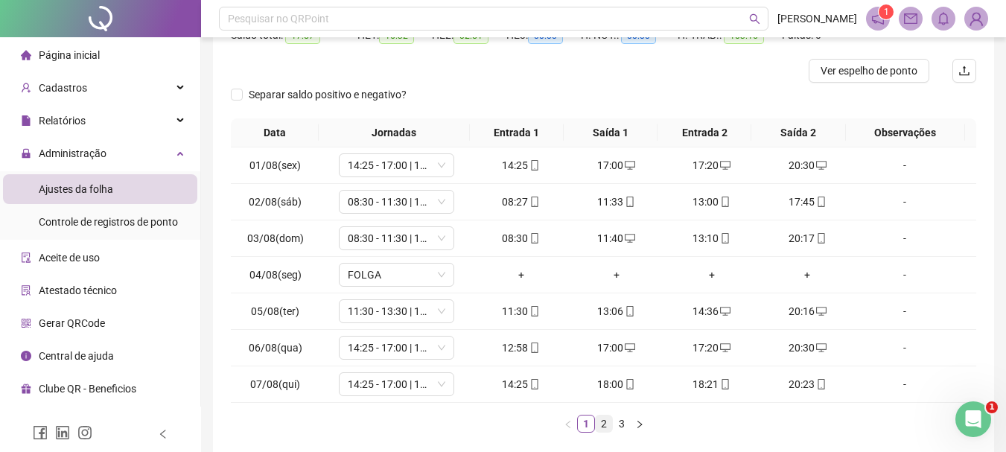
click at [605, 428] on link "2" at bounding box center [604, 424] width 16 height 16
click at [626, 419] on link "3" at bounding box center [622, 424] width 16 height 16
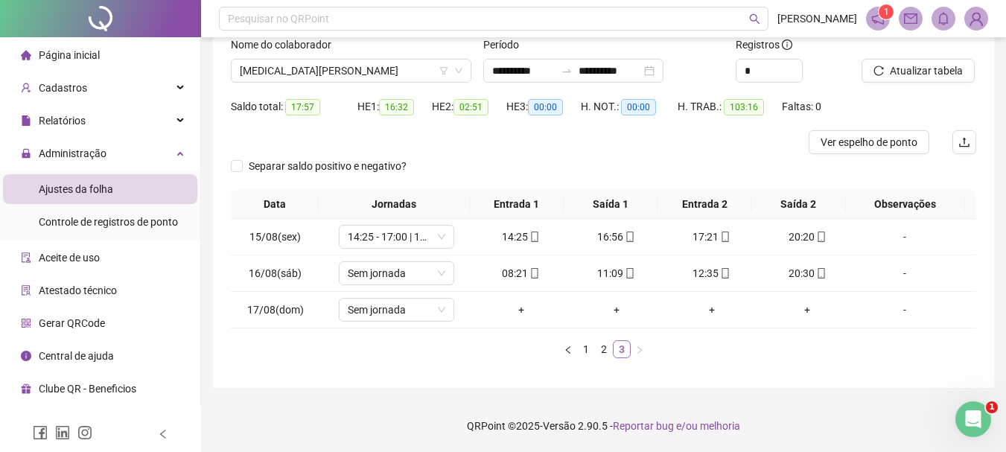
scroll to position [101, 0]
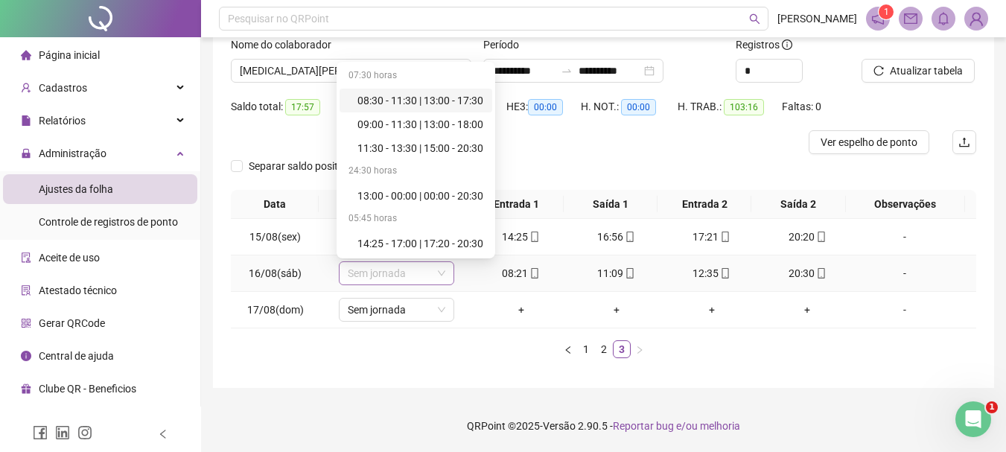
click at [381, 276] on span "Sem jornada" at bounding box center [397, 273] width 98 height 22
click at [430, 107] on div "08:30 - 11:30 | 13:00 - 17:30" at bounding box center [421, 100] width 126 height 16
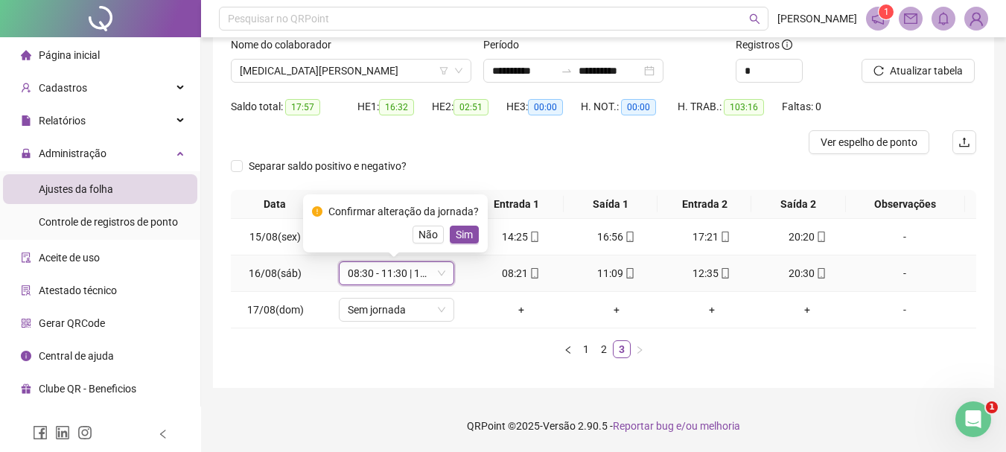
click at [464, 234] on span "Sim" at bounding box center [464, 234] width 17 height 16
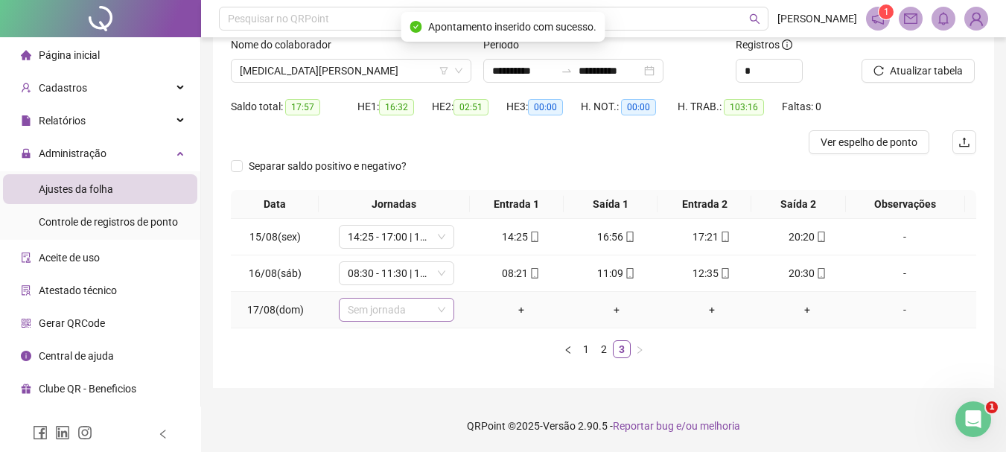
click at [385, 319] on span "Sem jornada" at bounding box center [397, 310] width 98 height 22
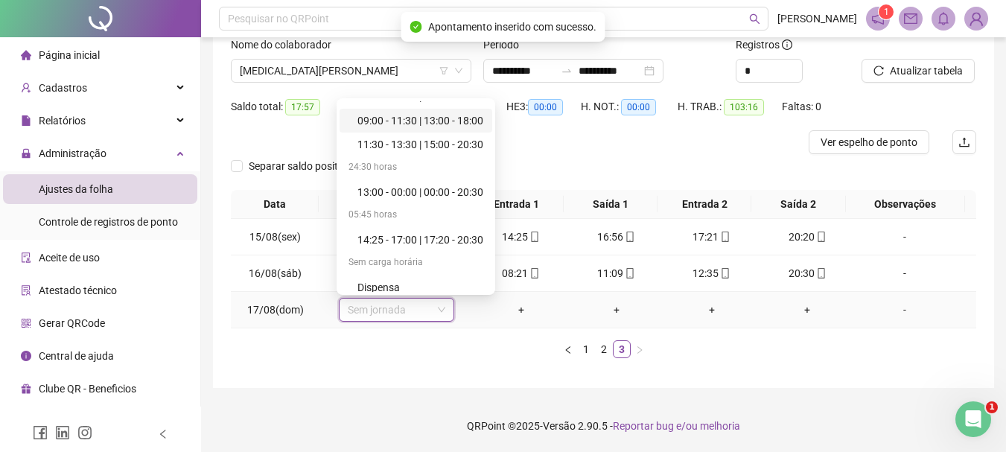
scroll to position [143, 0]
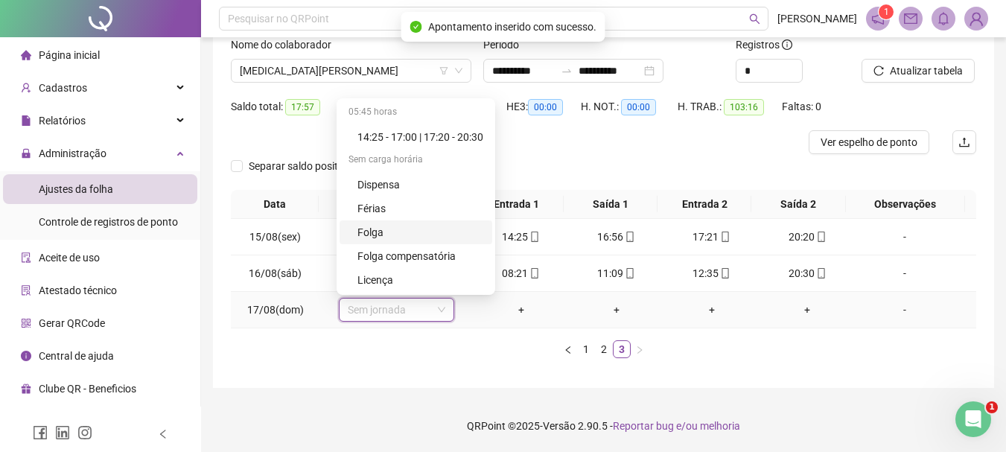
click at [399, 237] on div "Folga" at bounding box center [421, 232] width 126 height 16
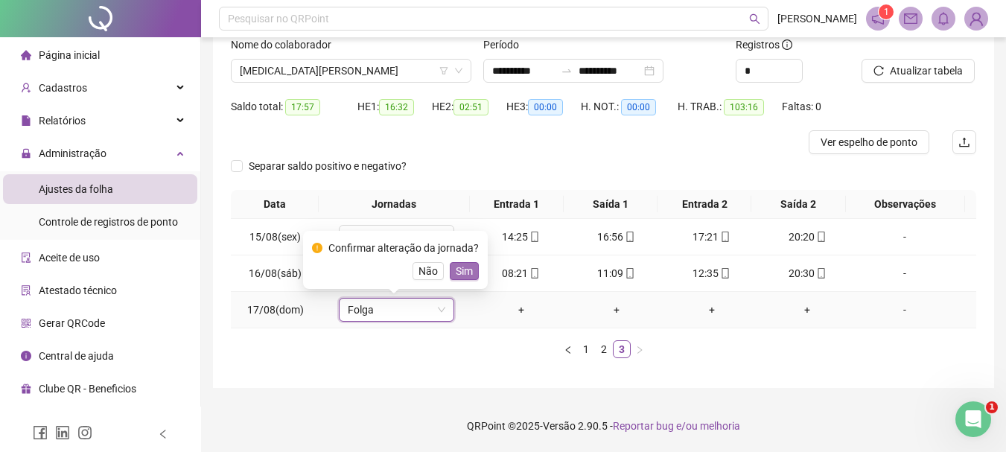
click at [460, 273] on span "Sim" at bounding box center [464, 271] width 17 height 16
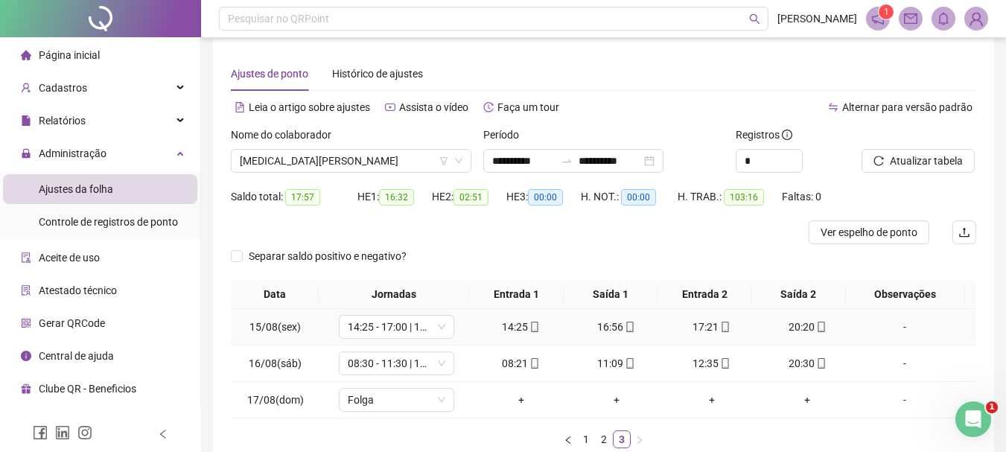
scroll to position [0, 0]
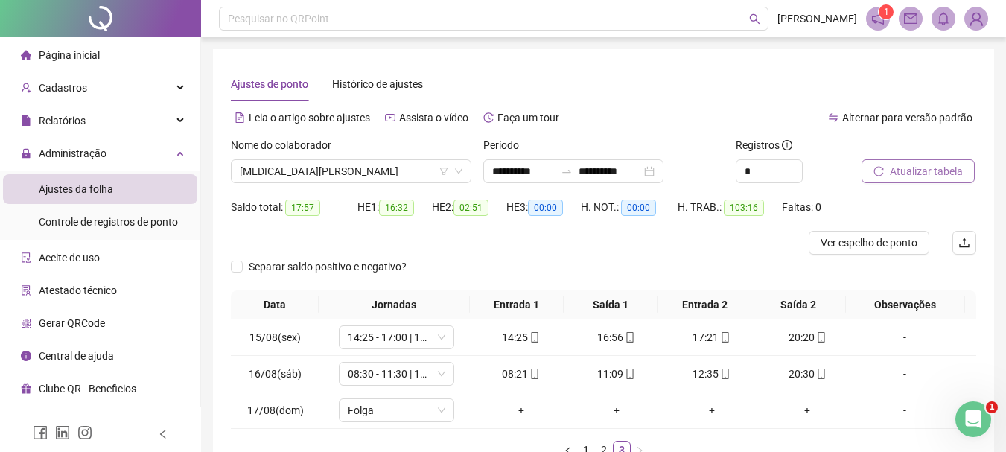
click at [948, 178] on span "Atualizar tabela" at bounding box center [926, 171] width 73 height 16
click at [374, 185] on div "Nome do colaborador [MEDICAL_DATA][PERSON_NAME]" at bounding box center [351, 166] width 253 height 58
drag, startPoint x: 372, startPoint y: 183, endPoint x: 371, endPoint y: 174, distance: 9.8
click at [372, 181] on div "Nome do colaborador [MEDICAL_DATA][PERSON_NAME]" at bounding box center [351, 166] width 253 height 58
click at [371, 174] on span "[MEDICAL_DATA][PERSON_NAME]" at bounding box center [351, 171] width 223 height 22
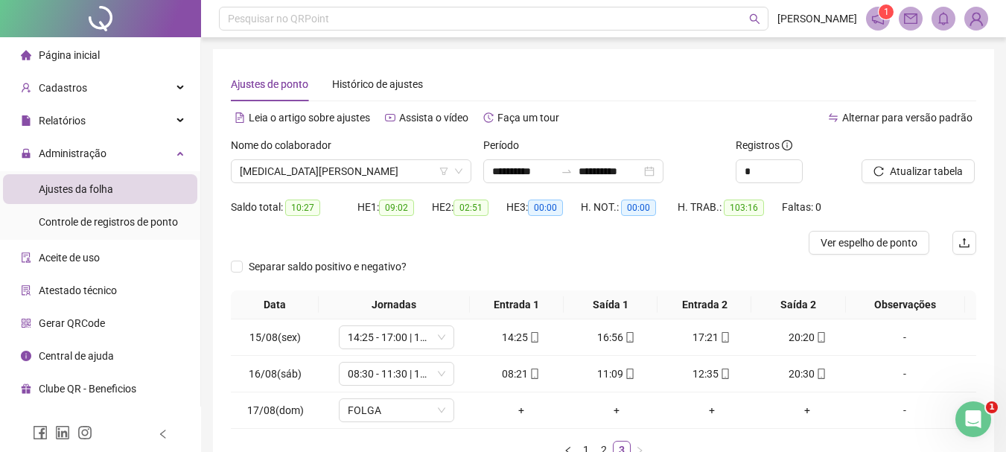
click at [102, 55] on li "Página inicial" at bounding box center [100, 55] width 194 height 30
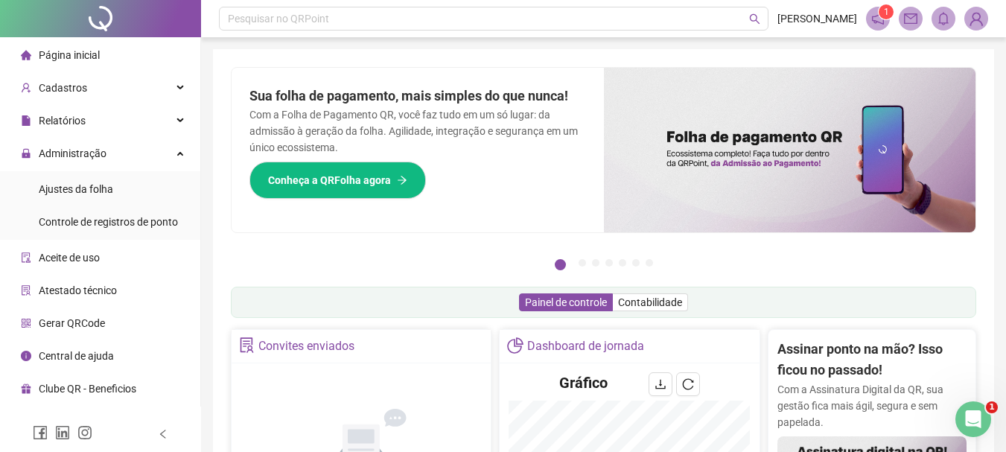
click at [118, 52] on li "Página inicial" at bounding box center [100, 55] width 194 height 30
click at [140, 156] on div "Administração" at bounding box center [100, 154] width 194 height 30
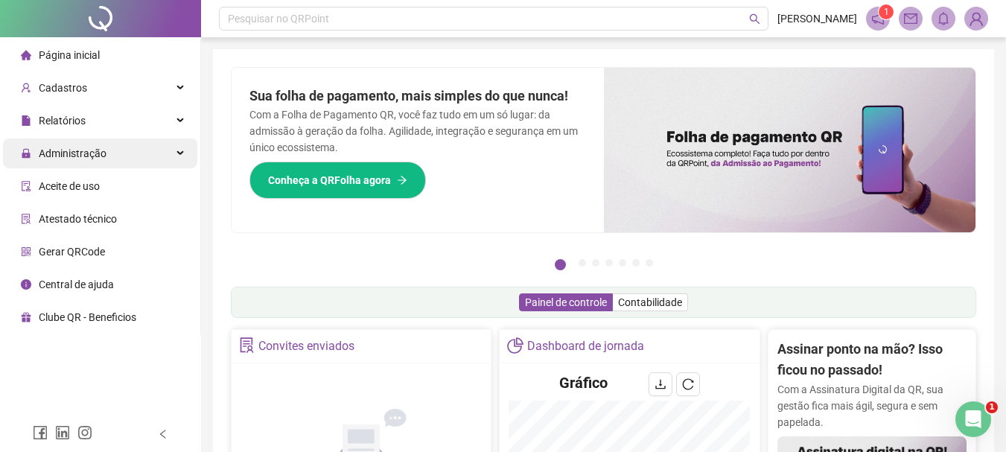
click at [123, 141] on div "Administração" at bounding box center [100, 154] width 194 height 30
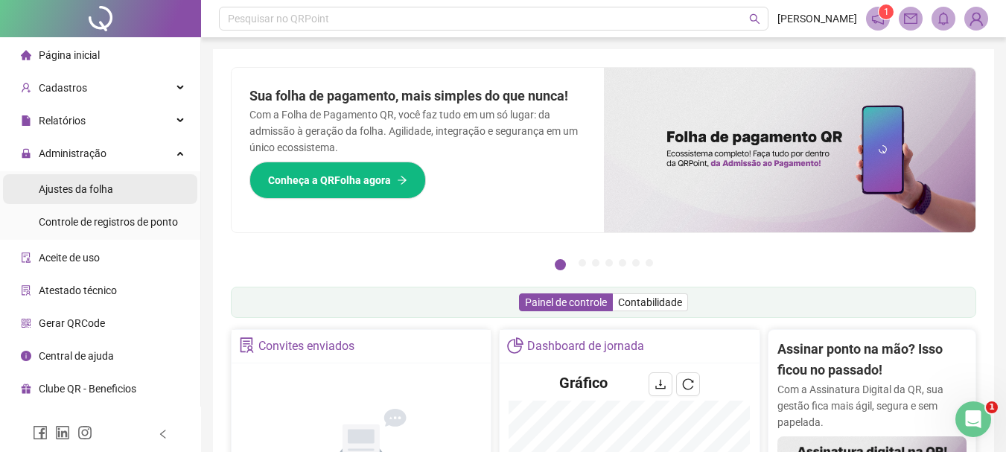
click at [107, 199] on div "Ajustes da folha" at bounding box center [76, 189] width 74 height 30
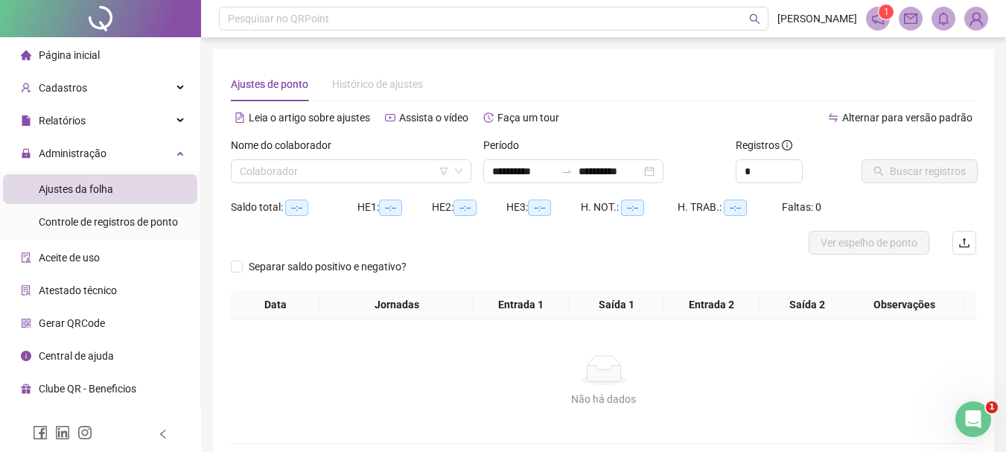
click at [373, 183] on div "Nome do colaborador Colaborador" at bounding box center [351, 166] width 253 height 58
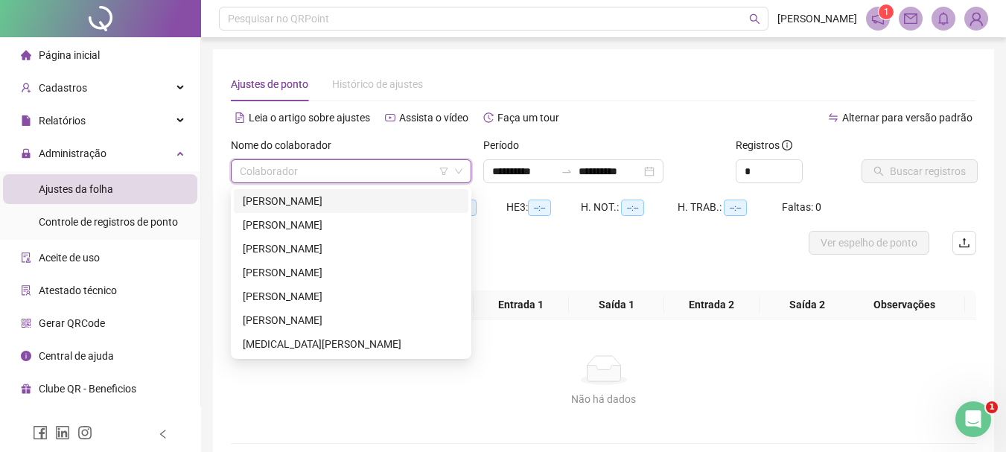
click at [355, 172] on input "search" at bounding box center [344, 171] width 209 height 22
click at [340, 267] on div "[PERSON_NAME]" at bounding box center [351, 272] width 217 height 16
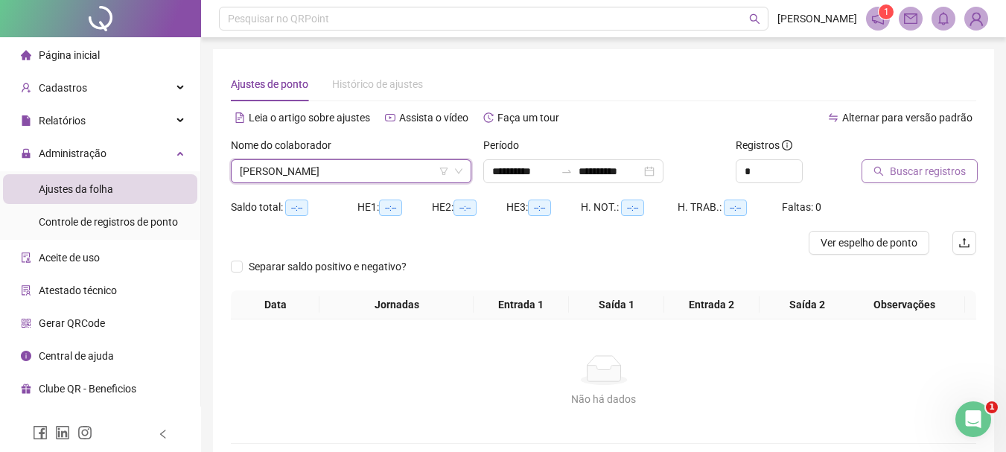
click at [908, 169] on span "Buscar registros" at bounding box center [928, 171] width 76 height 16
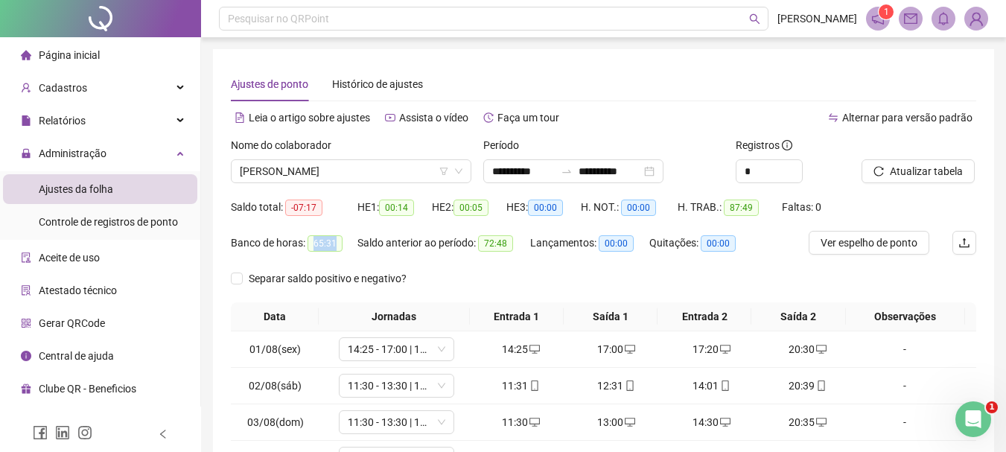
drag, startPoint x: 311, startPoint y: 241, endPoint x: 593, endPoint y: 101, distance: 314.8
click at [357, 238] on div "Banco de horas: 65:31" at bounding box center [294, 243] width 127 height 17
click at [722, 81] on div "Ajustes de ponto Histórico de ajustes" at bounding box center [604, 84] width 746 height 34
drag, startPoint x: 486, startPoint y: 247, endPoint x: 520, endPoint y: 255, distance: 35.2
click at [520, 255] on div "Saldo anterior ao período: 72:48" at bounding box center [444, 249] width 173 height 36
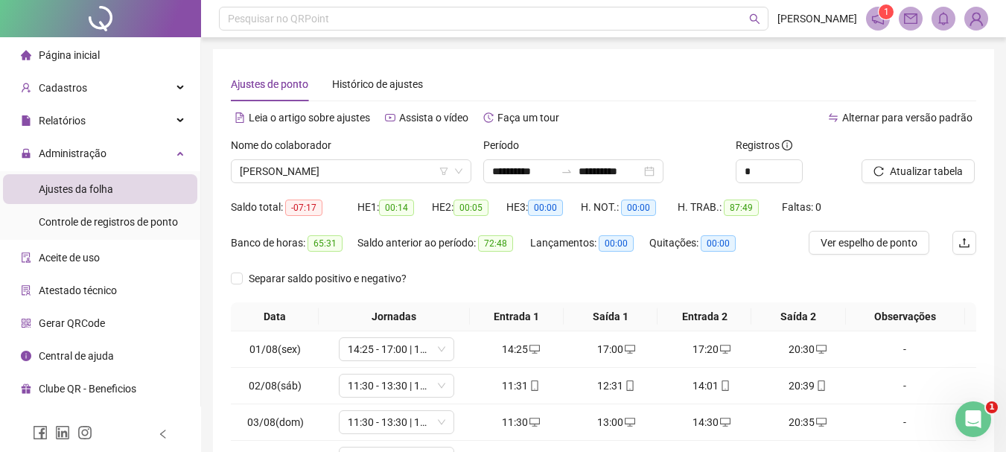
click at [433, 273] on div "Separar saldo positivo e negativo?" at bounding box center [604, 285] width 746 height 36
drag, startPoint x: 229, startPoint y: 244, endPoint x: 348, endPoint y: 241, distance: 118.5
click at [341, 261] on div "**********" at bounding box center [603, 347] width 781 height 597
click at [348, 241] on div "Banco de horas: 65:31" at bounding box center [294, 243] width 127 height 17
click at [388, 172] on span "[PERSON_NAME]" at bounding box center [351, 171] width 223 height 22
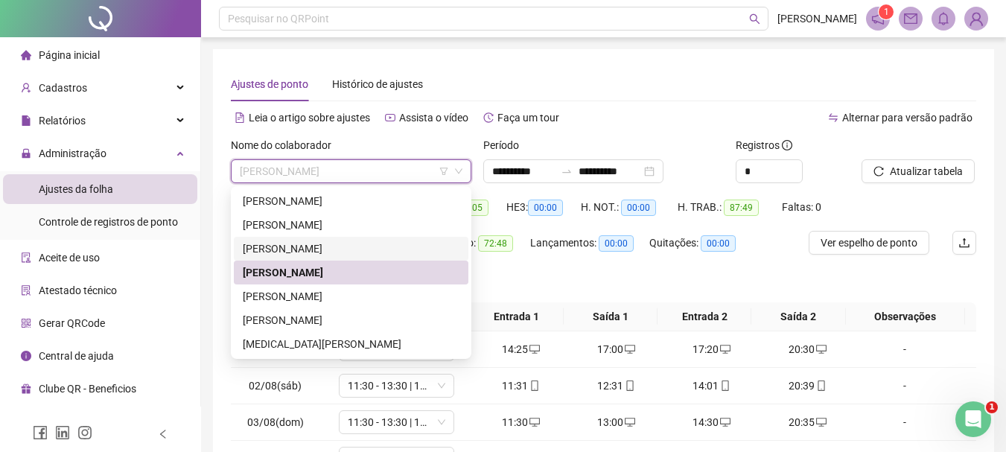
click at [314, 246] on div "[PERSON_NAME]" at bounding box center [351, 249] width 217 height 16
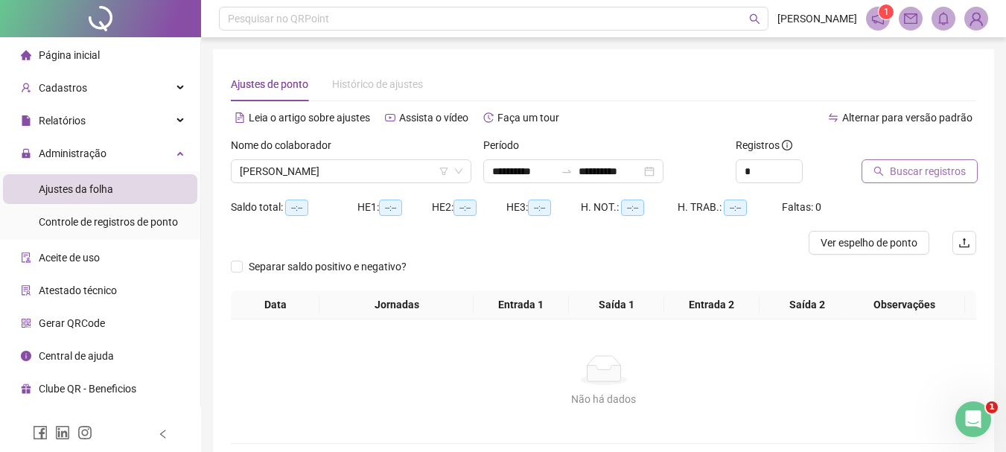
click at [872, 170] on button "Buscar registros" at bounding box center [920, 171] width 116 height 24
